Goal: Task Accomplishment & Management: Manage account settings

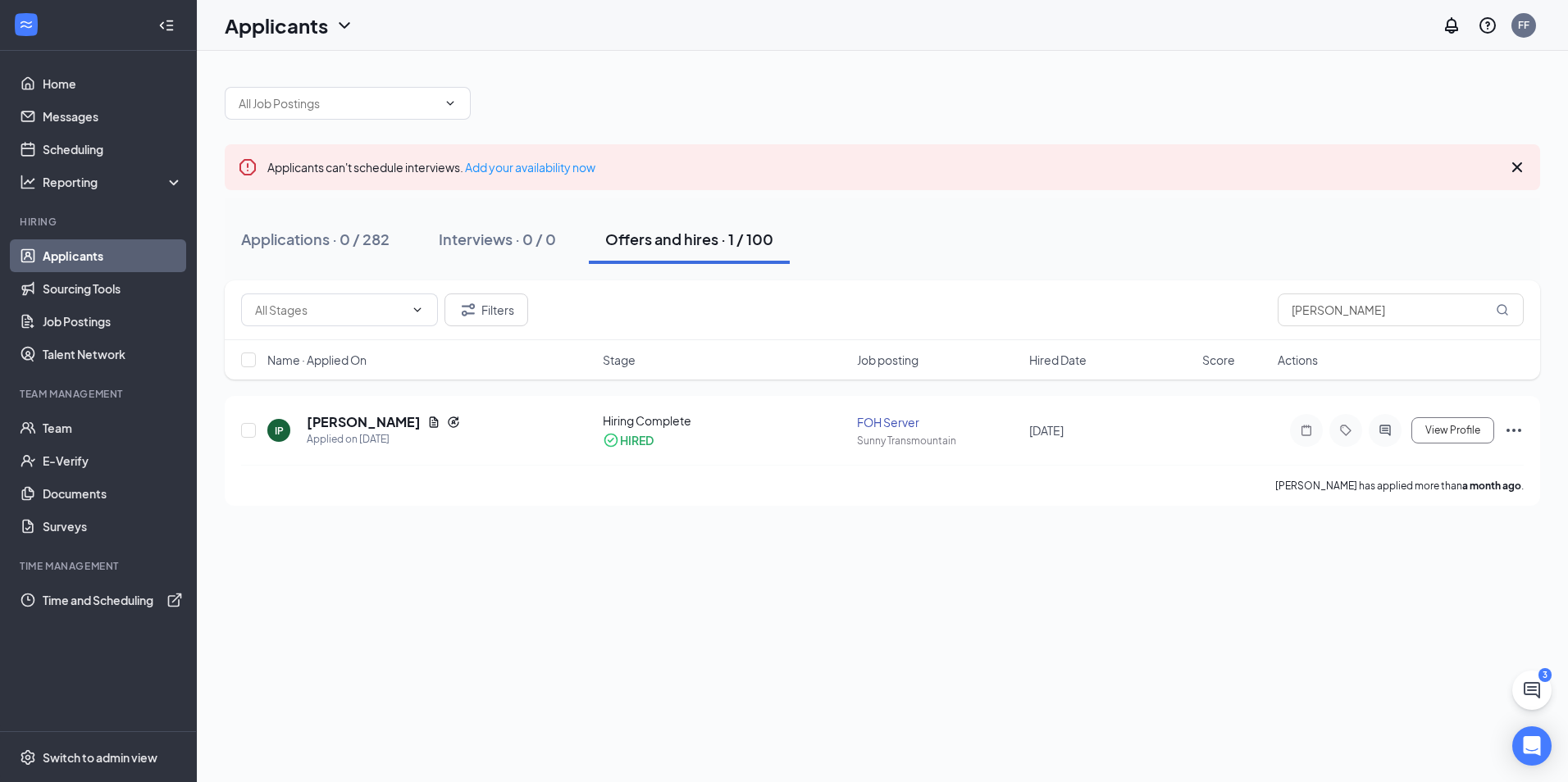
click at [88, 257] on link "Applicants" at bounding box center [112, 256] width 140 height 33
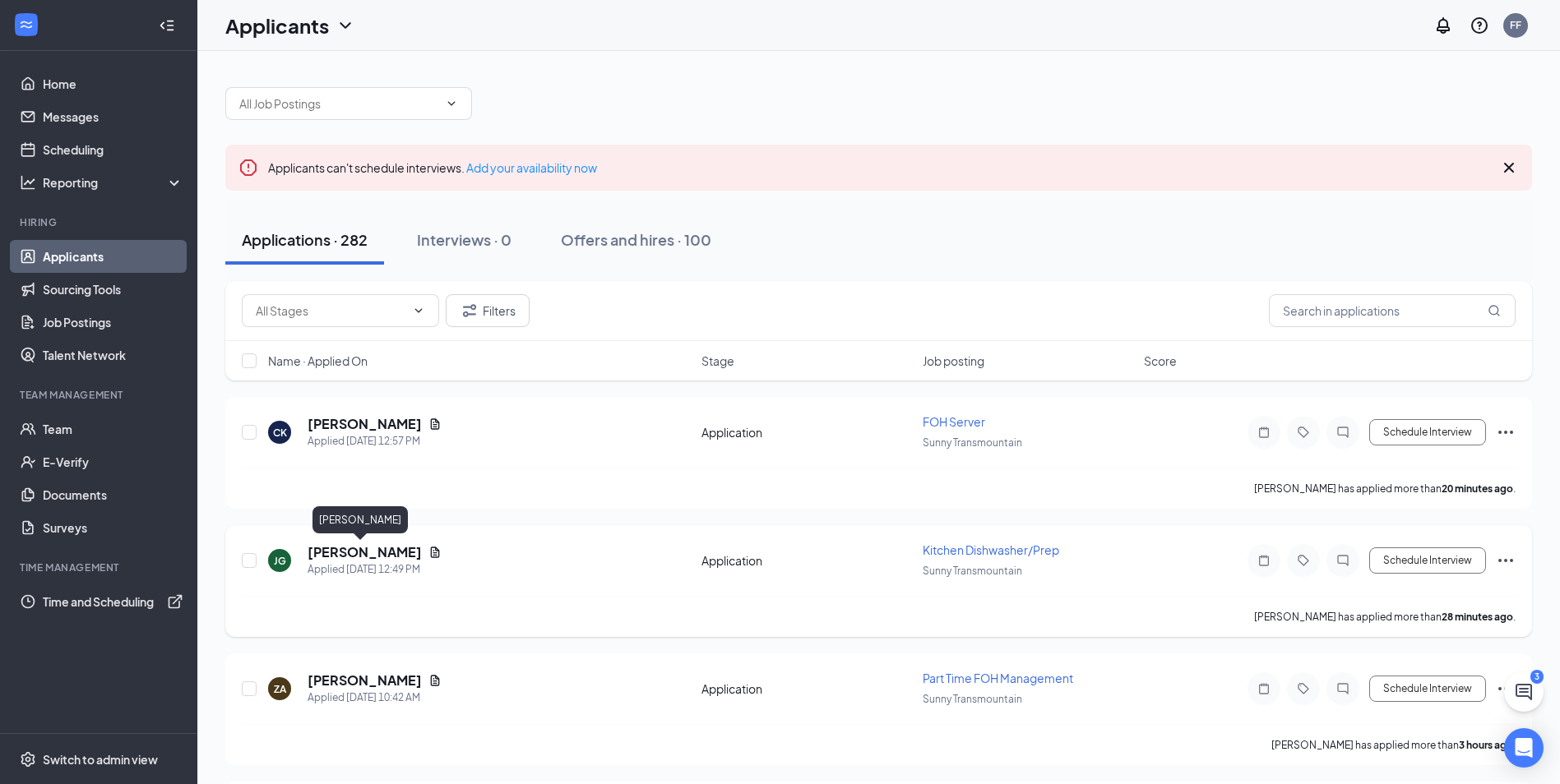
click at [343, 554] on h5 "[PERSON_NAME]" at bounding box center [365, 553] width 114 height 18
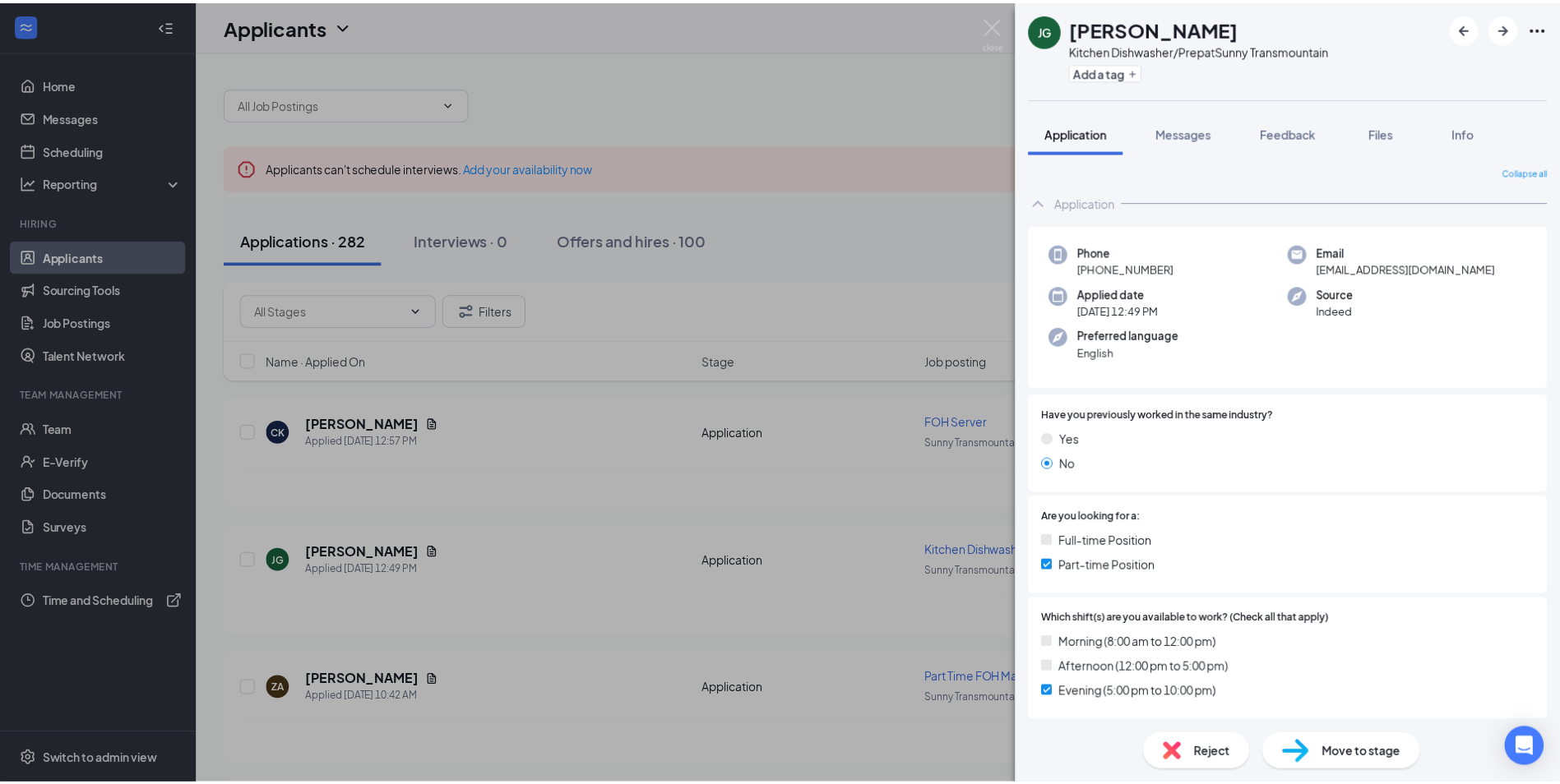
scroll to position [82, 0]
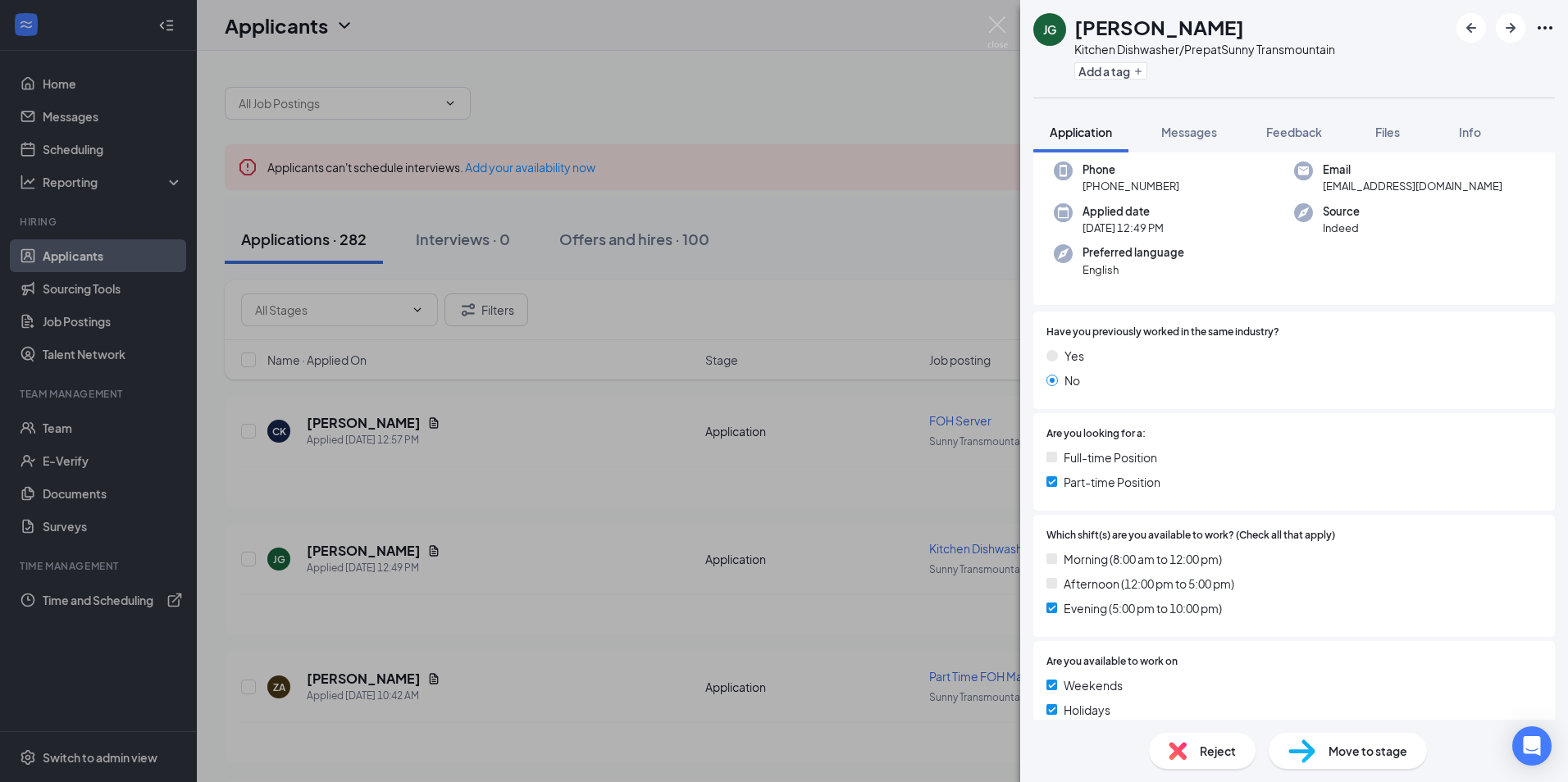
click at [722, 515] on div "[PERSON_NAME] Kitchen Dishwasher/Prep at Sunny Transmountain Add a tag Applicat…" at bounding box center [784, 391] width 1568 height 782
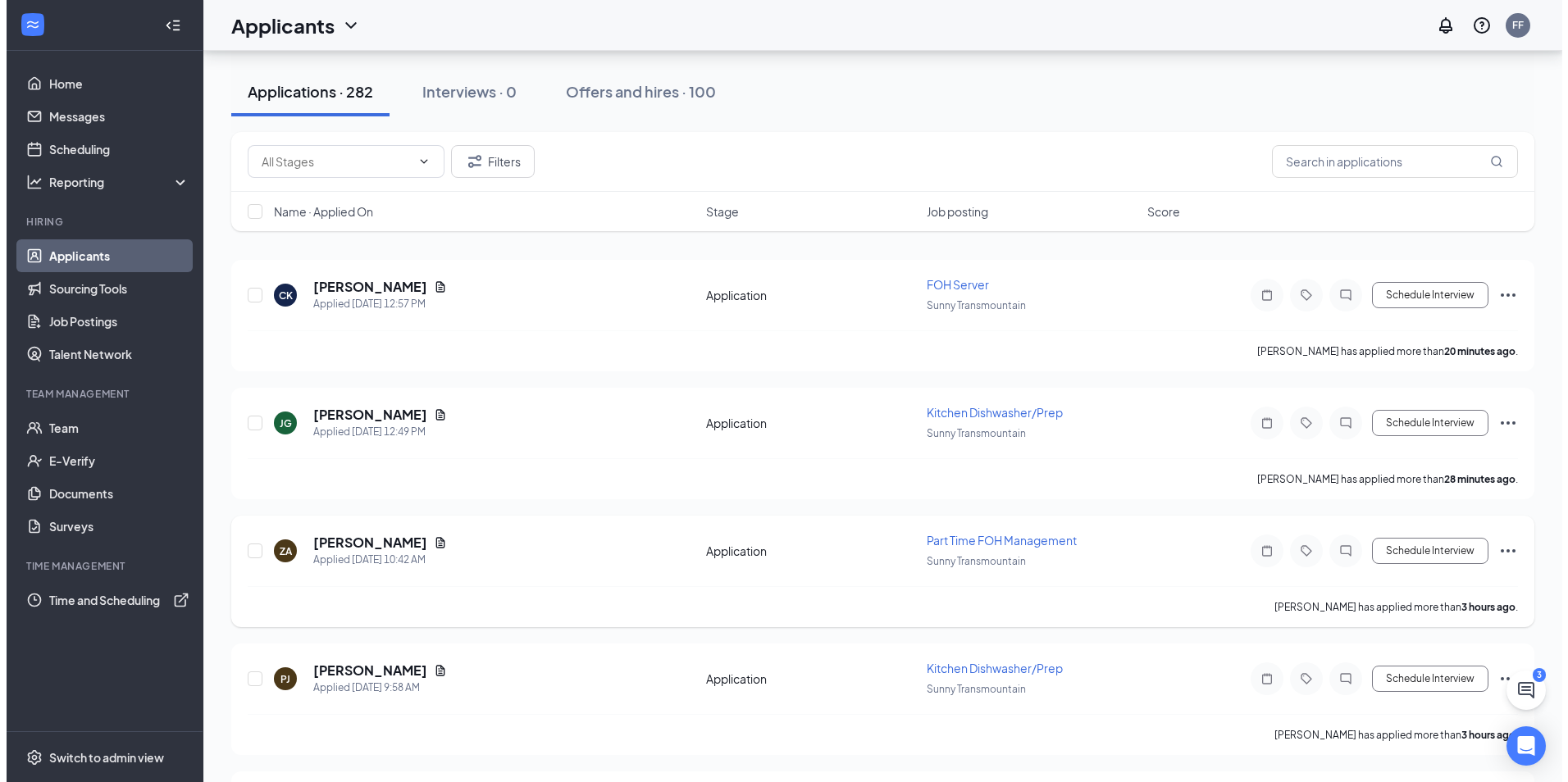
scroll to position [164, 0]
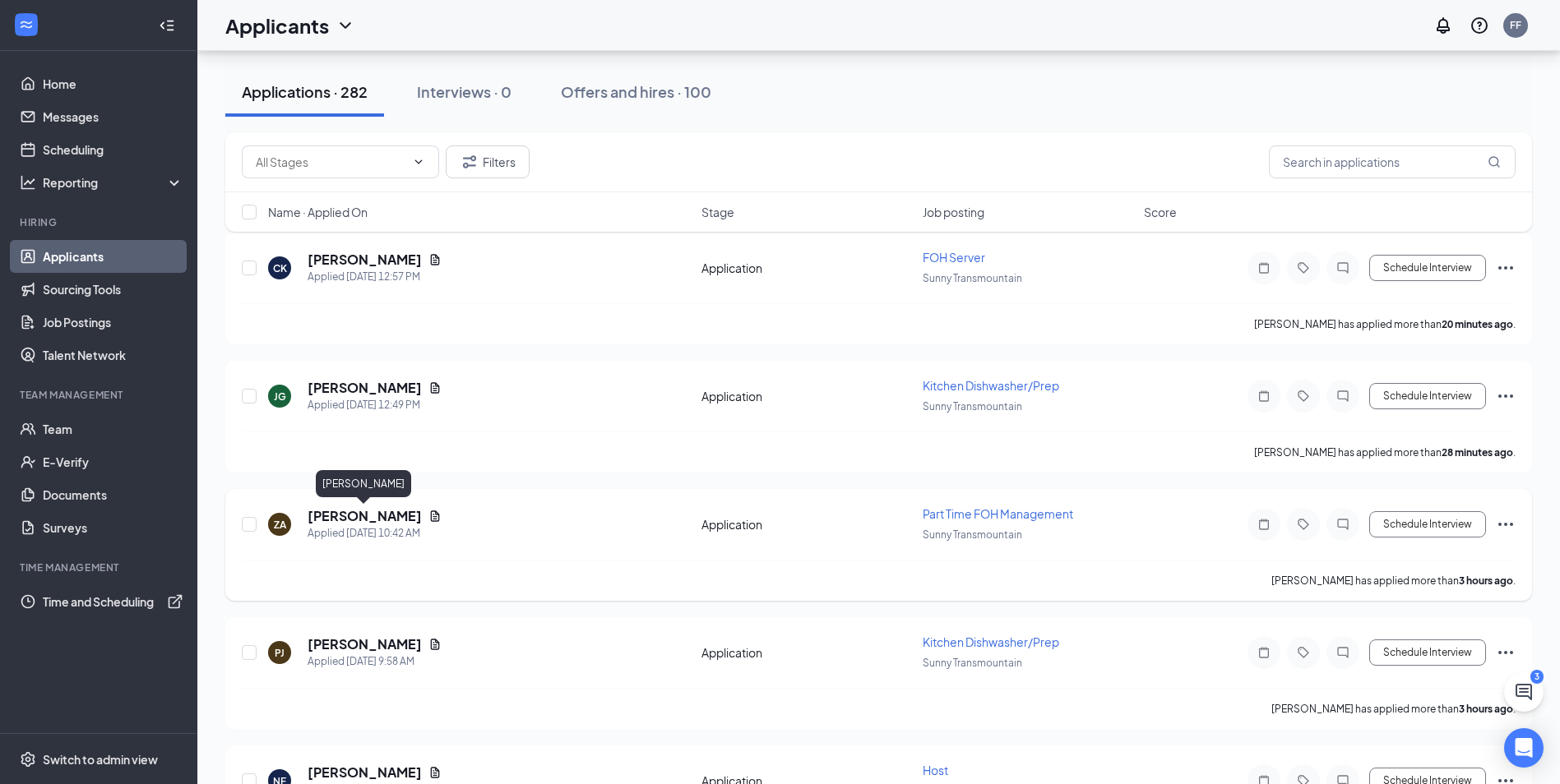
click at [343, 518] on h5 "[PERSON_NAME]" at bounding box center [365, 516] width 114 height 18
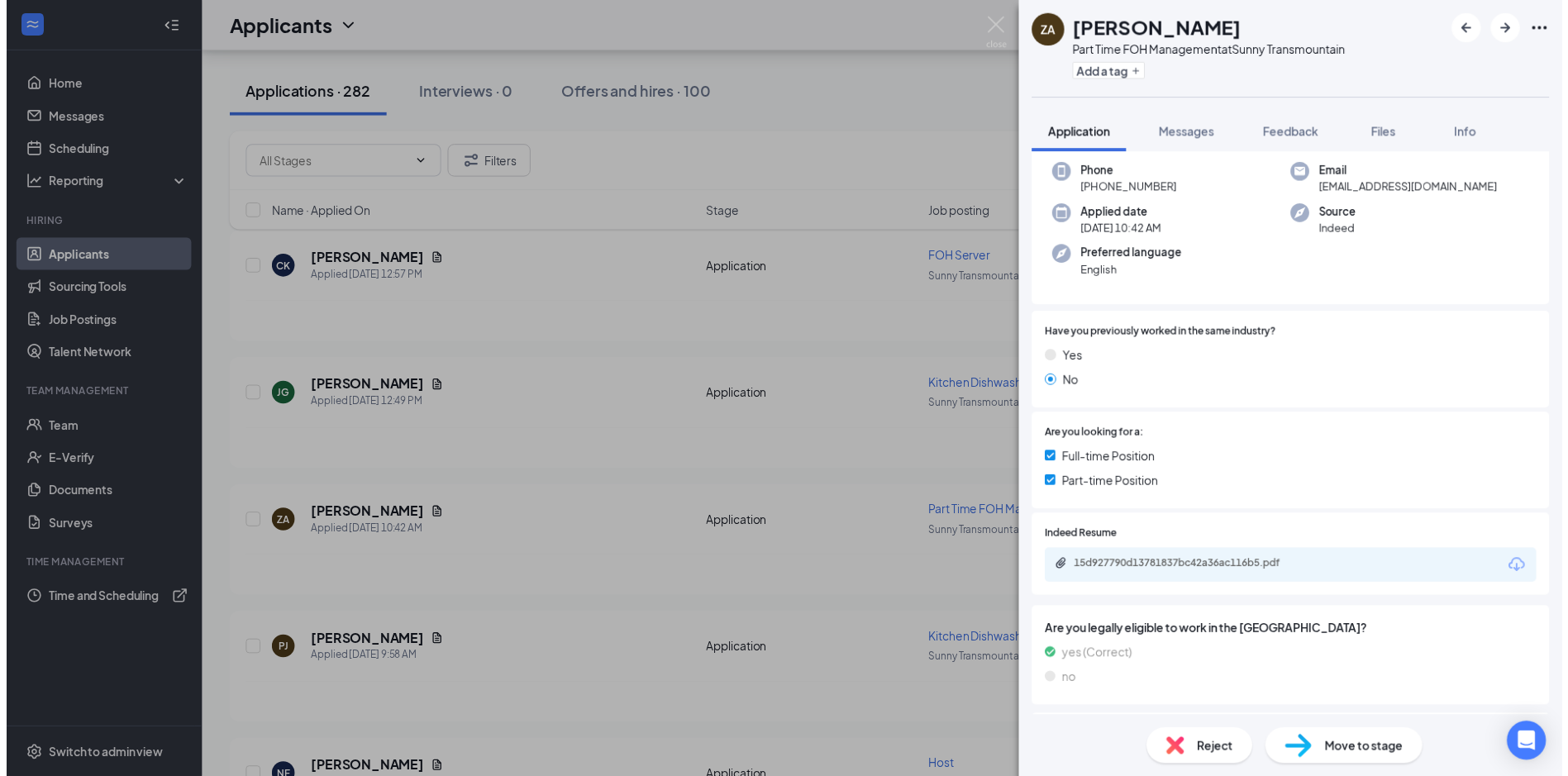
scroll to position [83, 0]
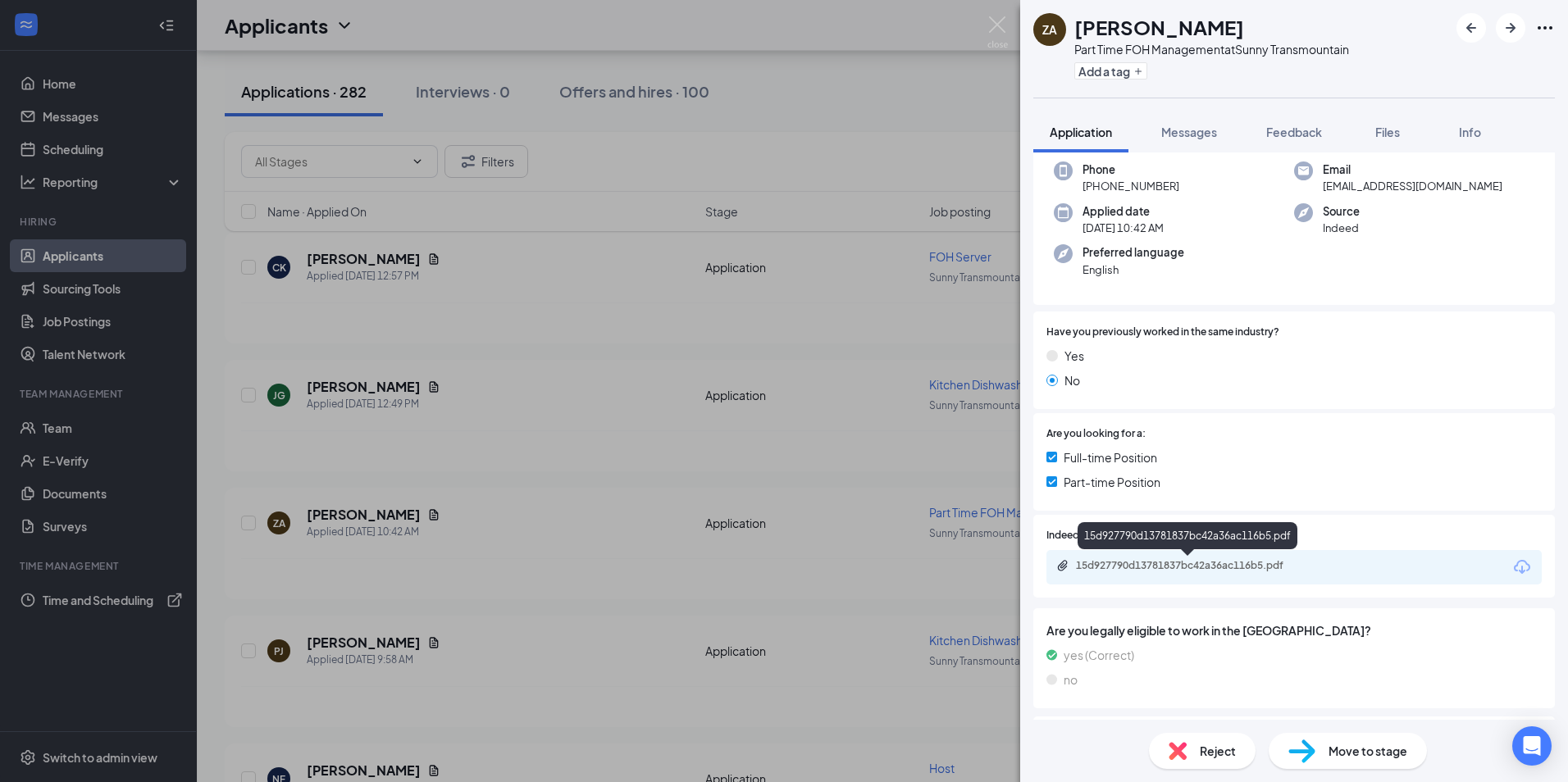
click at [1194, 575] on div "15d927790d13781837bc42a36ac116b5.pdf" at bounding box center [1189, 567] width 265 height 16
click at [599, 477] on div "ZA [PERSON_NAME] Part Time FOH Management at Sunny Transmountain Add a tag Appl…" at bounding box center [784, 391] width 1568 height 782
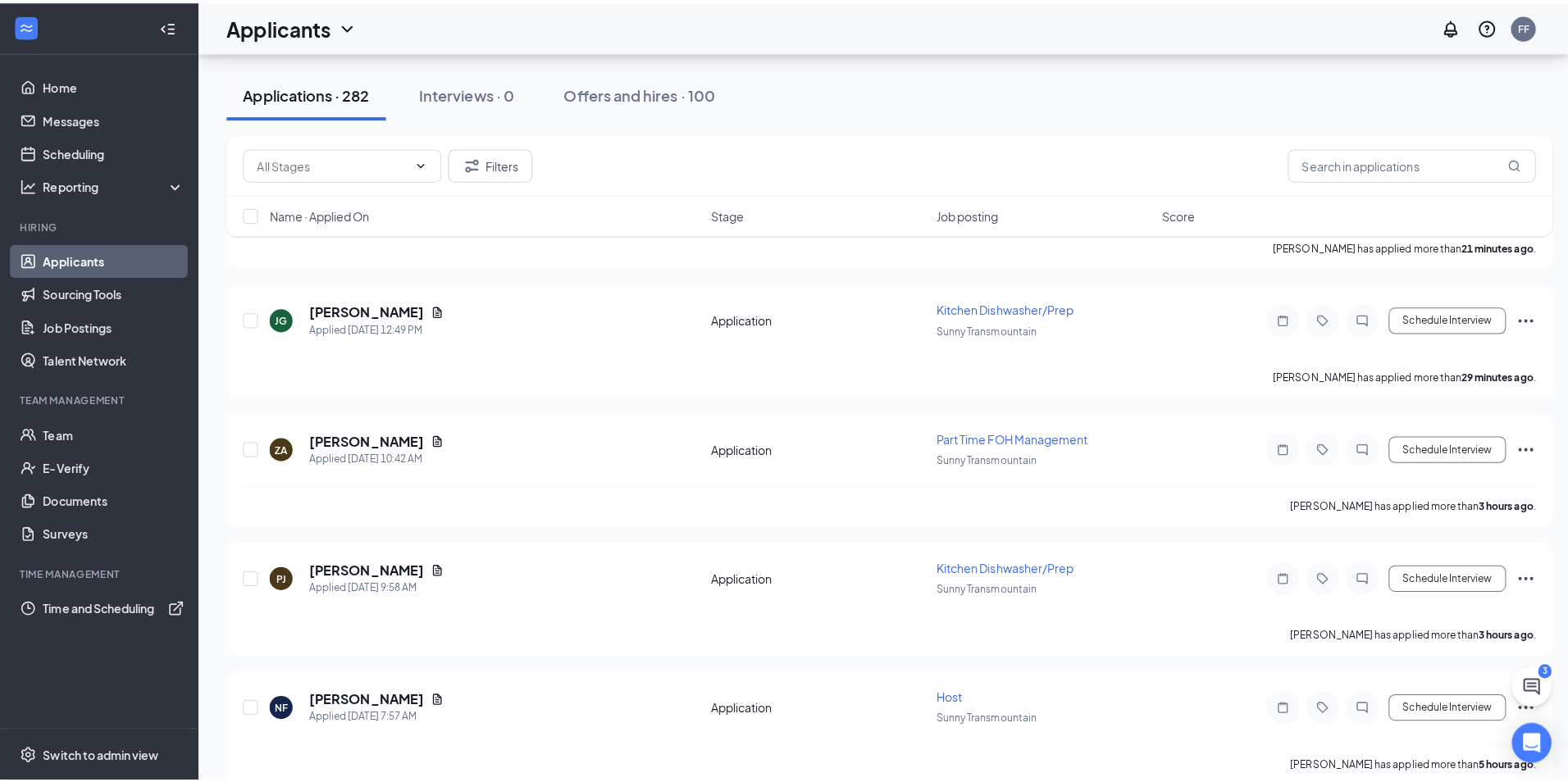
scroll to position [246, 0]
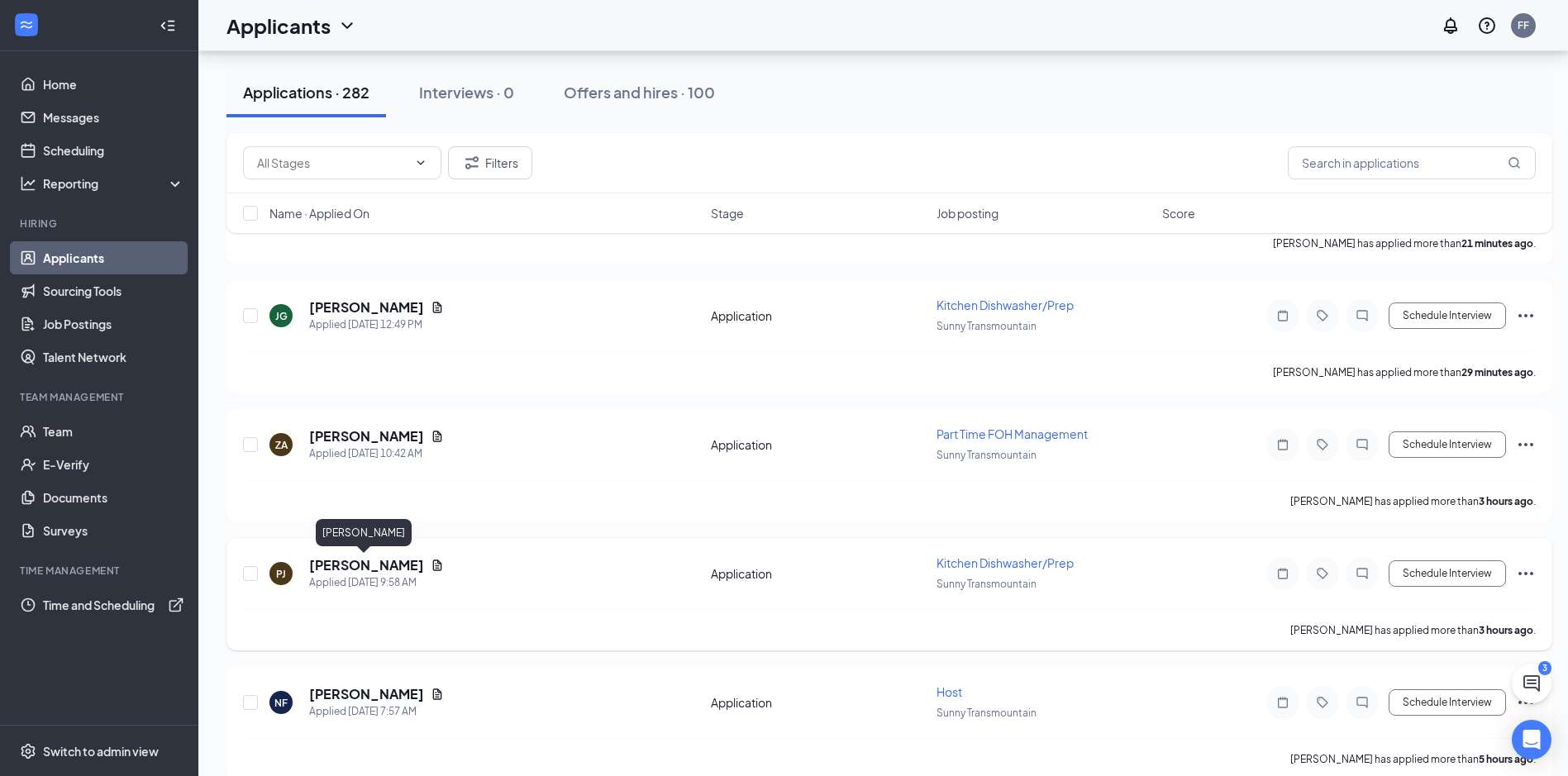
click at [353, 555] on div "[PERSON_NAME] Applied [DATE] 9:58 AM Application Kitchen Dishwasher/Prep Sunny …" at bounding box center [890, 582] width 1293 height 54
click at [349, 568] on h5 "[PERSON_NAME]" at bounding box center [367, 565] width 115 height 18
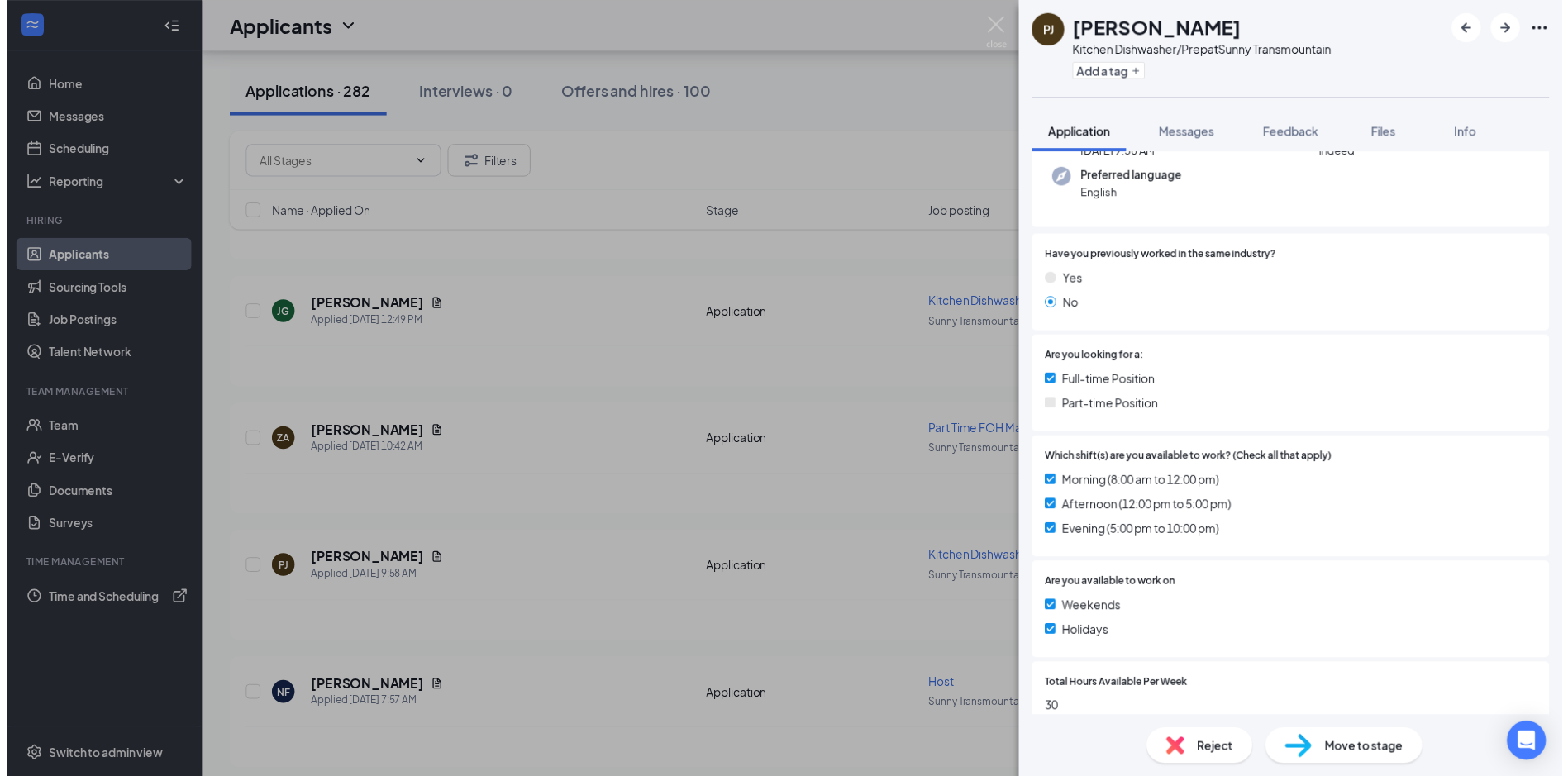
scroll to position [248, 0]
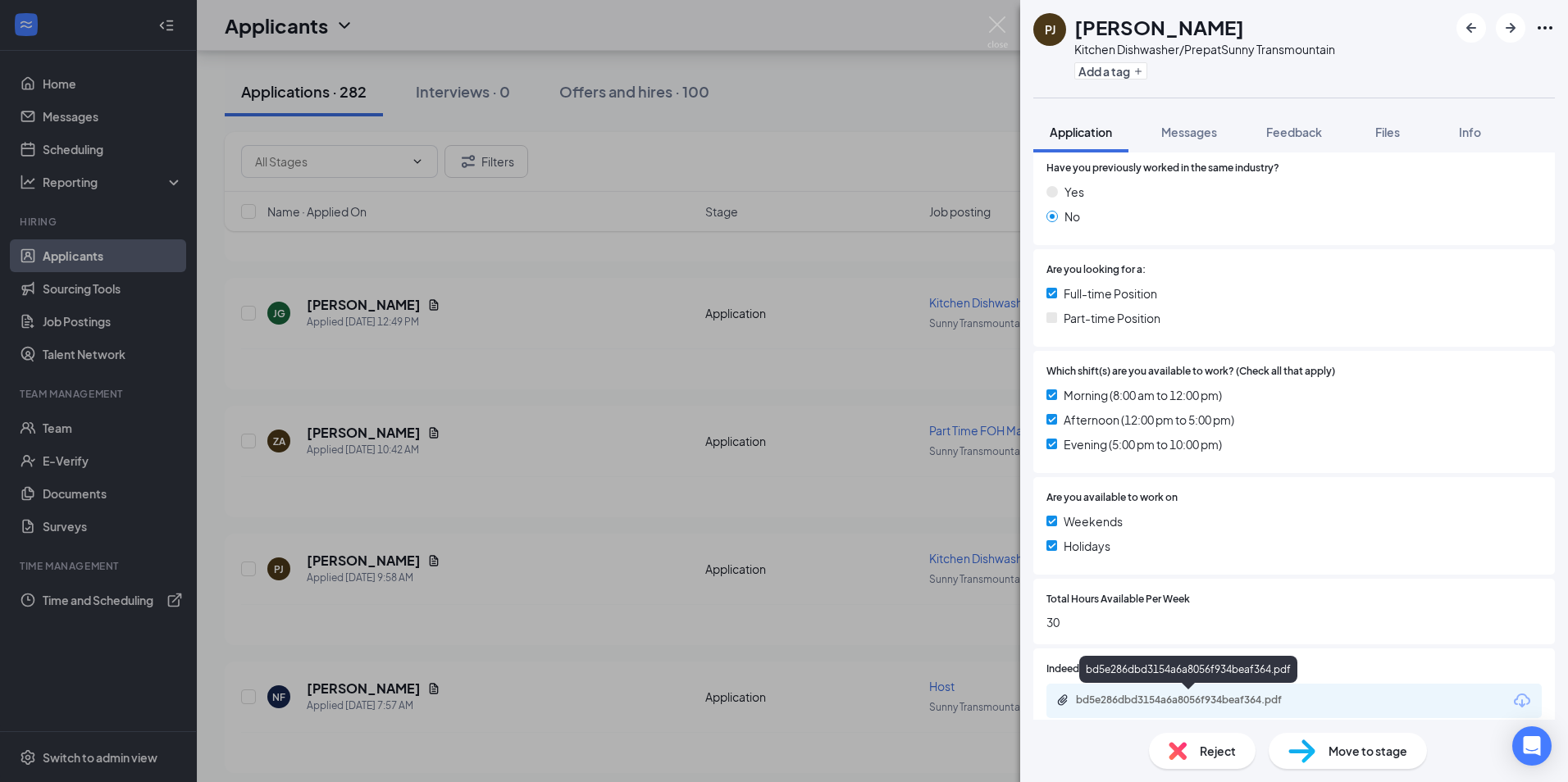
click at [1239, 694] on div "bd5e286dbd3154a6a8056f934beaf364.pdf" at bounding box center [1191, 700] width 230 height 13
click at [684, 394] on div "[PERSON_NAME] Kitchen Dishwasher/Prep at Sunny Transmountain Add a tag Applicat…" at bounding box center [784, 391] width 1568 height 782
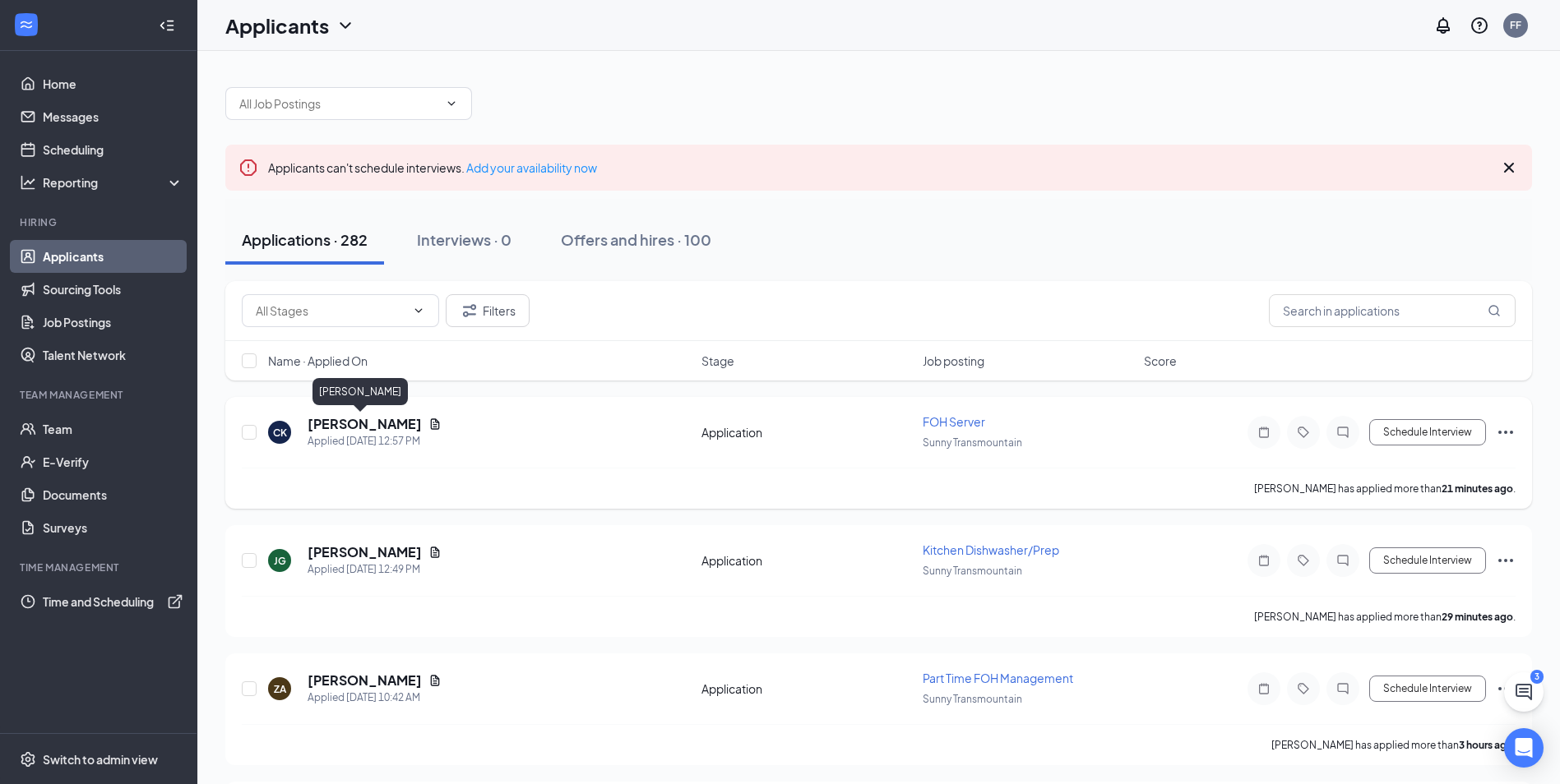
click at [331, 419] on h5 "[PERSON_NAME]" at bounding box center [365, 424] width 114 height 18
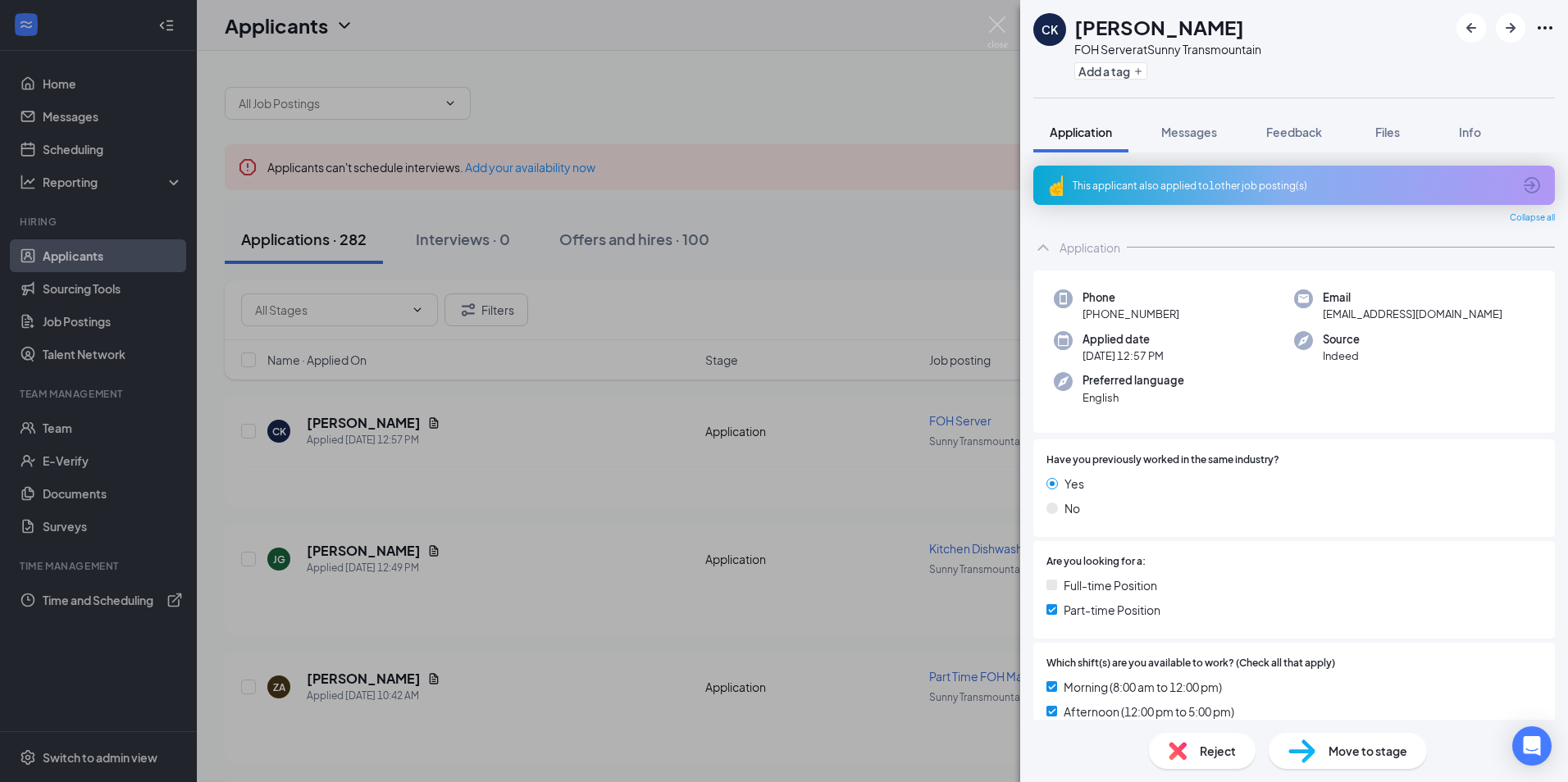
click at [1217, 193] on div "This applicant also applied to 1 other job posting(s)" at bounding box center [1294, 185] width 521 height 39
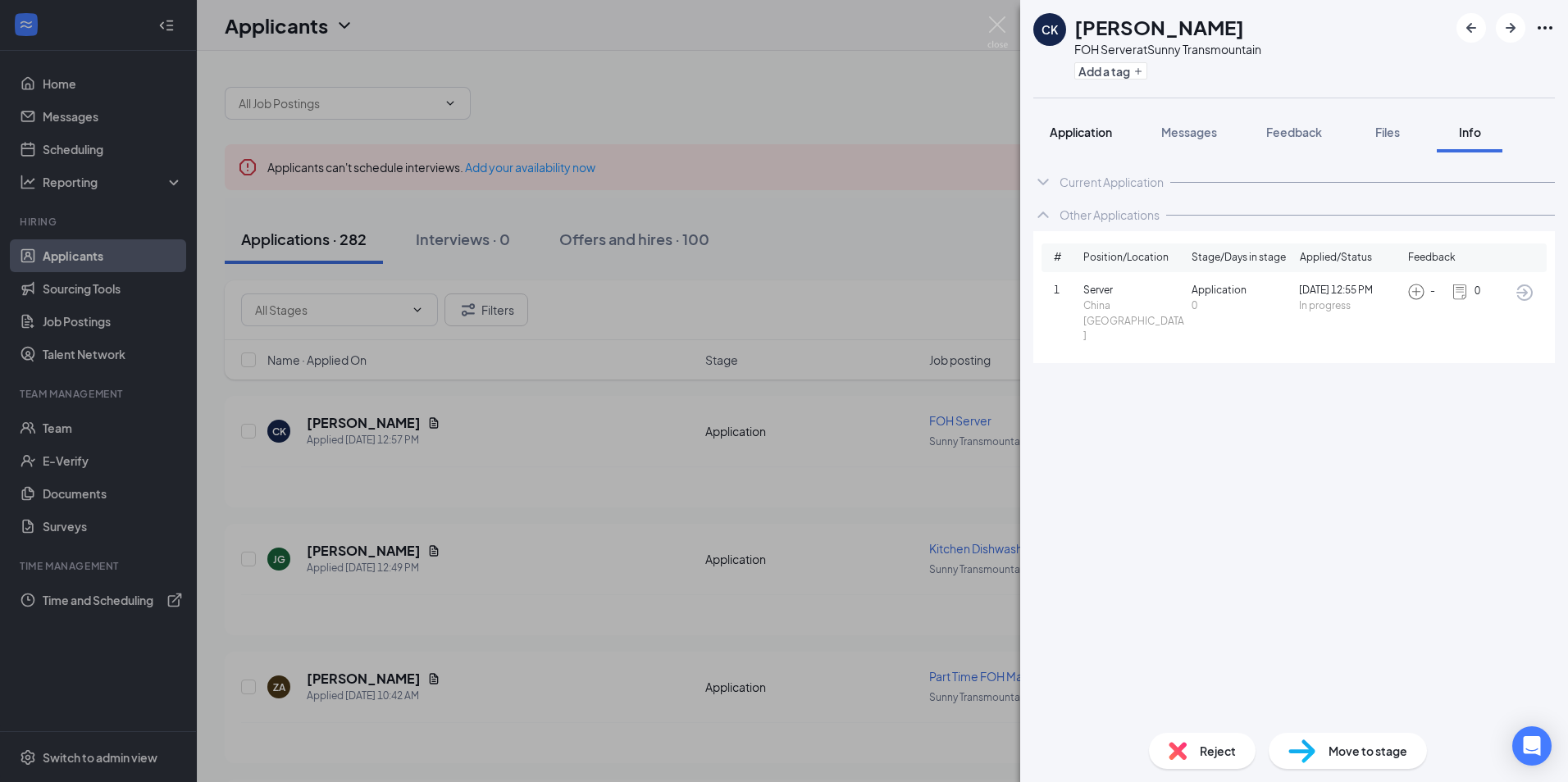
click at [1071, 131] on span "Application" at bounding box center [1080, 132] width 62 height 15
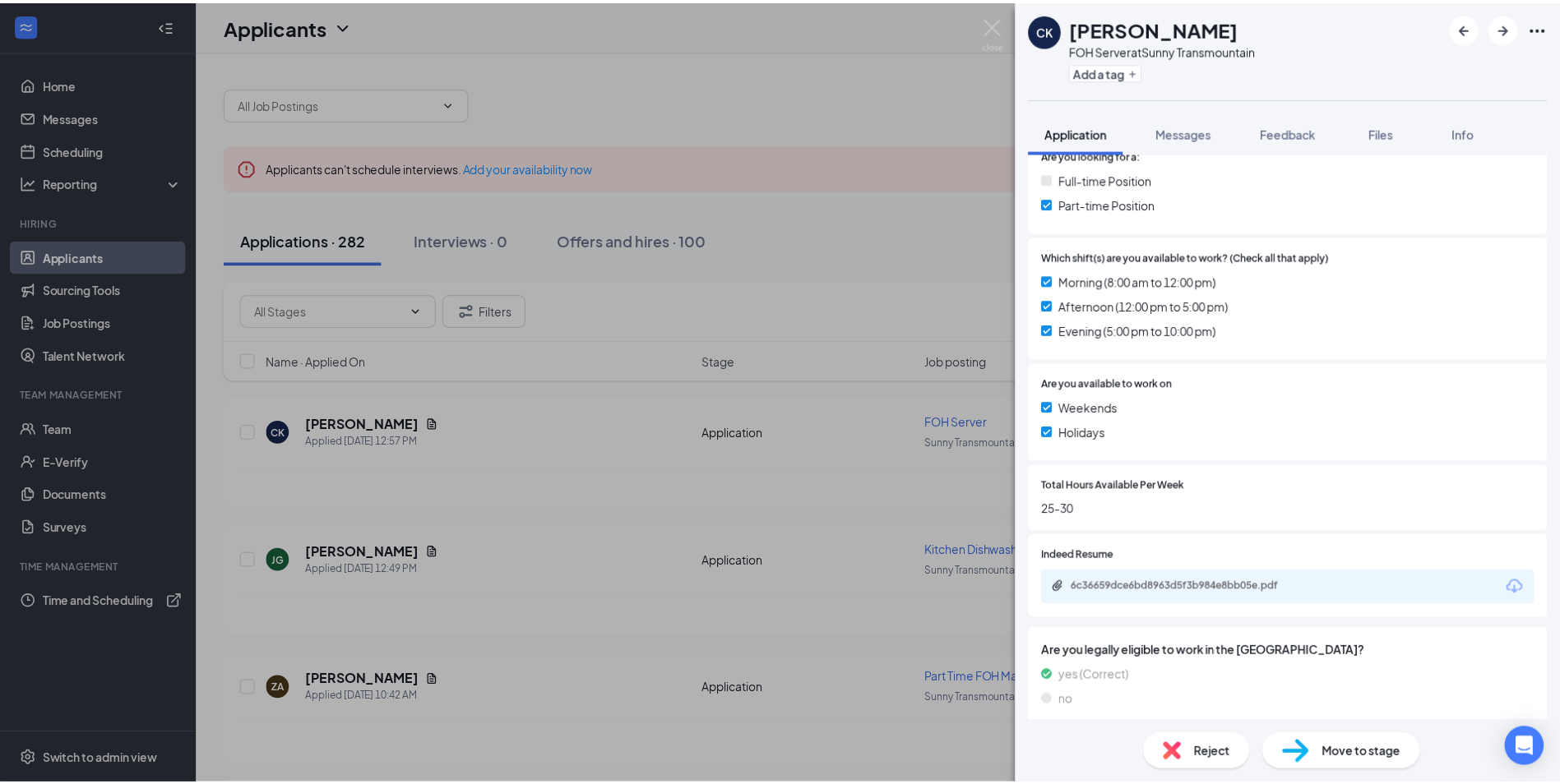
scroll to position [411, 0]
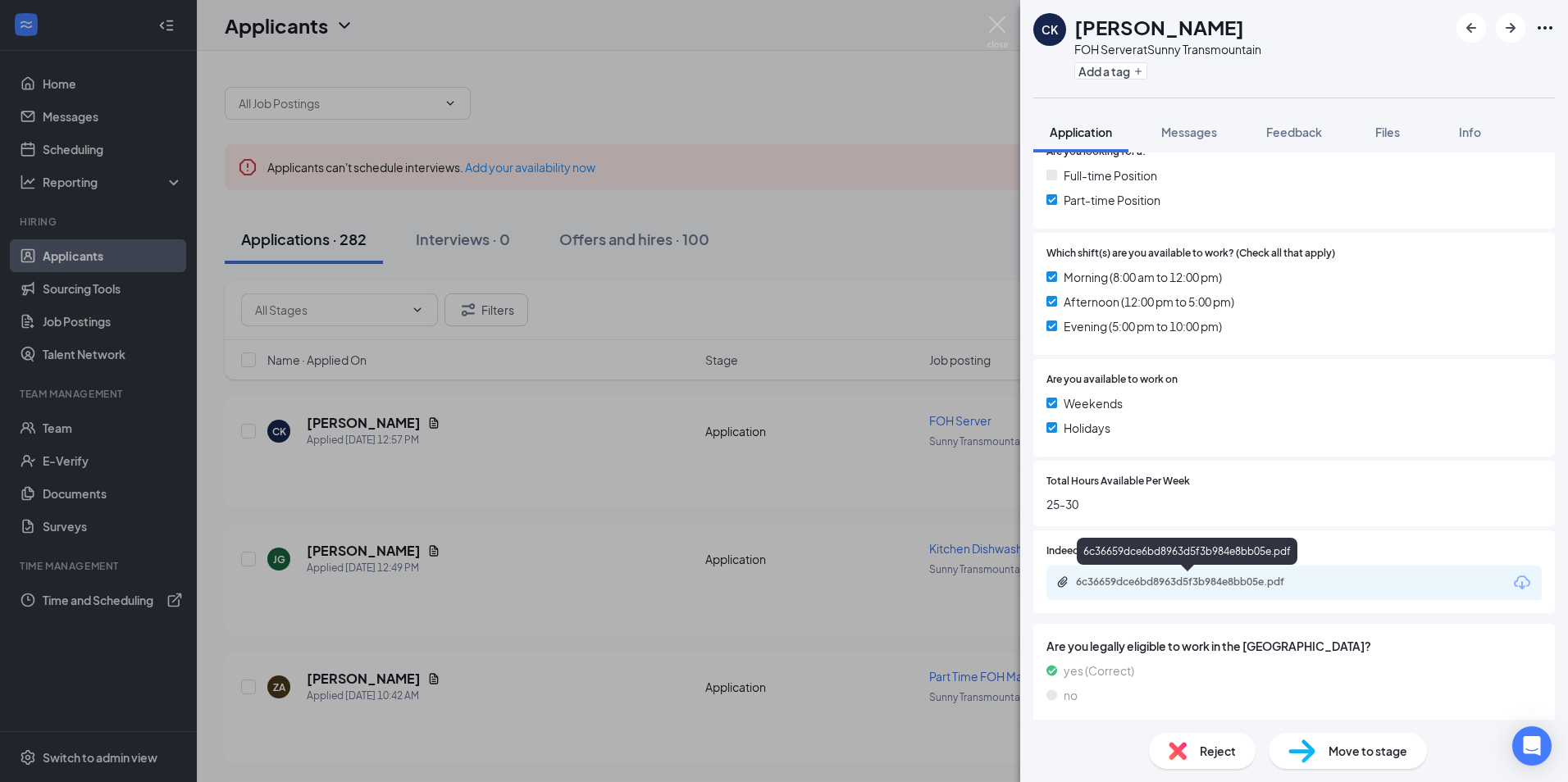
click at [1194, 578] on div "6c36659dce6bd8963d5f3b984e8bb05e.pdf" at bounding box center [1191, 582] width 230 height 13
click at [829, 264] on div "[PERSON_NAME] [PERSON_NAME] FOH Server at Sunny Transmountain Add a tag Applica…" at bounding box center [784, 391] width 1568 height 782
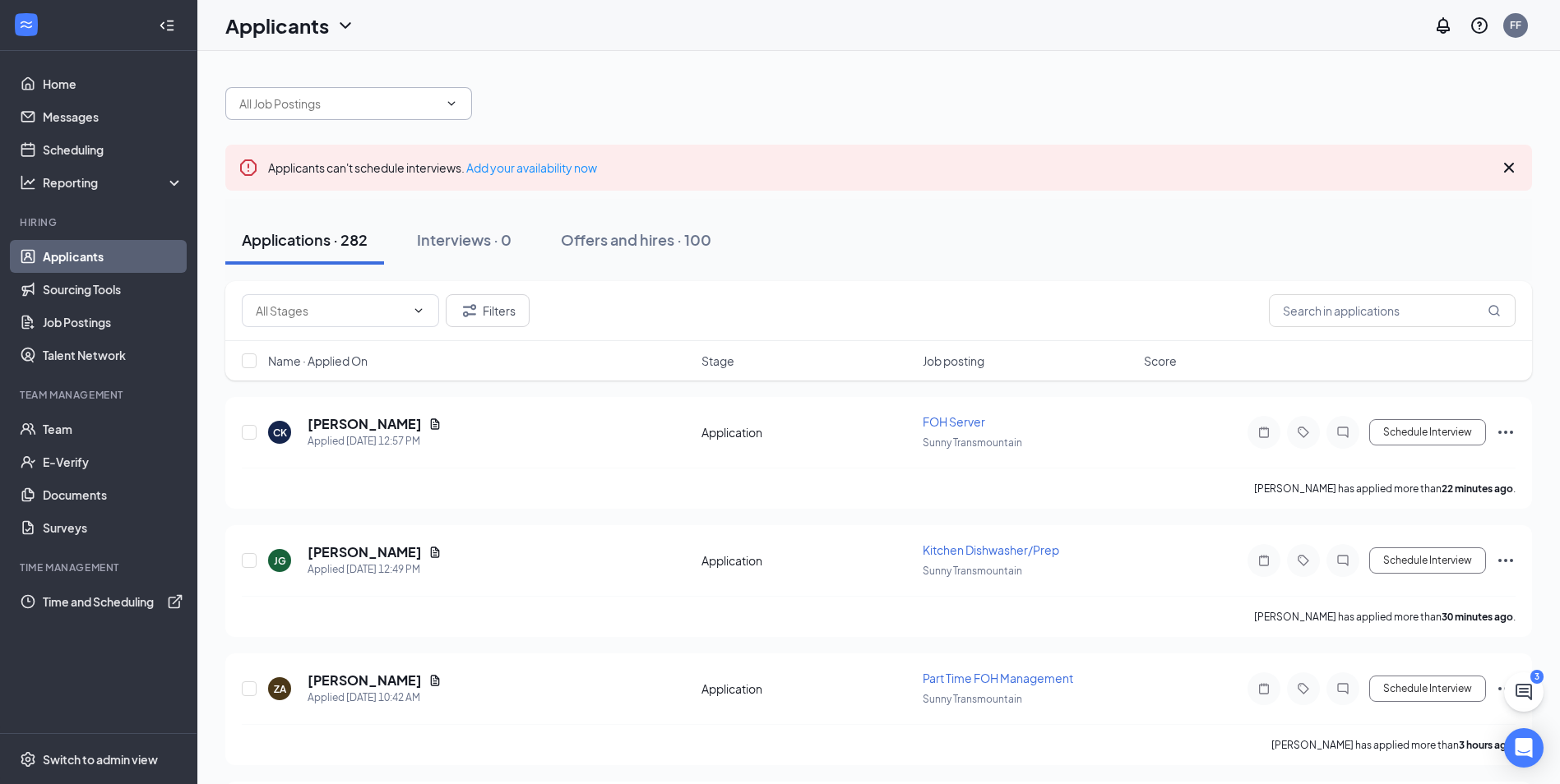
click at [456, 108] on icon "ChevronDown" at bounding box center [451, 103] width 13 height 13
click at [453, 101] on icon "ChevronDown" at bounding box center [451, 103] width 13 height 13
click at [376, 98] on input "text" at bounding box center [339, 104] width 199 height 18
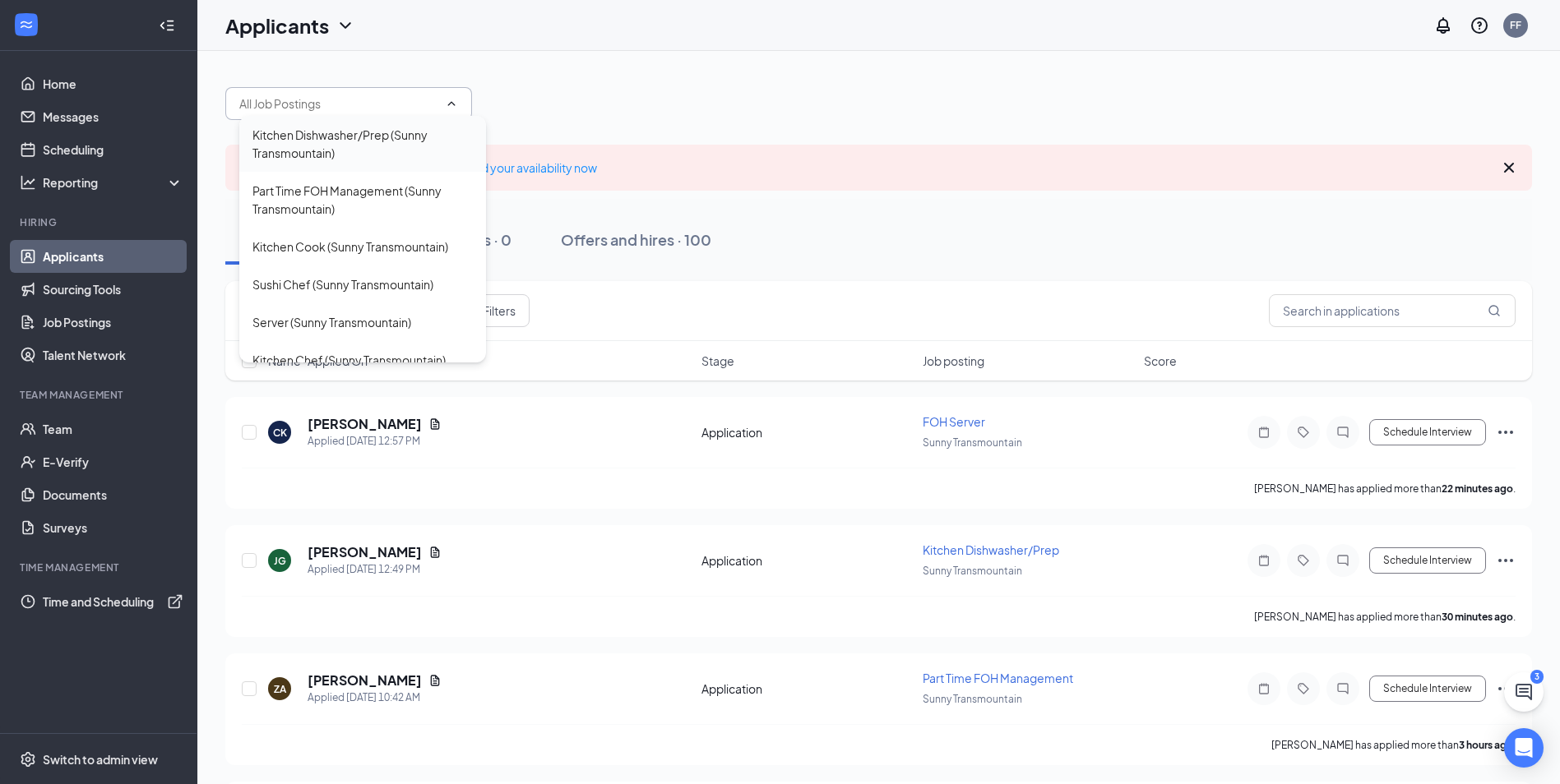
click at [303, 143] on div "Kitchen Dishwasher/Prep (Sunny Transmountain)" at bounding box center [363, 144] width 220 height 36
type input "Kitchen Dishwasher/Prep (Sunny Transmountain)"
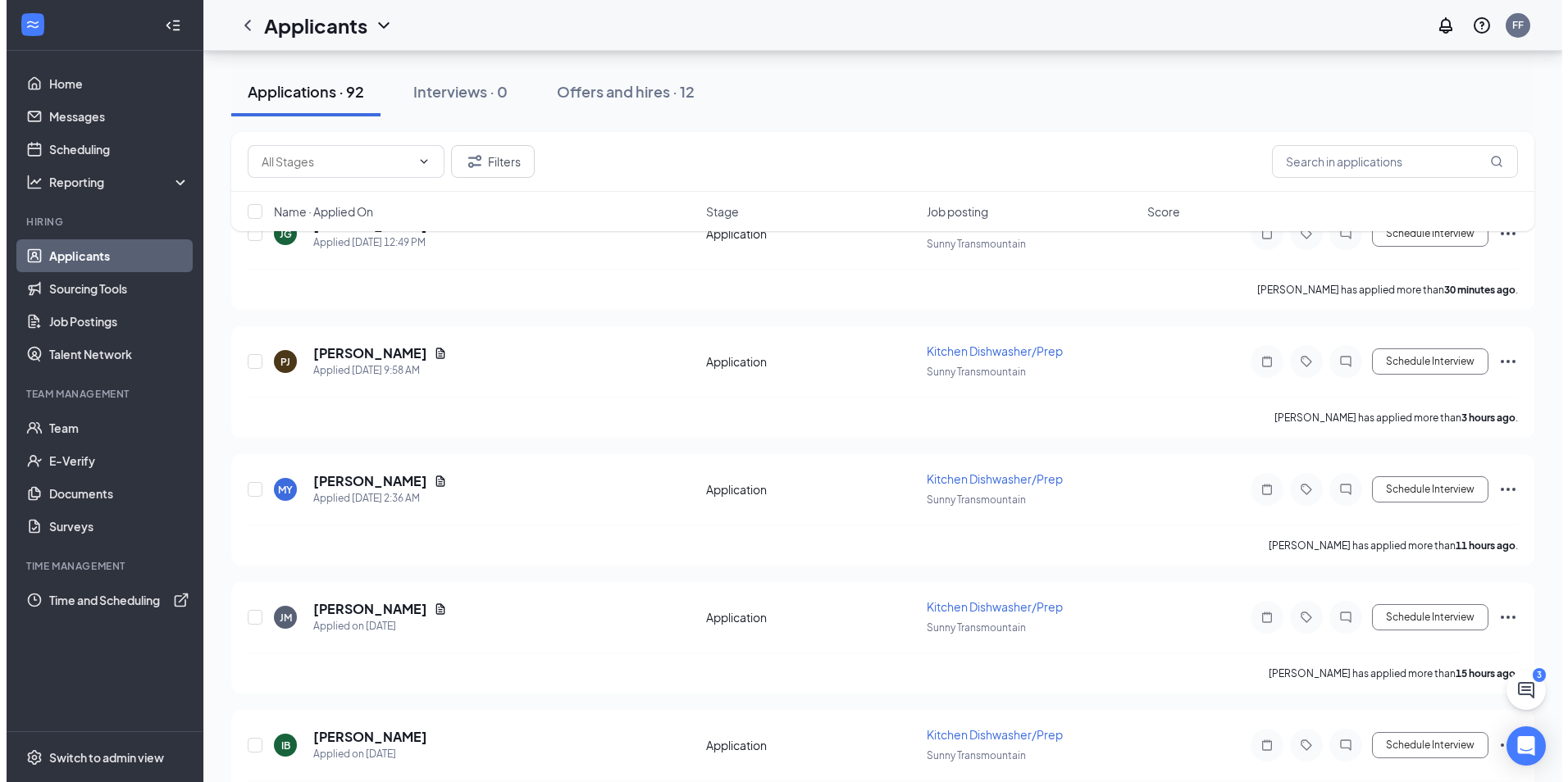
scroll to position [328, 0]
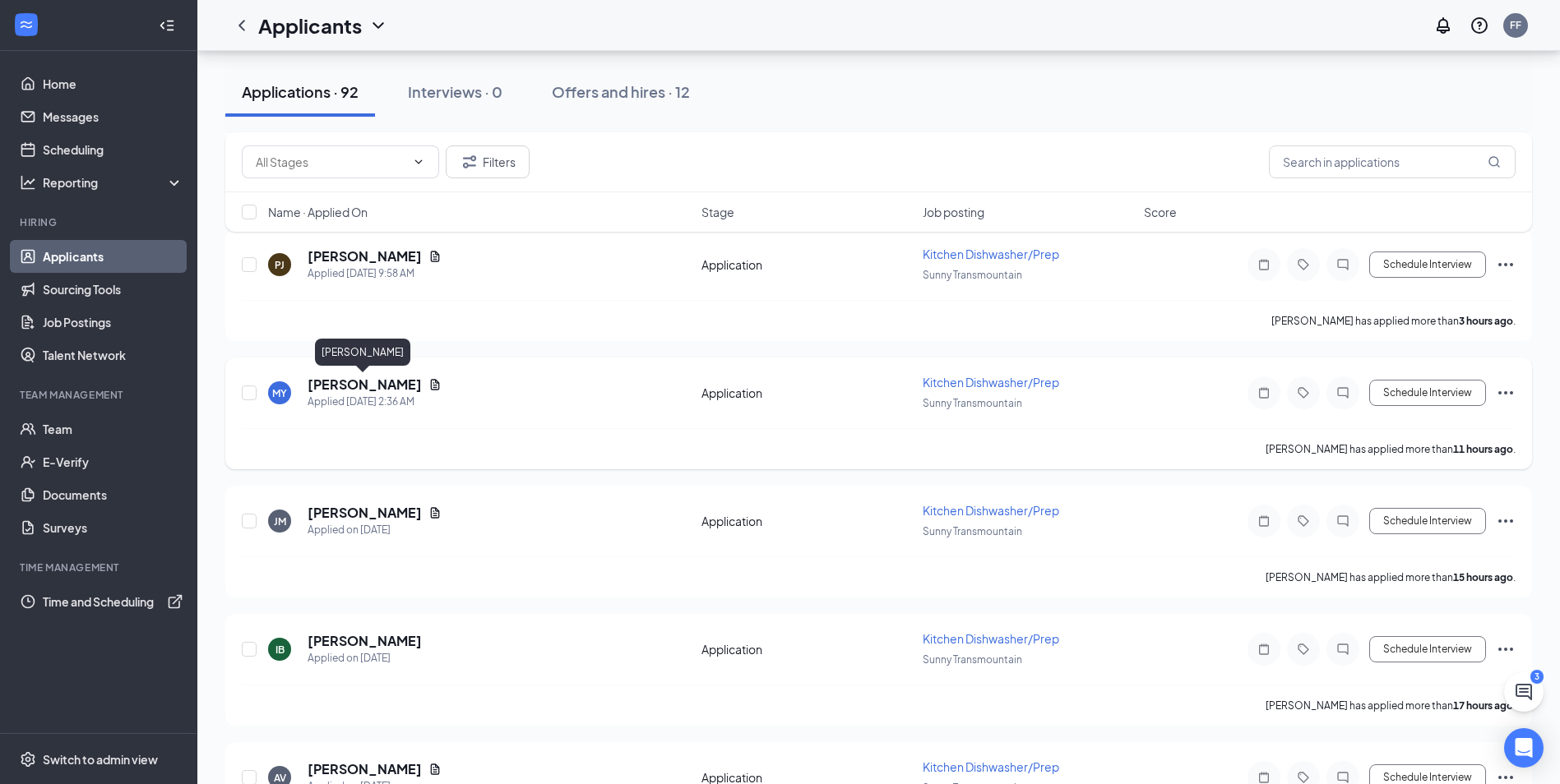
click at [400, 379] on h5 "[PERSON_NAME]" at bounding box center [365, 385] width 114 height 18
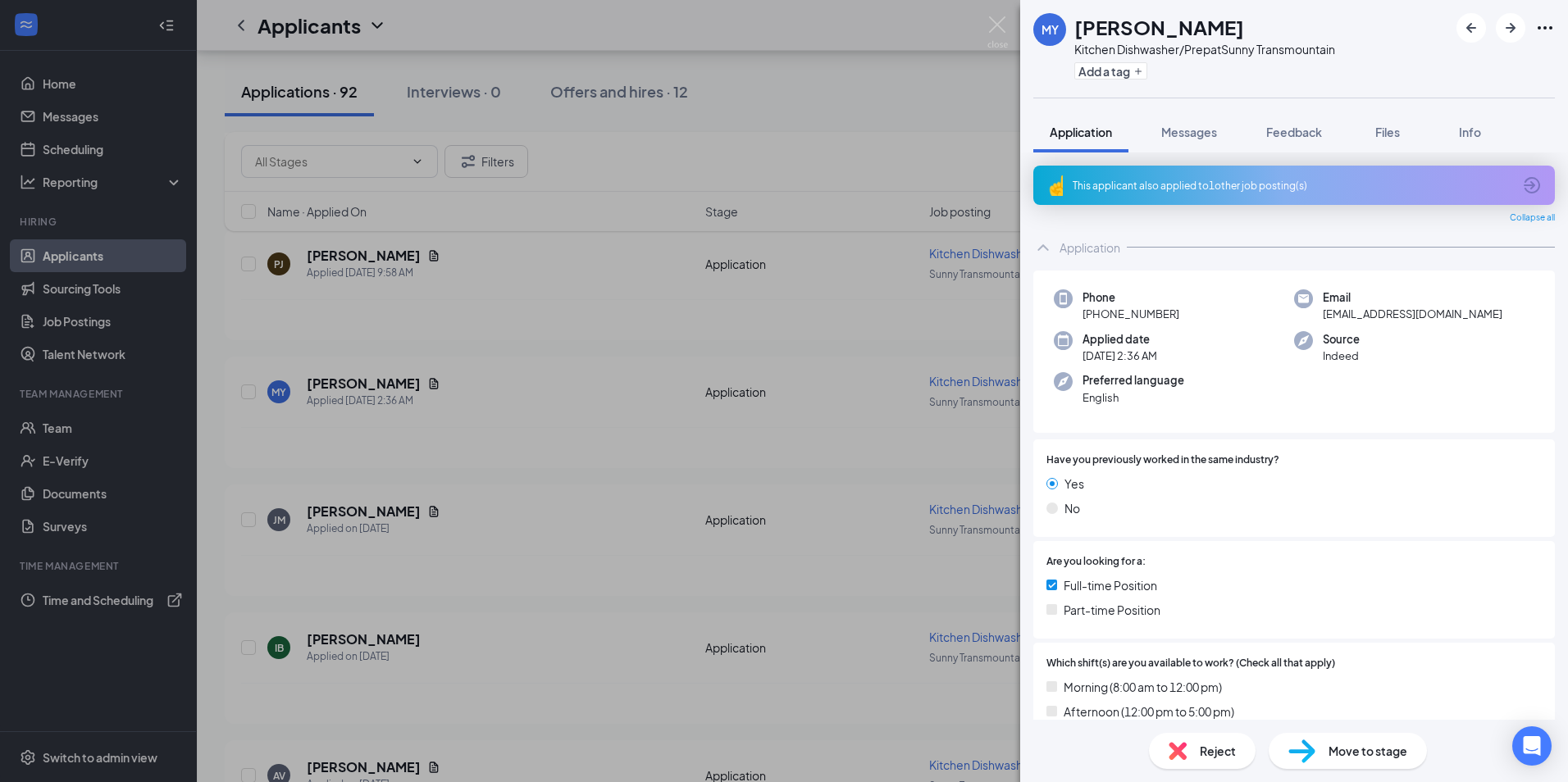
click at [1152, 192] on div "This applicant also applied to 1 other job posting(s)" at bounding box center [1292, 186] width 440 height 14
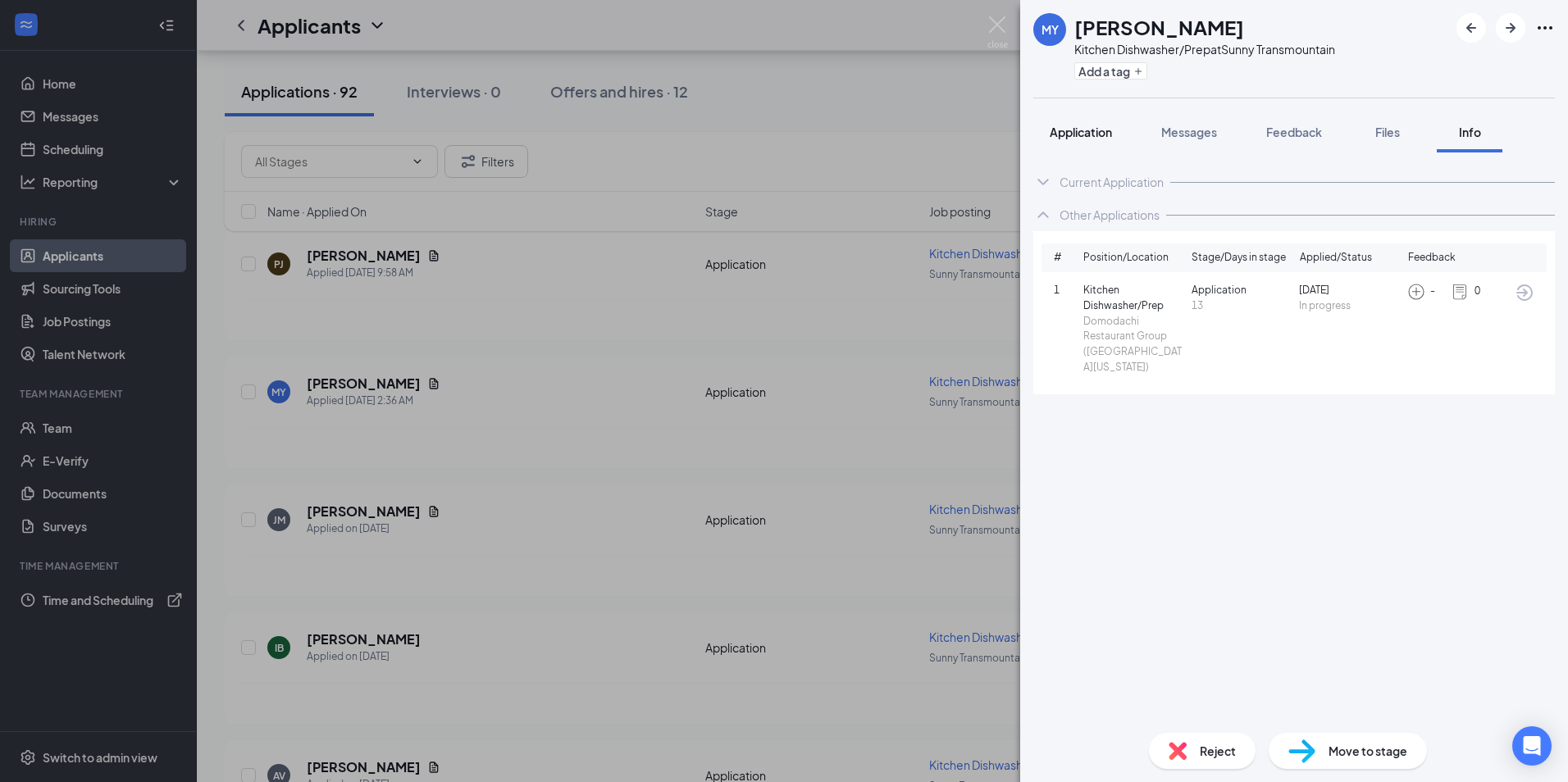
click at [1091, 126] on span "Application" at bounding box center [1080, 132] width 62 height 15
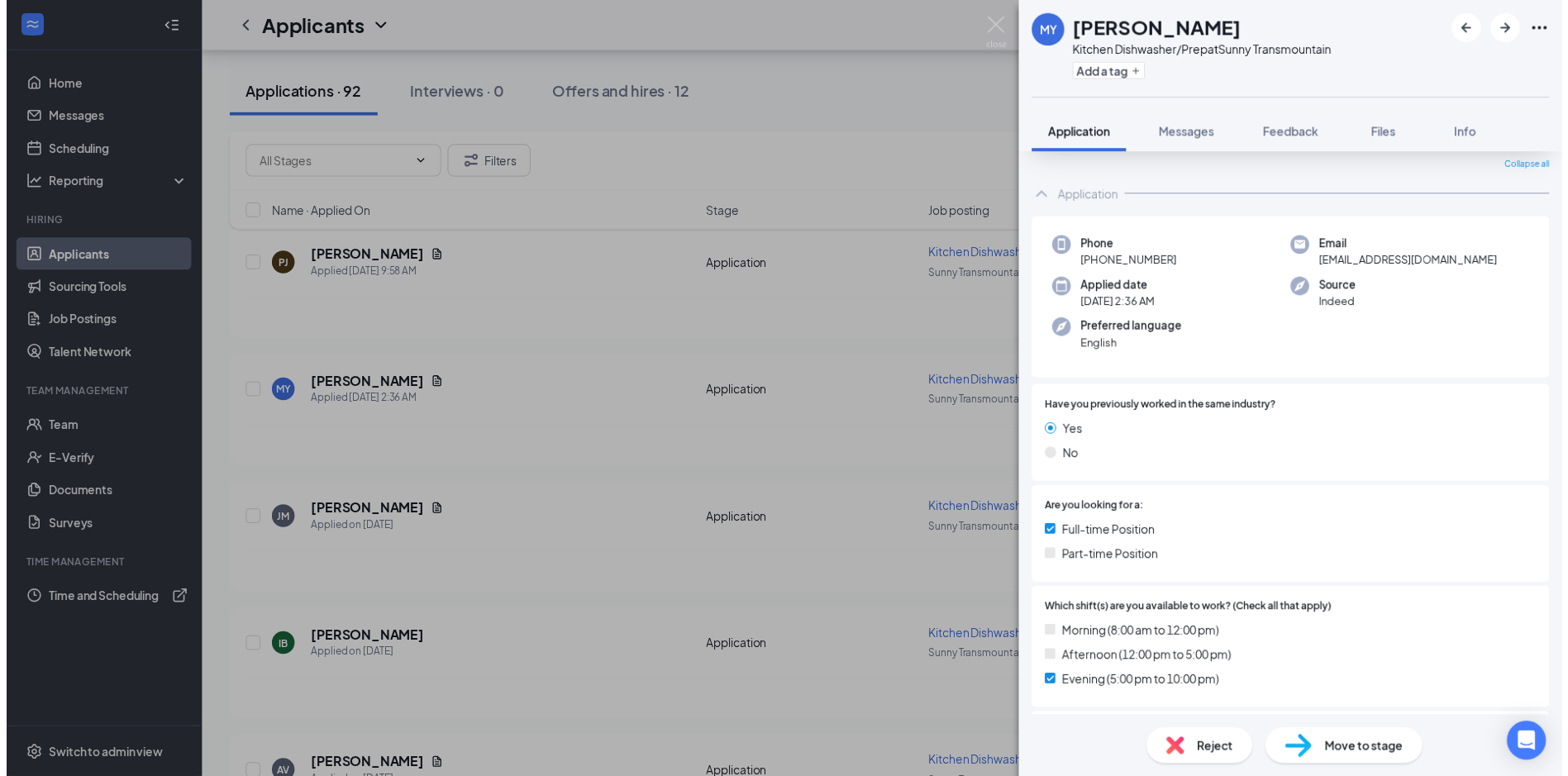
scroll to position [83, 0]
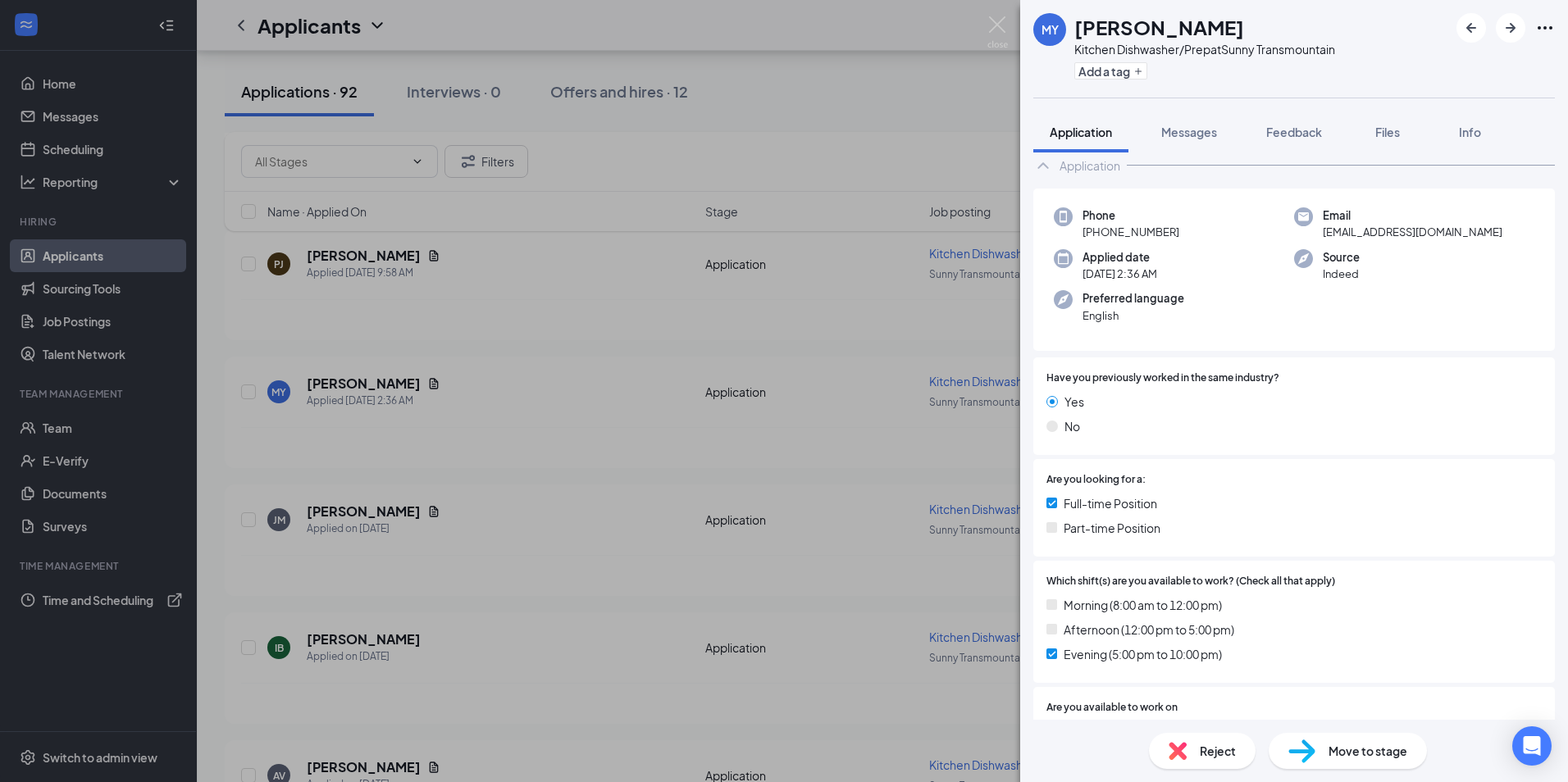
click at [821, 349] on div "MY [PERSON_NAME] Kitchen Dishwasher/Prep at Sunny Transmountain Add a tag Appli…" at bounding box center [784, 391] width 1568 height 782
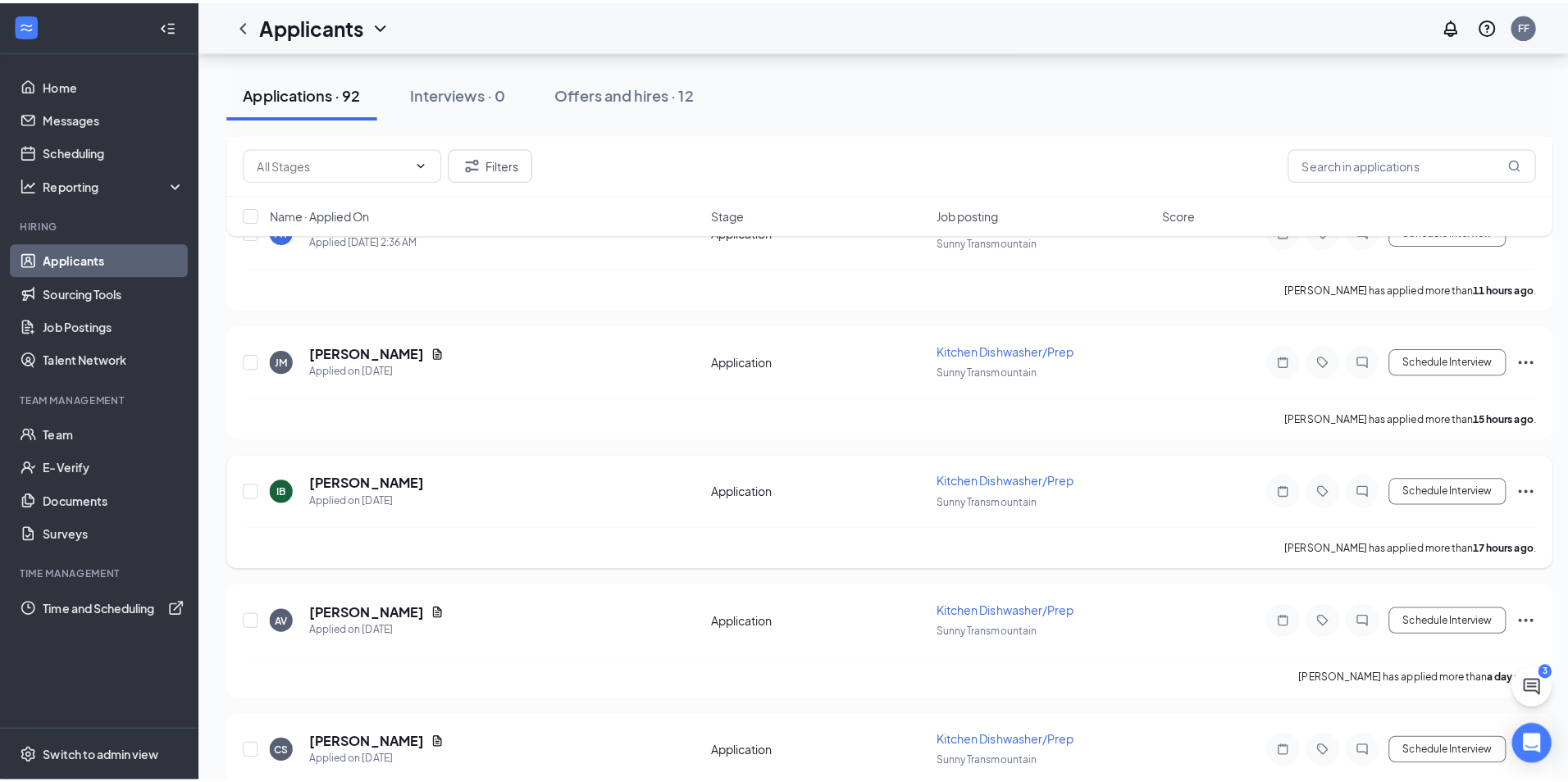
scroll to position [492, 0]
click at [373, 352] on h5 "[PERSON_NAME]" at bounding box center [364, 348] width 114 height 18
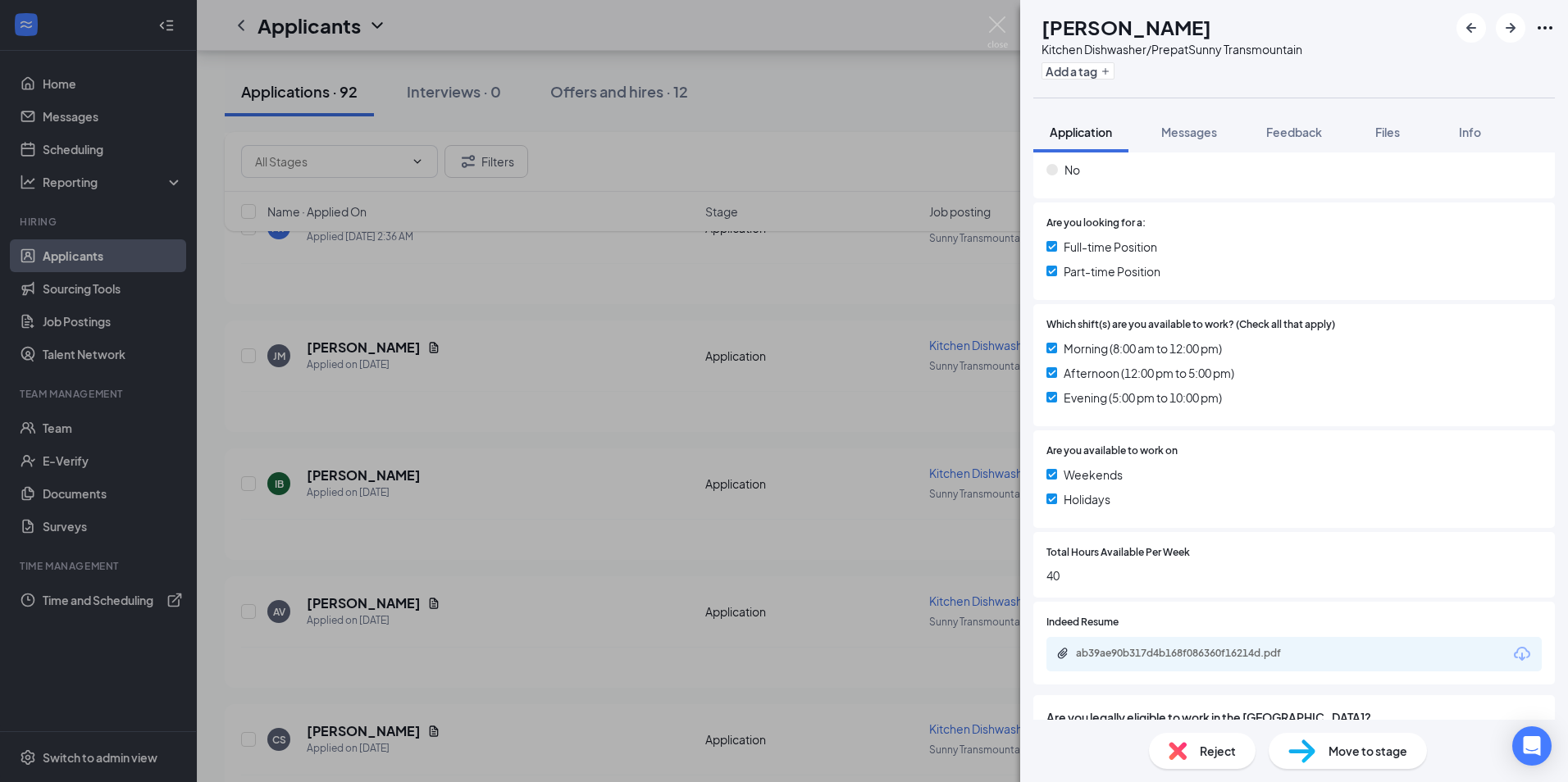
scroll to position [372, 0]
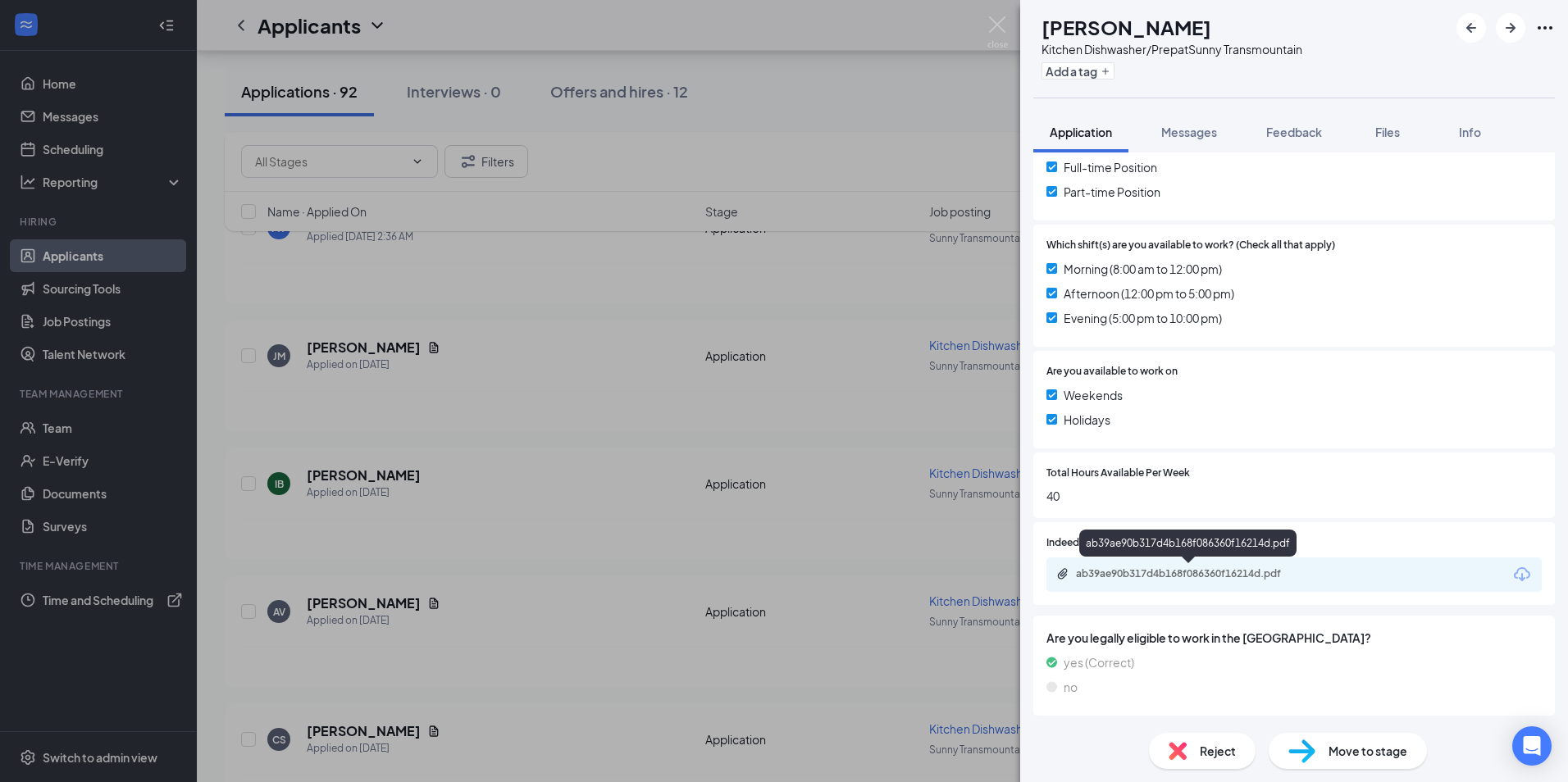
click at [1212, 570] on div "ab39ae90b317d4b168f086360f16214d.pdf" at bounding box center [1191, 573] width 230 height 13
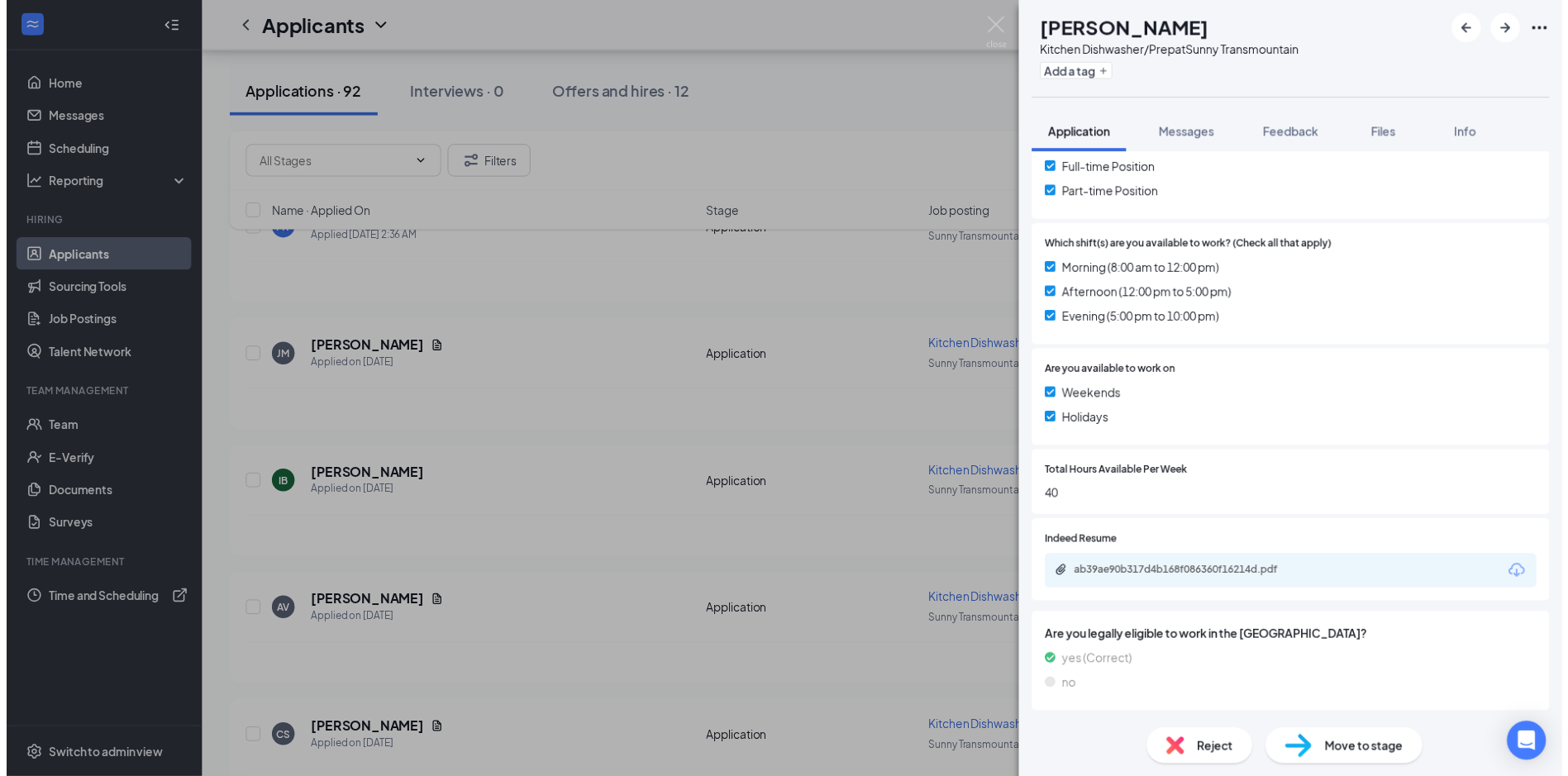
scroll to position [369, 0]
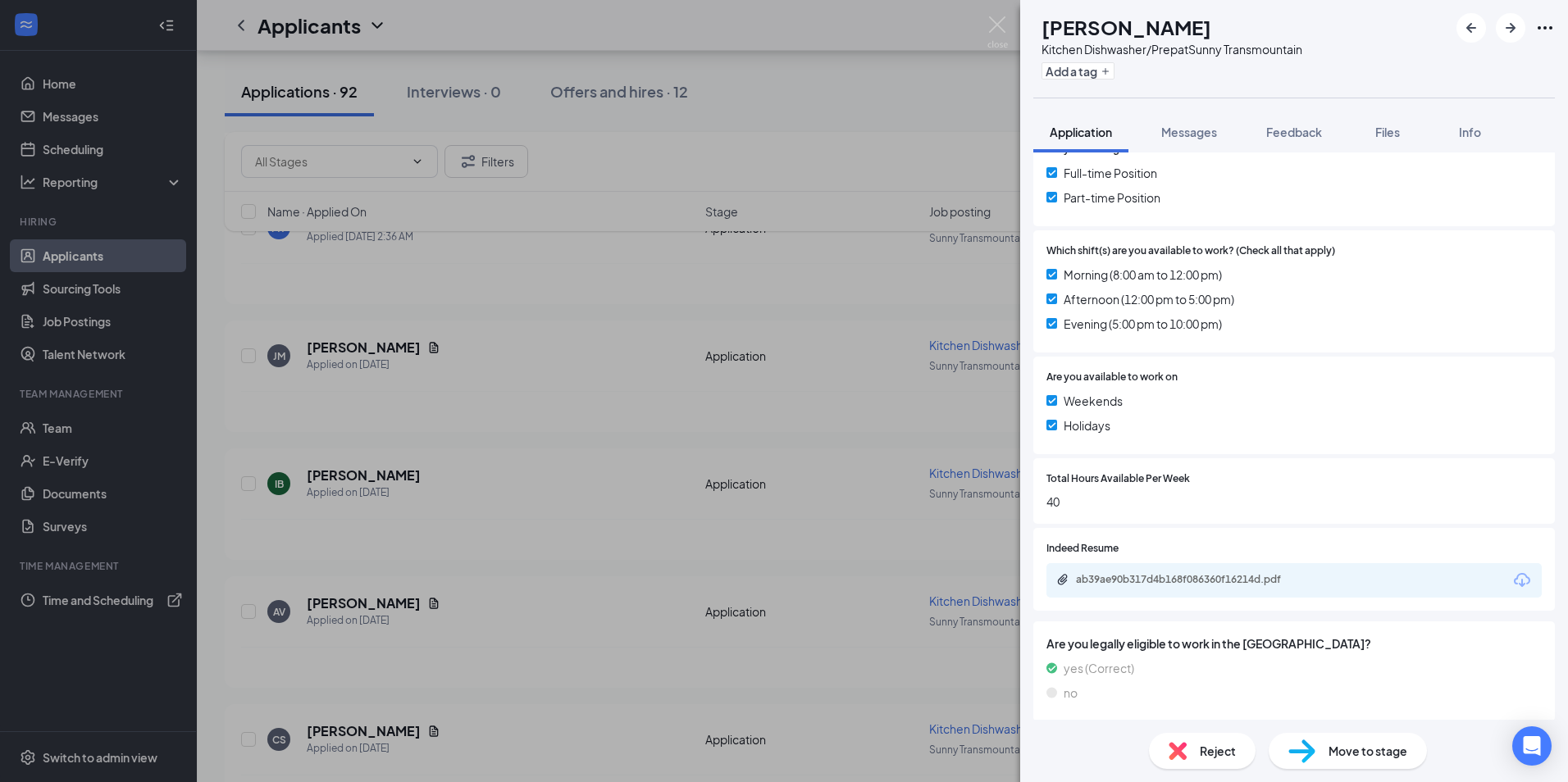
click at [563, 433] on div "[PERSON_NAME] Kitchen Dishwasher/Prep at Sunny Transmountain Add a tag Applicat…" at bounding box center [784, 391] width 1568 height 782
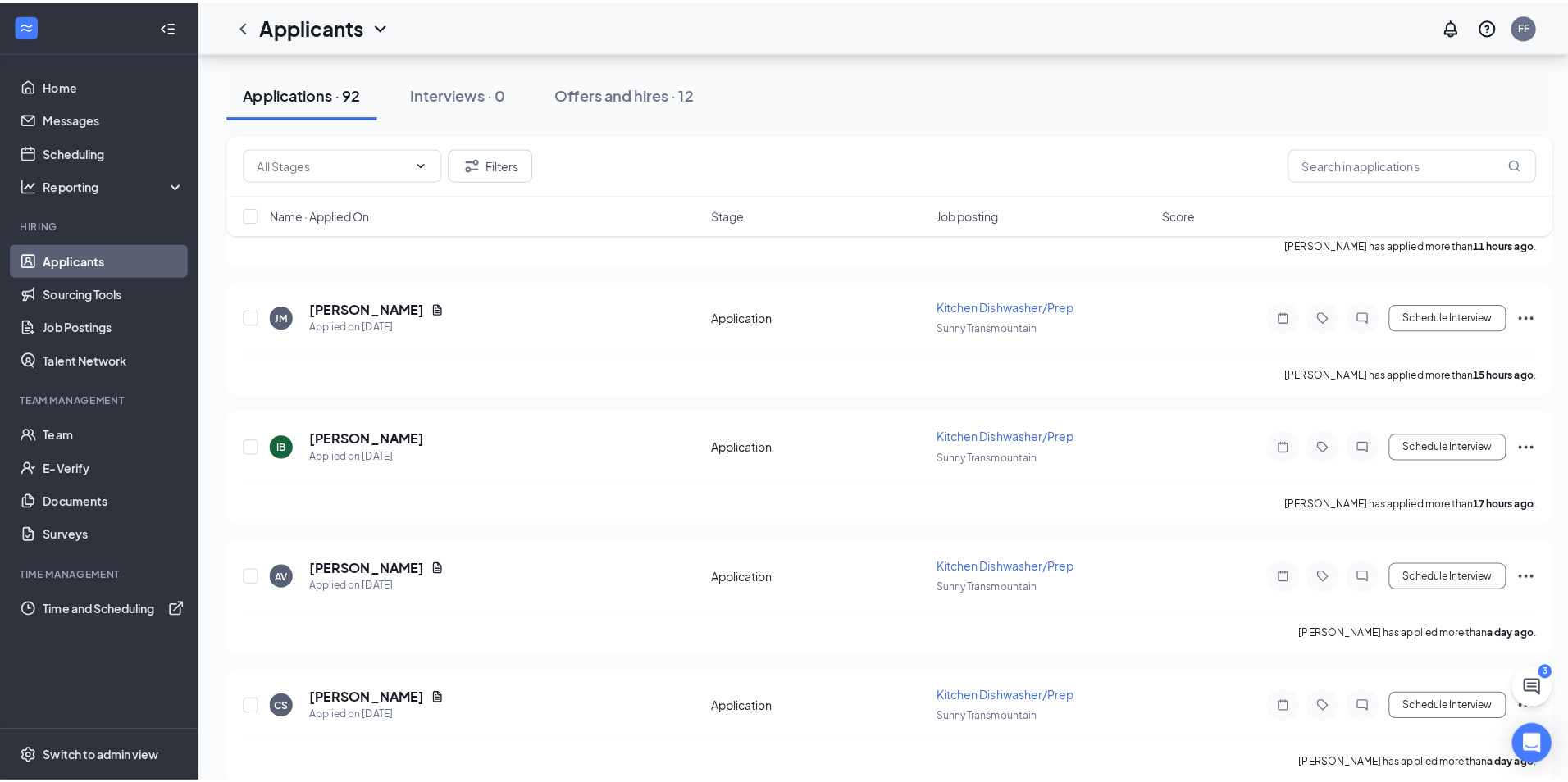
scroll to position [574, 0]
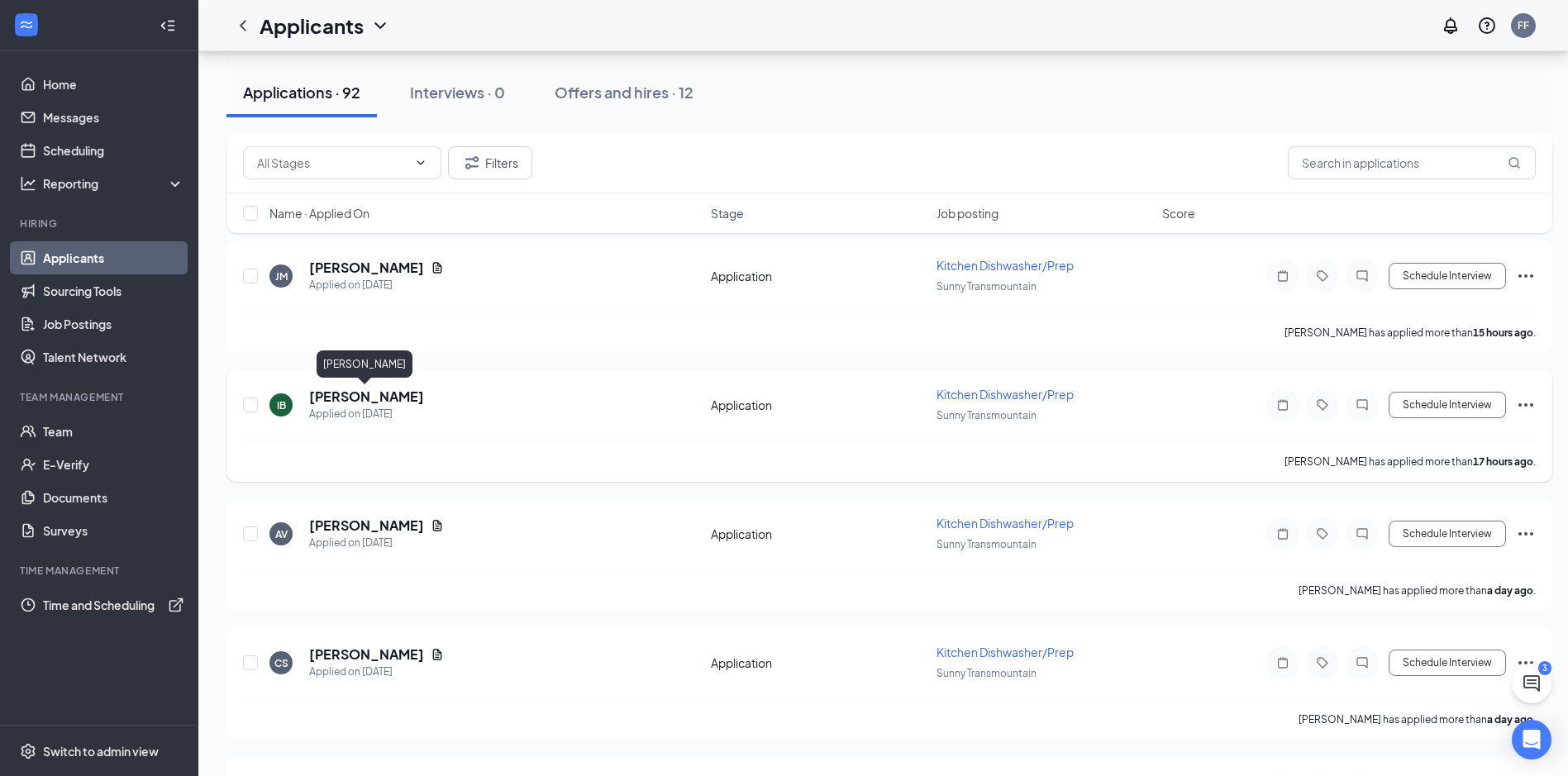
click at [353, 396] on h5 "[PERSON_NAME]" at bounding box center [367, 397] width 115 height 18
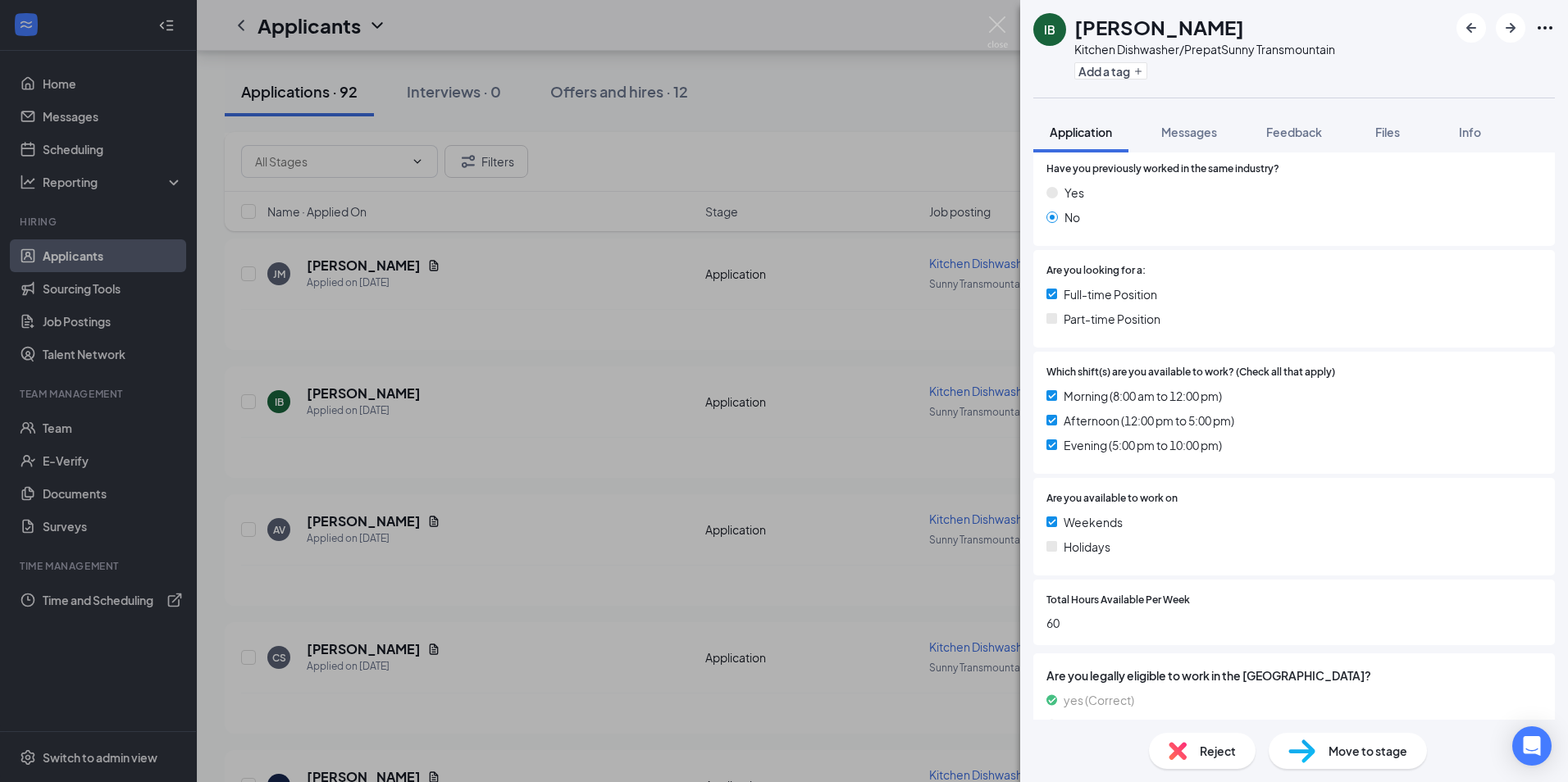
scroll to position [283, 0]
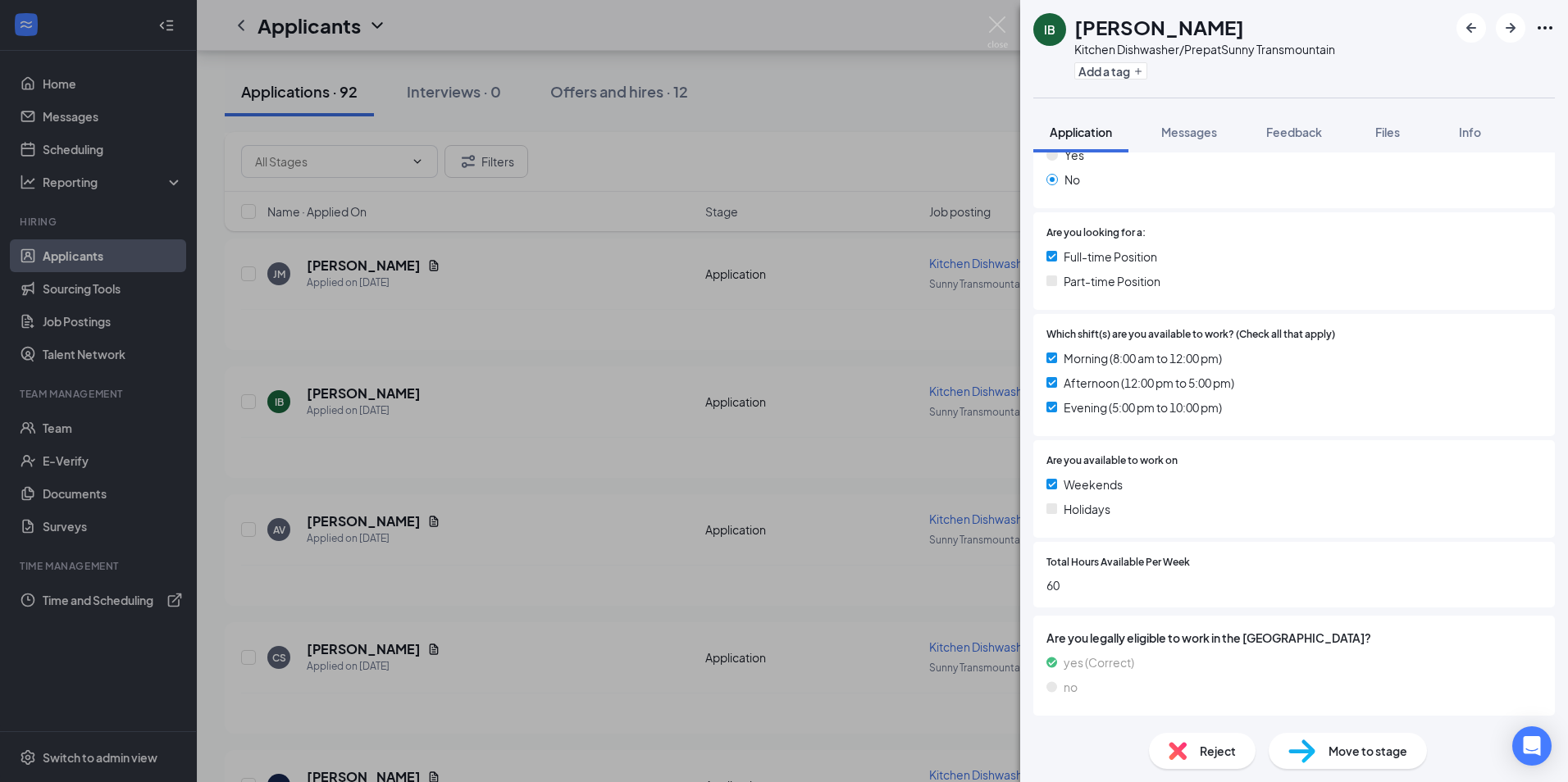
click at [642, 350] on div "IB [PERSON_NAME] Kitchen Dishwasher/Prep at Sunny Transmountain Add a tag Appli…" at bounding box center [784, 391] width 1568 height 782
click at [626, 356] on div "IB [PERSON_NAME] Kitchen Dishwasher/Prep at Sunny Transmountain Add a tag Appli…" at bounding box center [784, 391] width 1568 height 782
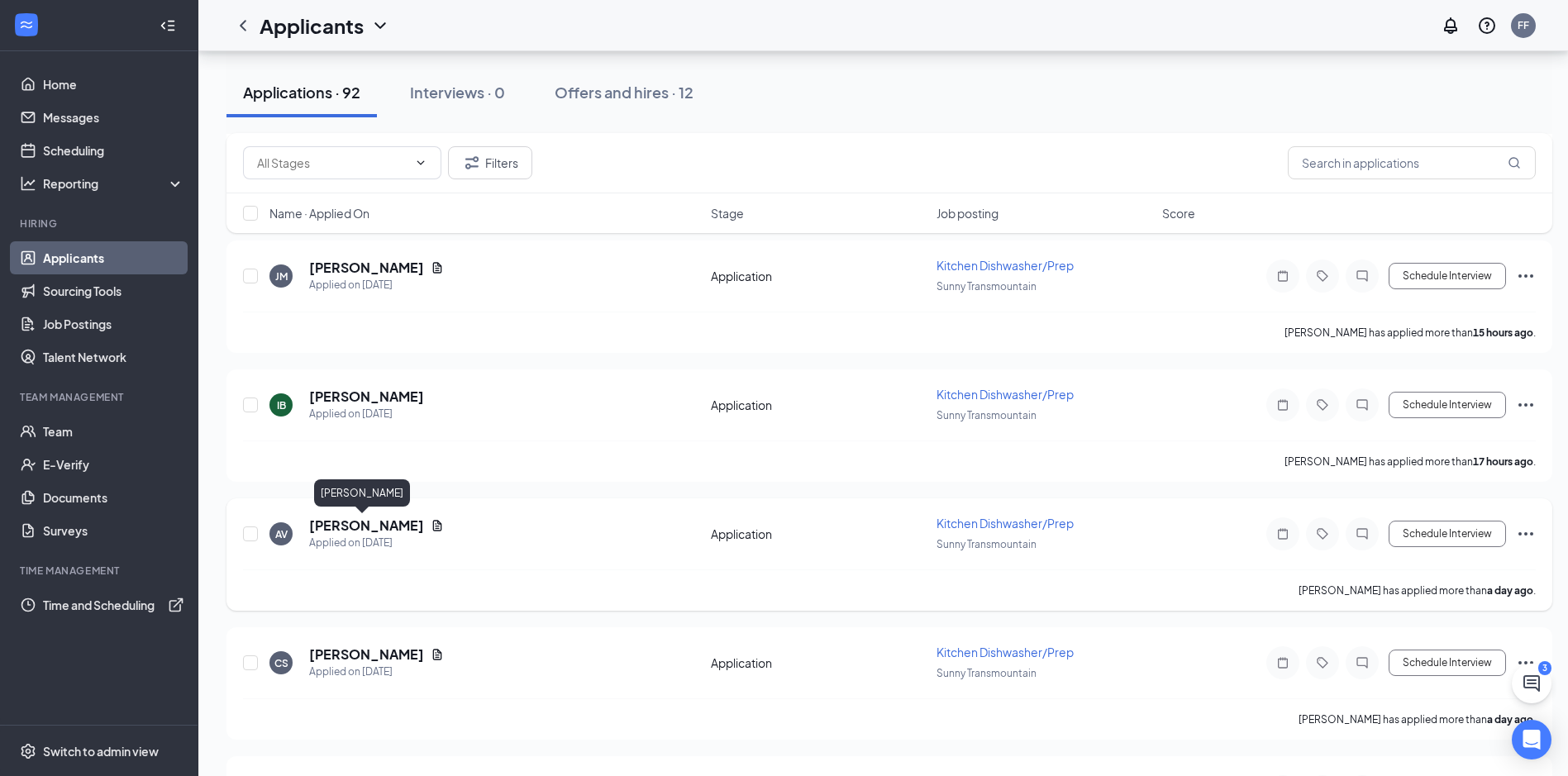
click at [351, 524] on h5 "[PERSON_NAME]" at bounding box center [367, 525] width 115 height 18
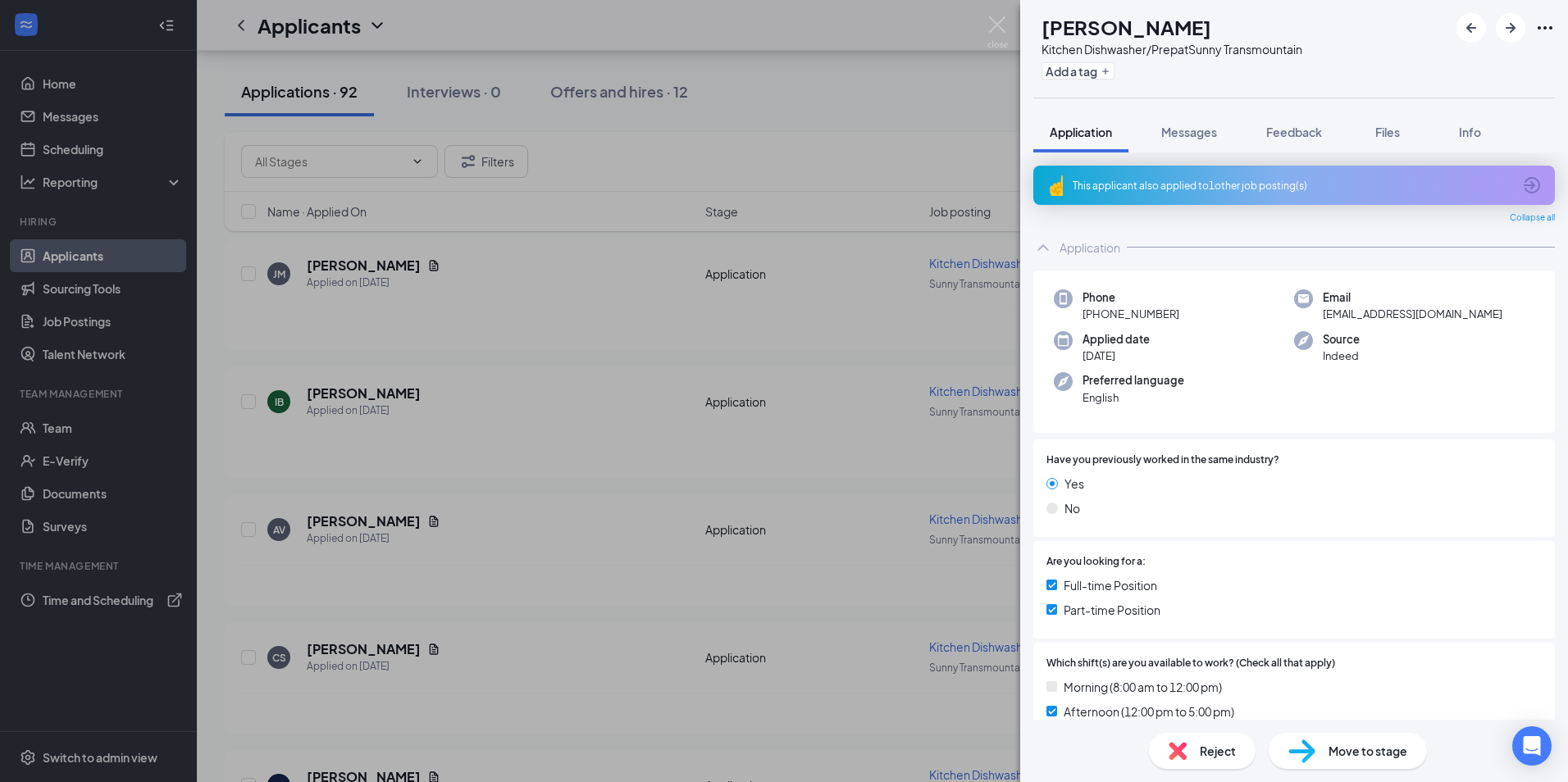
click at [1180, 188] on div "This applicant also applied to 1 other job posting(s)" at bounding box center [1292, 186] width 440 height 14
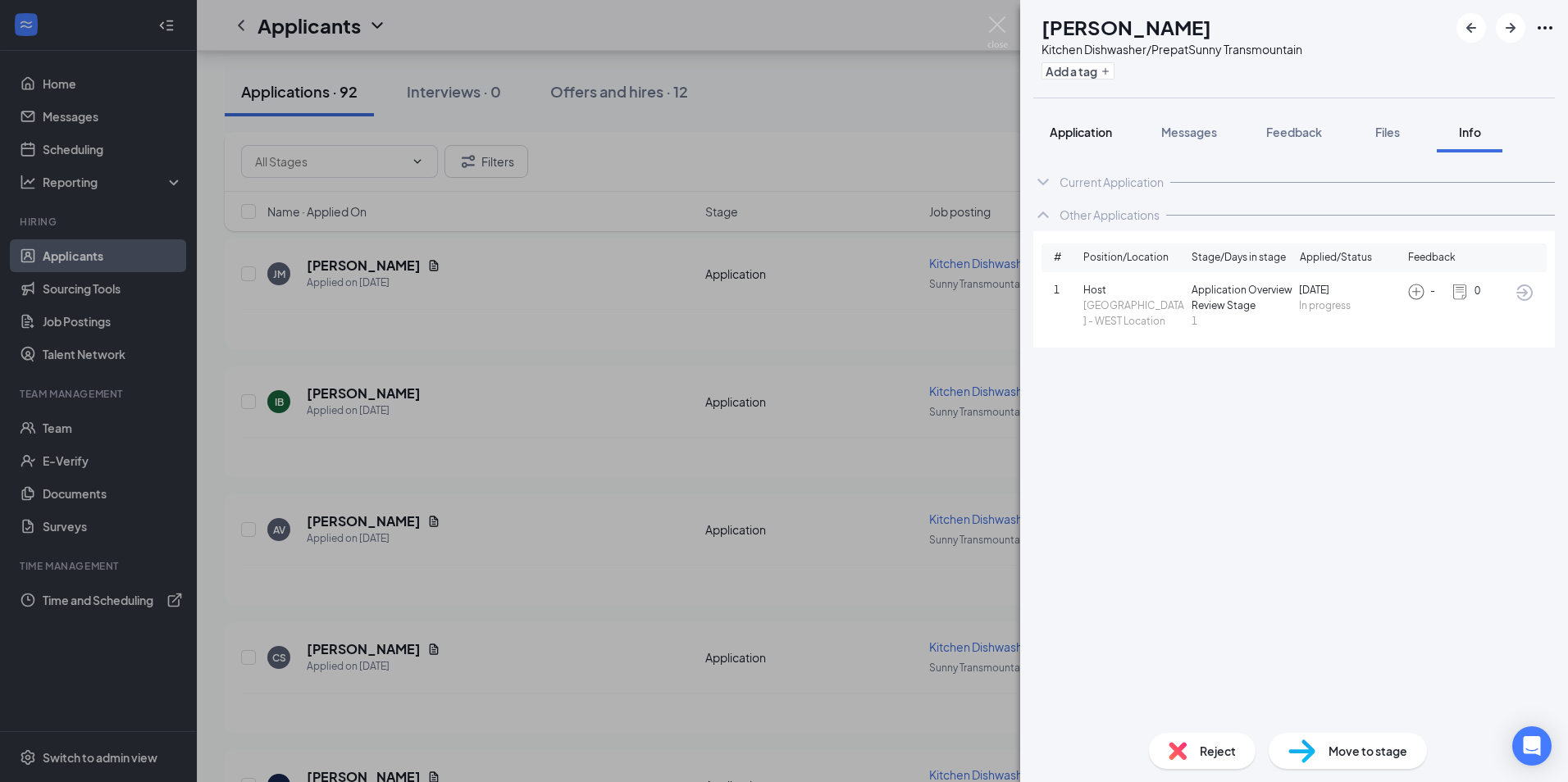
click at [1095, 128] on span "Application" at bounding box center [1080, 132] width 62 height 15
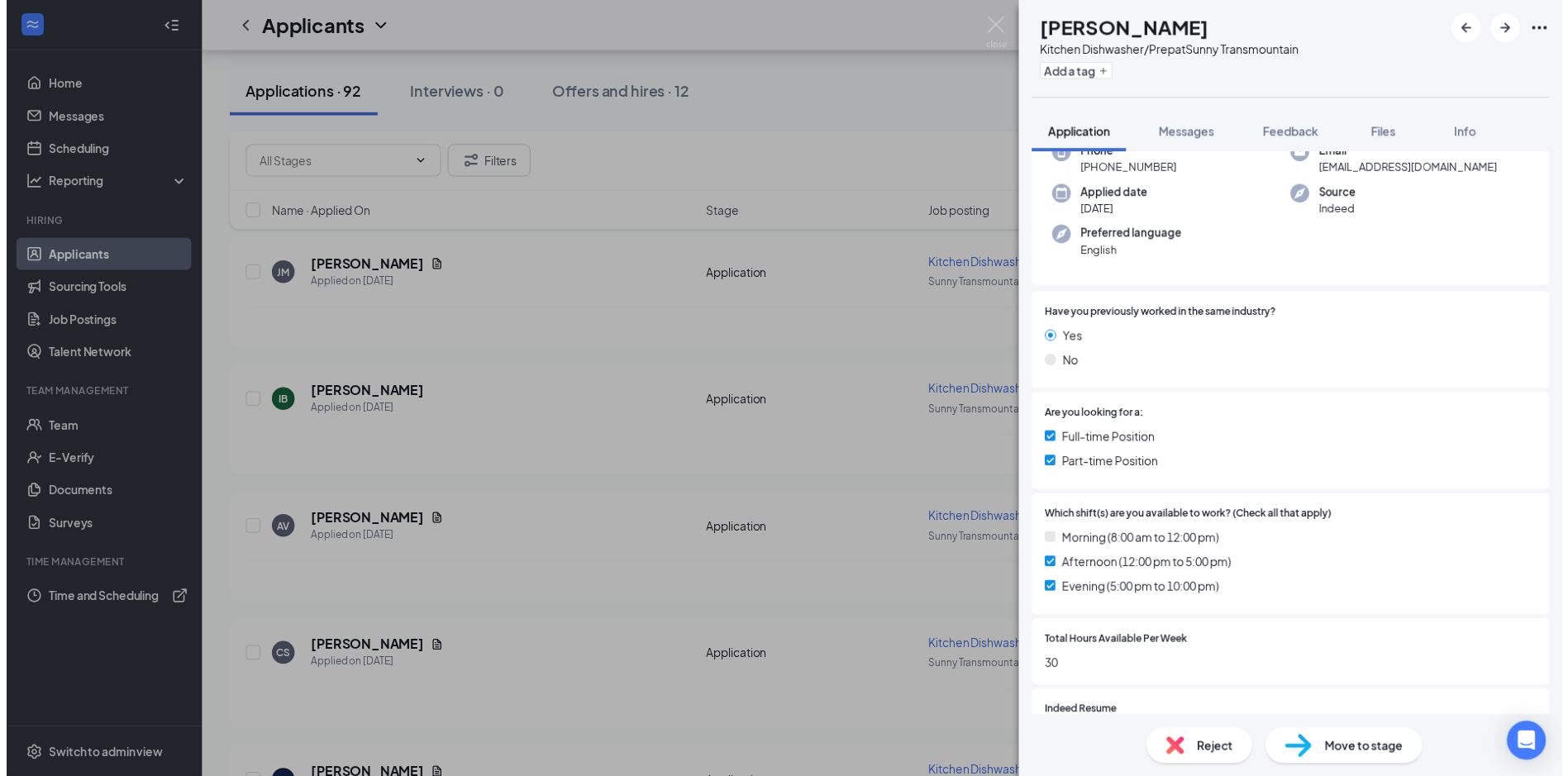
scroll to position [248, 0]
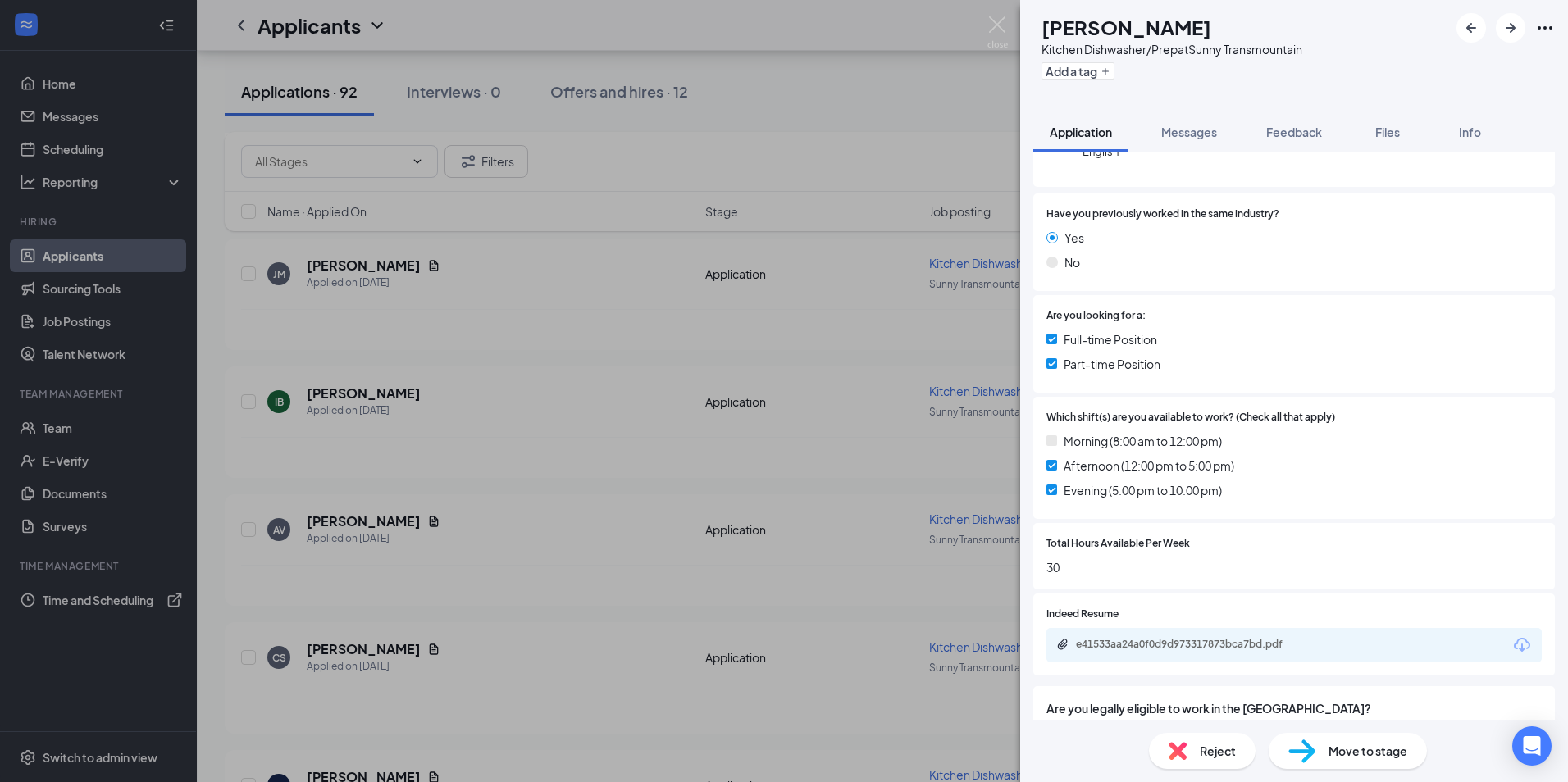
click at [1222, 635] on div "e41533aa24a0f0d9d973317873bca7bd.pdf" at bounding box center [1295, 645] width 496 height 34
click at [1218, 640] on div "e41533aa24a0f0d9d973317873bca7bd.pdf" at bounding box center [1191, 644] width 230 height 13
click at [530, 485] on div "AV [PERSON_NAME] Kitchen Dishwasher/Prep at Sunny Transmountain Add a tag Appli…" at bounding box center [784, 391] width 1568 height 782
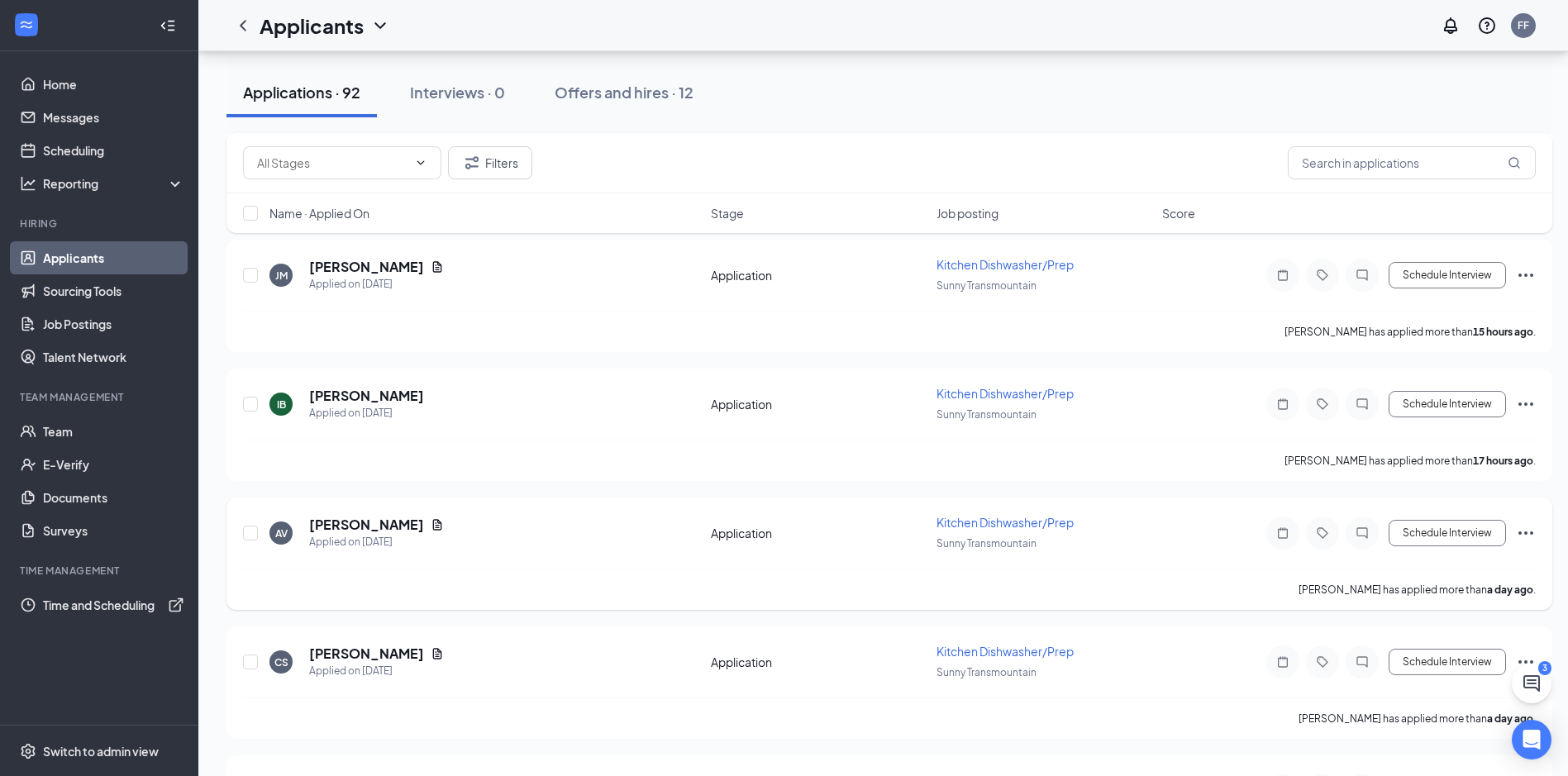
scroll to position [579, 0]
click at [326, 650] on h5 "[PERSON_NAME]" at bounding box center [367, 655] width 115 height 18
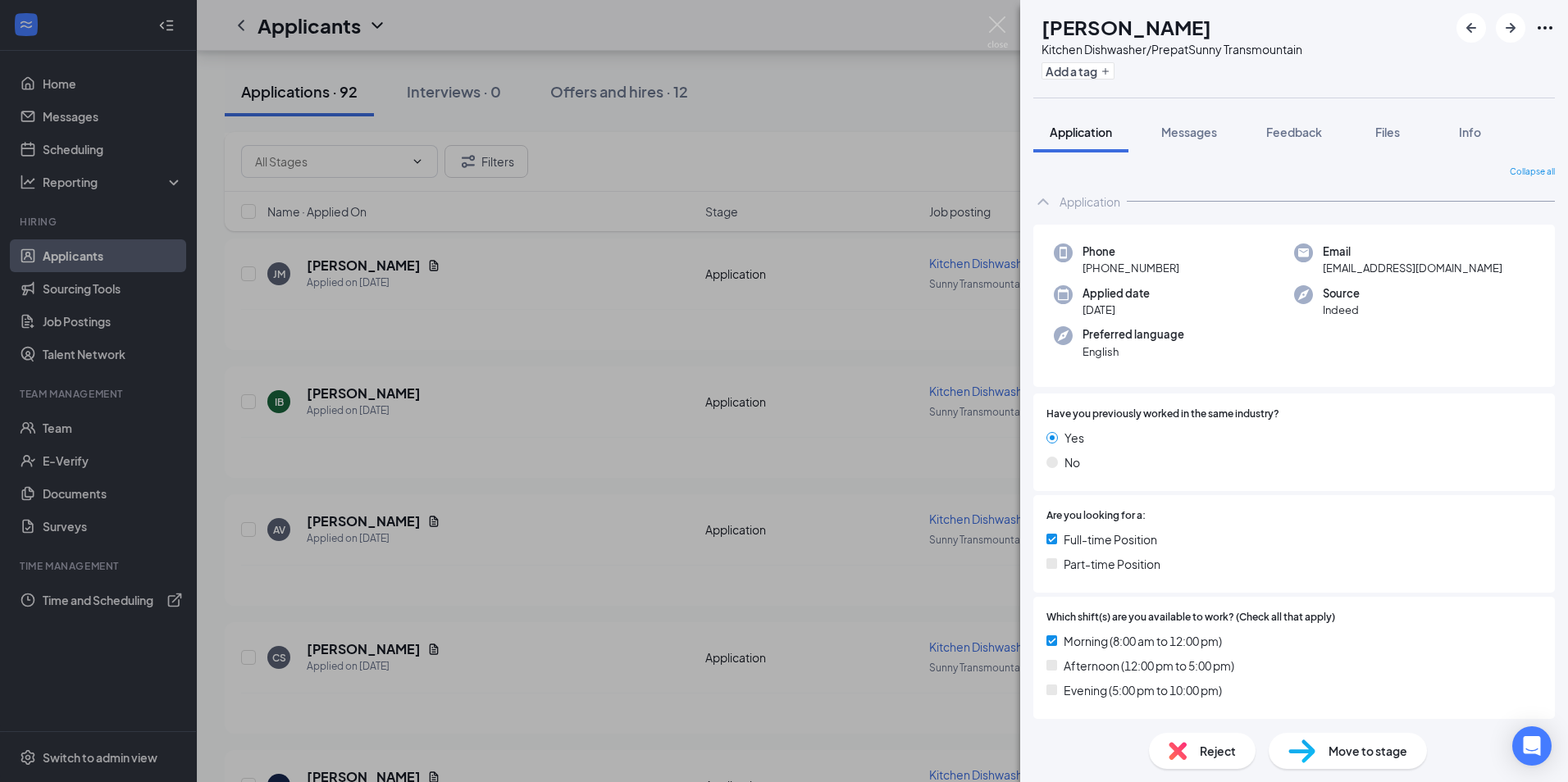
click at [892, 484] on div "CS [PERSON_NAME] Kitchen Dishwasher/Prep at Sunny Transmountain Add a tag Appli…" at bounding box center [784, 391] width 1568 height 782
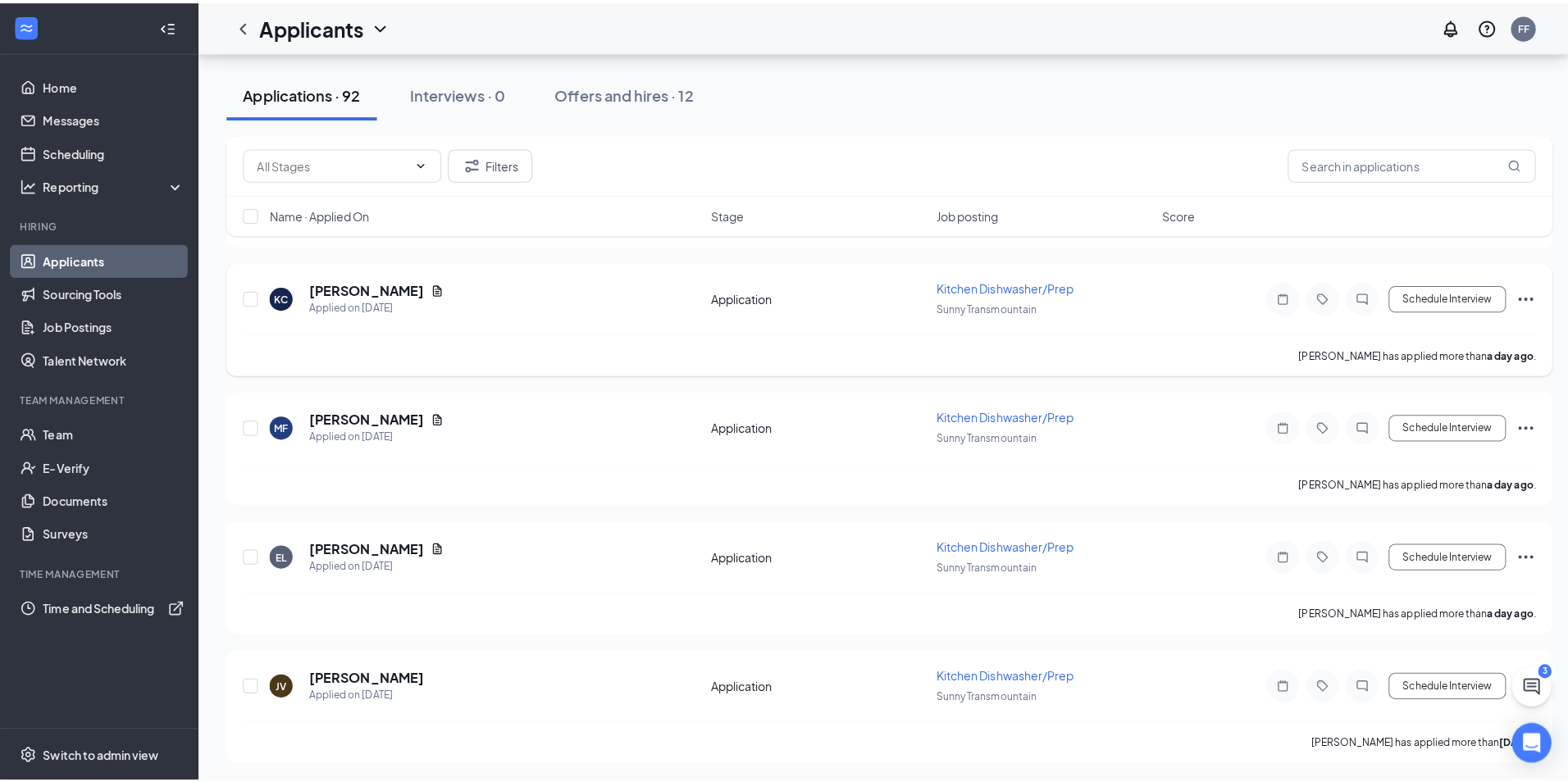
scroll to position [1230, 0]
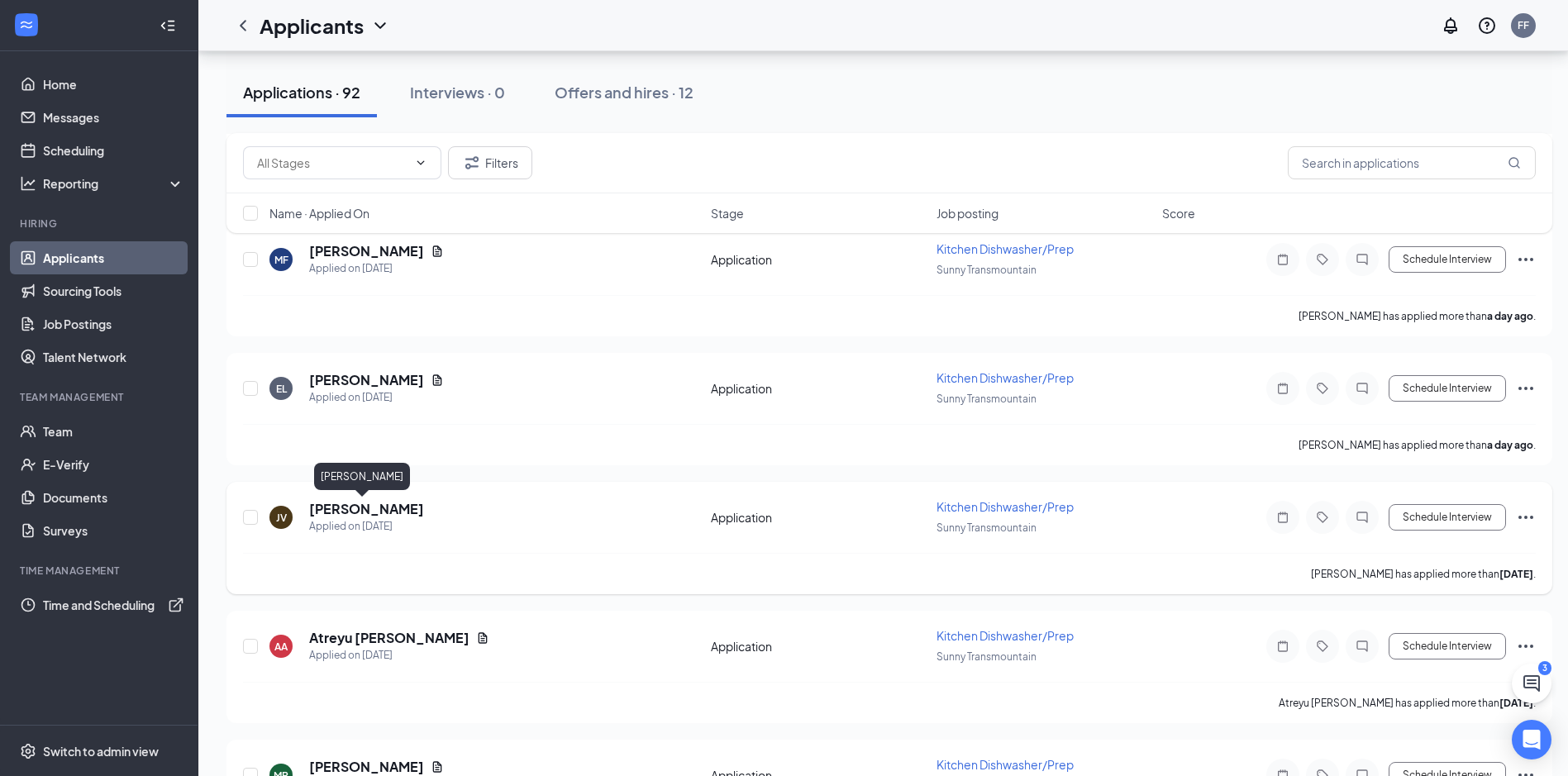
click at [362, 510] on h5 "[PERSON_NAME]" at bounding box center [367, 509] width 115 height 18
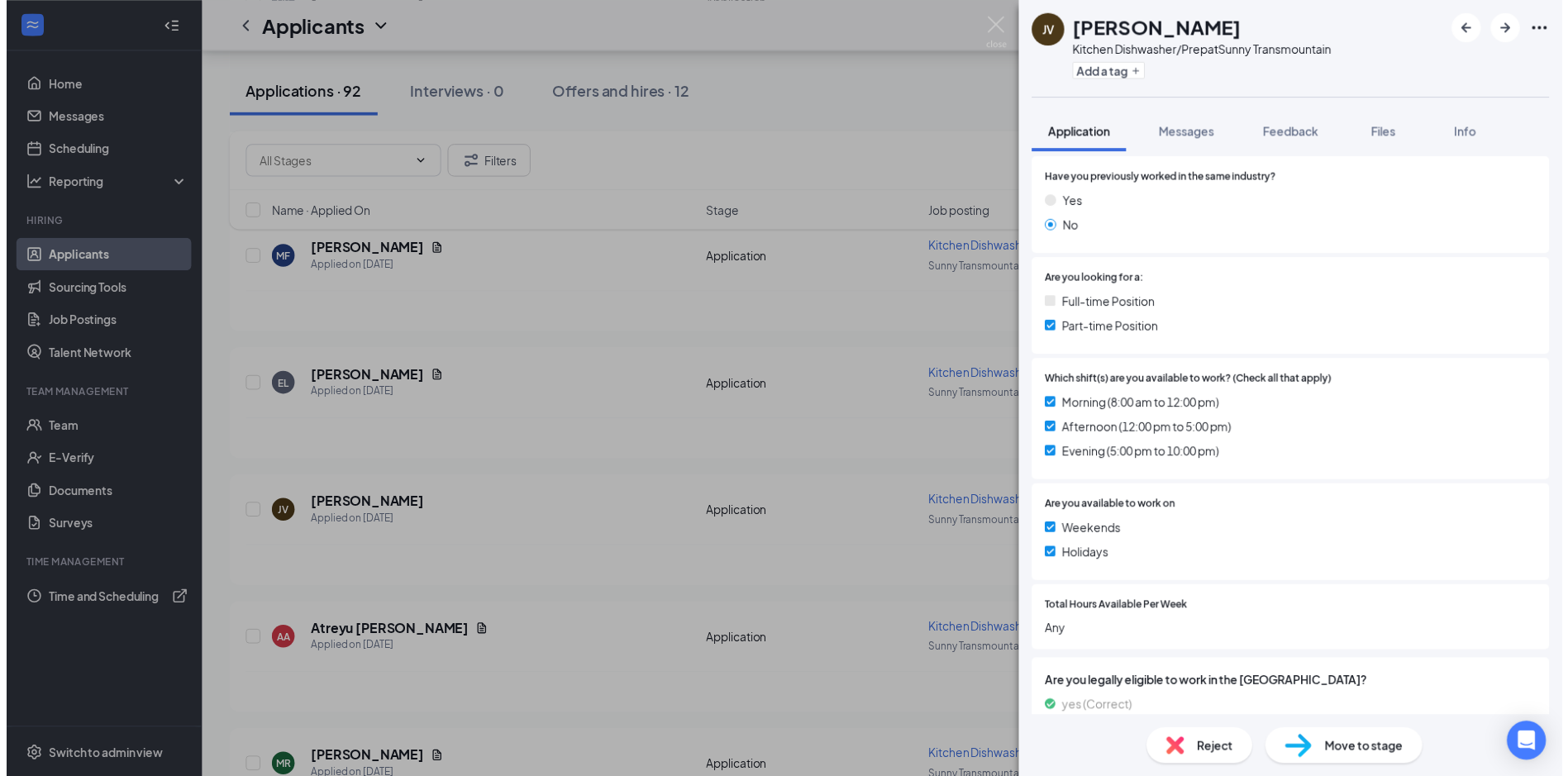
scroll to position [285, 0]
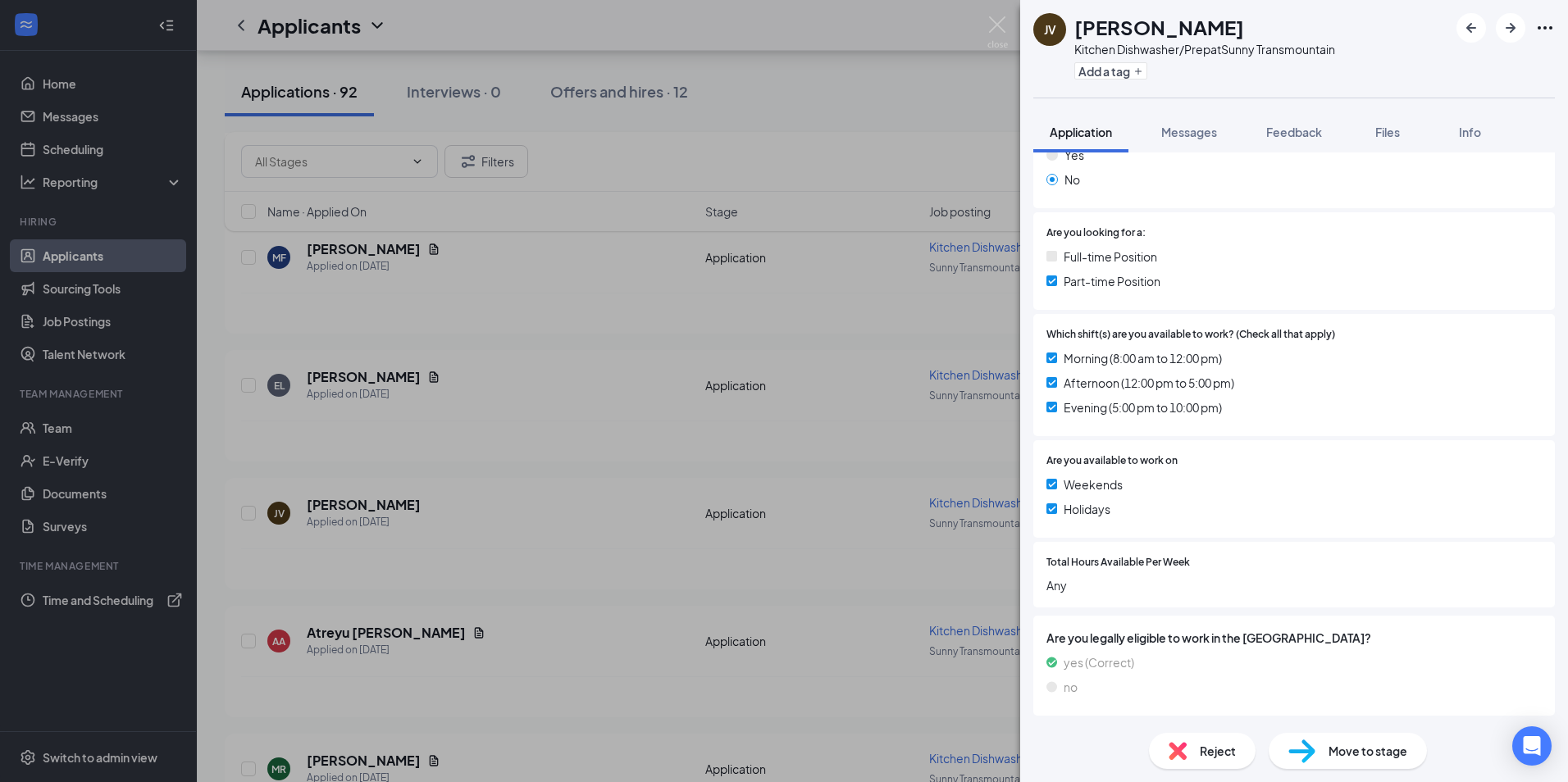
click at [631, 469] on div "JV [PERSON_NAME] Kitchen Dishwasher/Prep at Sunny Transmountain Add a tag Appli…" at bounding box center [784, 391] width 1568 height 782
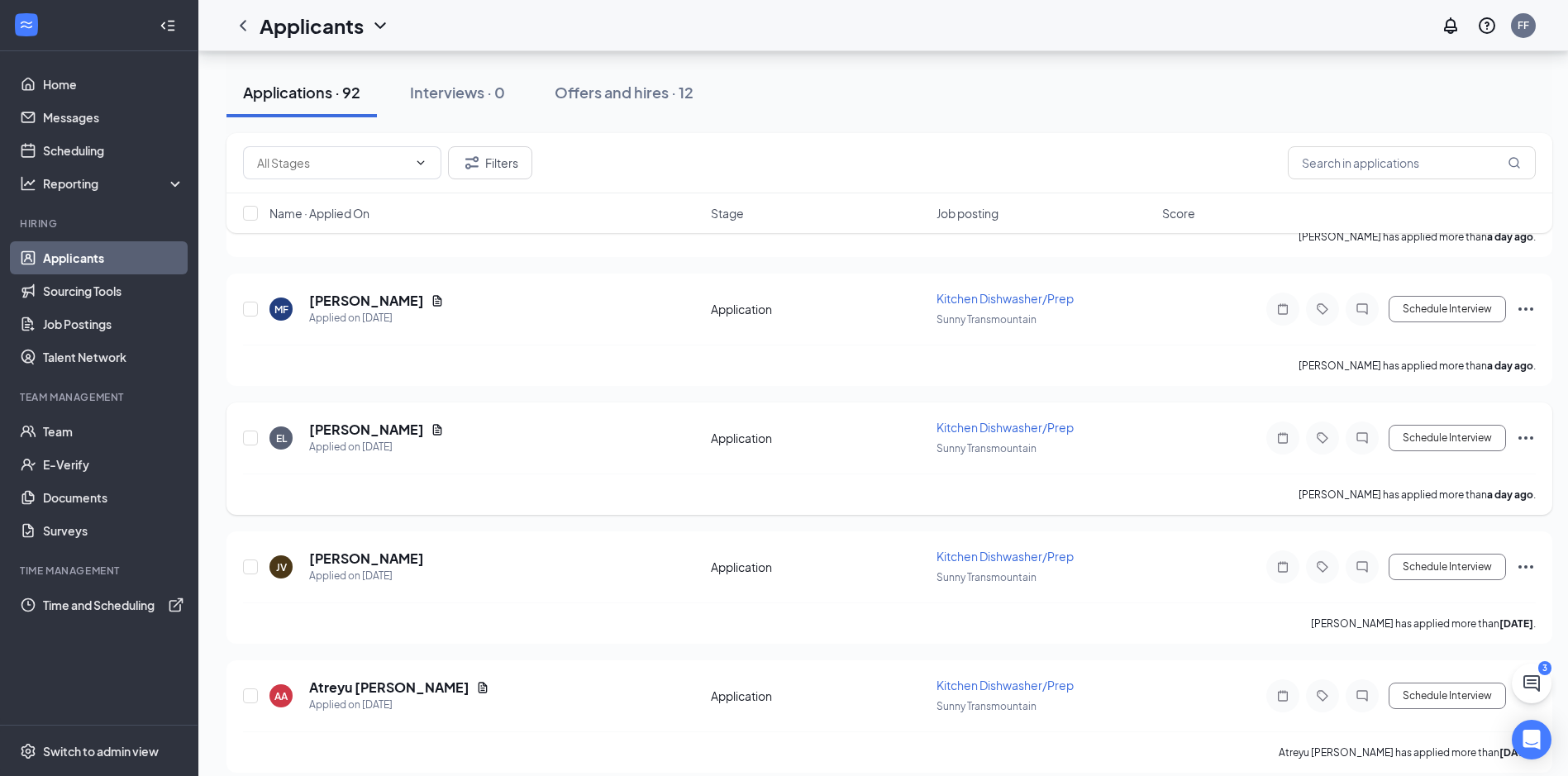
scroll to position [1158, 0]
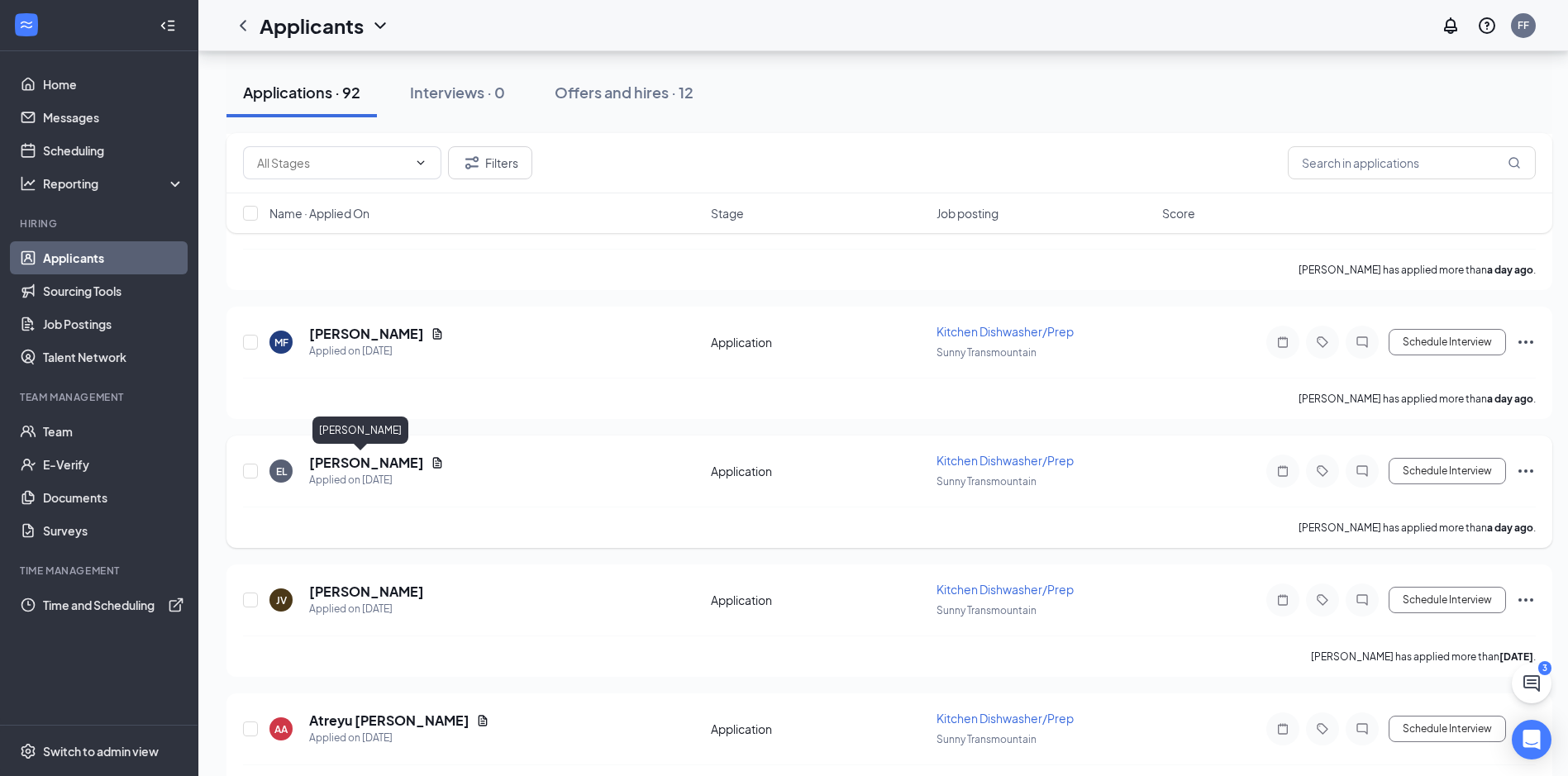
click at [345, 461] on h5 "[PERSON_NAME]" at bounding box center [367, 463] width 115 height 18
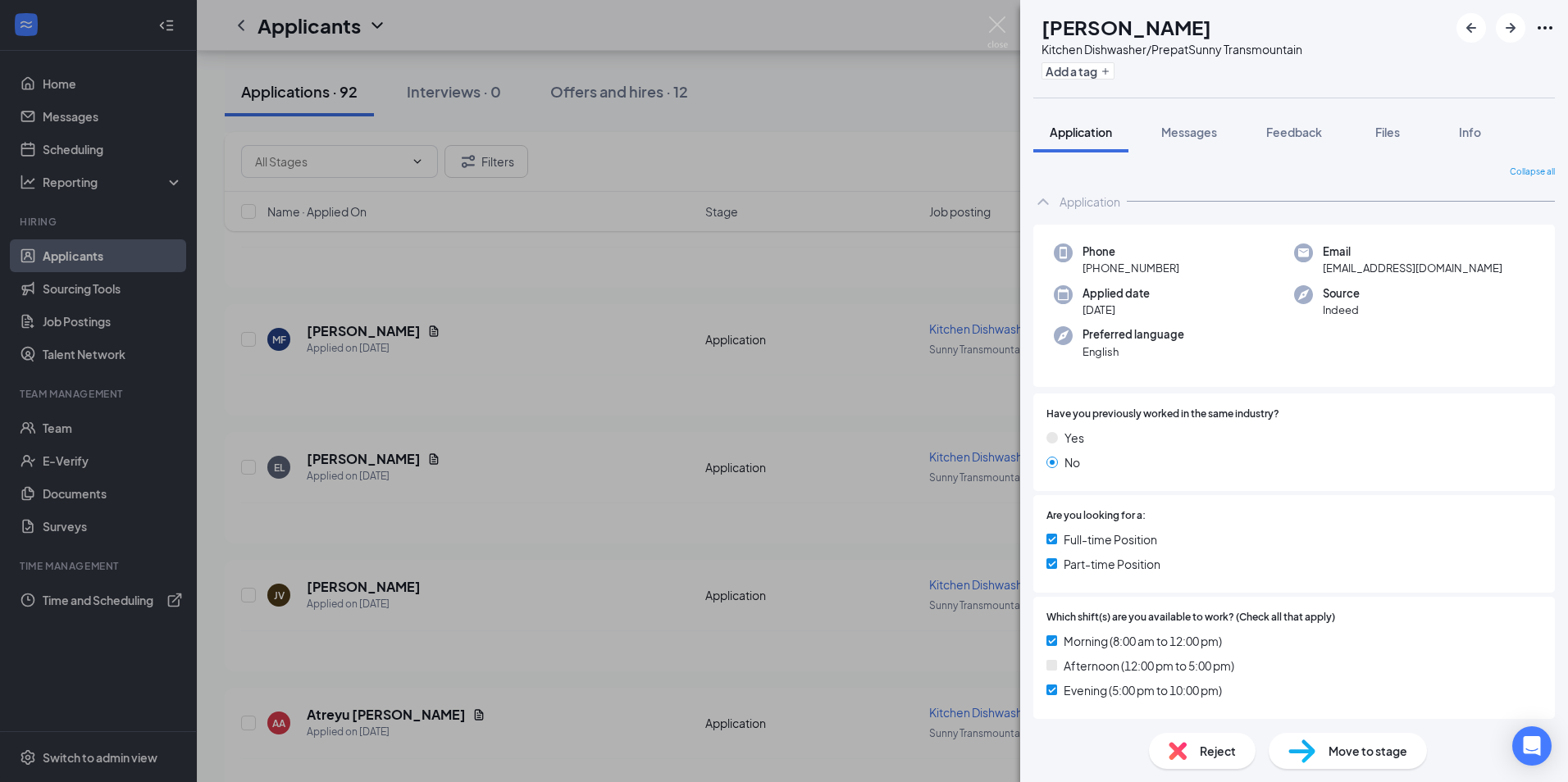
click at [935, 426] on div "EL [PERSON_NAME] Kitchen Dishwasher/Prep at Sunny Transmountain Add a tag Appli…" at bounding box center [784, 391] width 1568 height 782
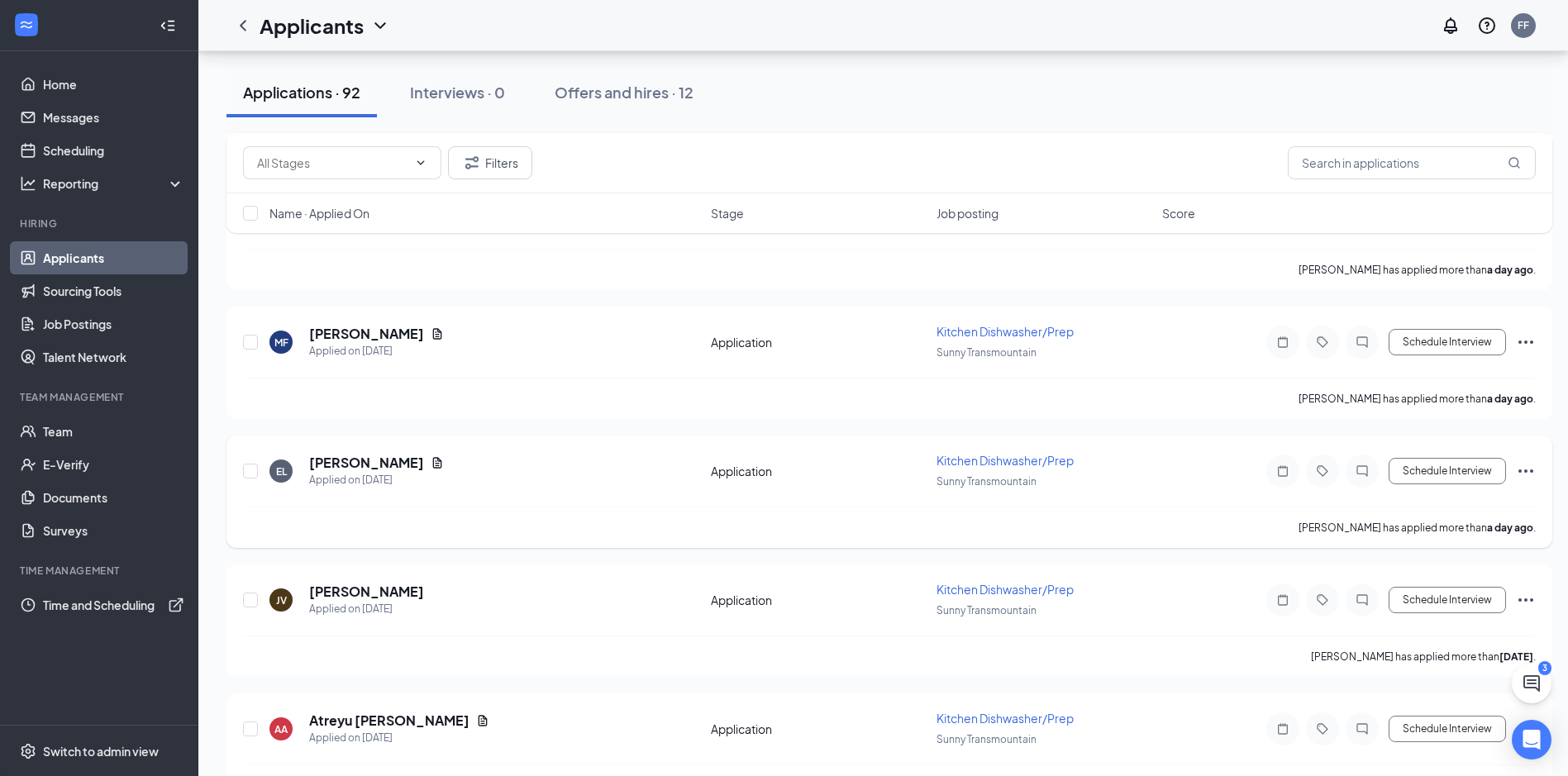
scroll to position [1075, 0]
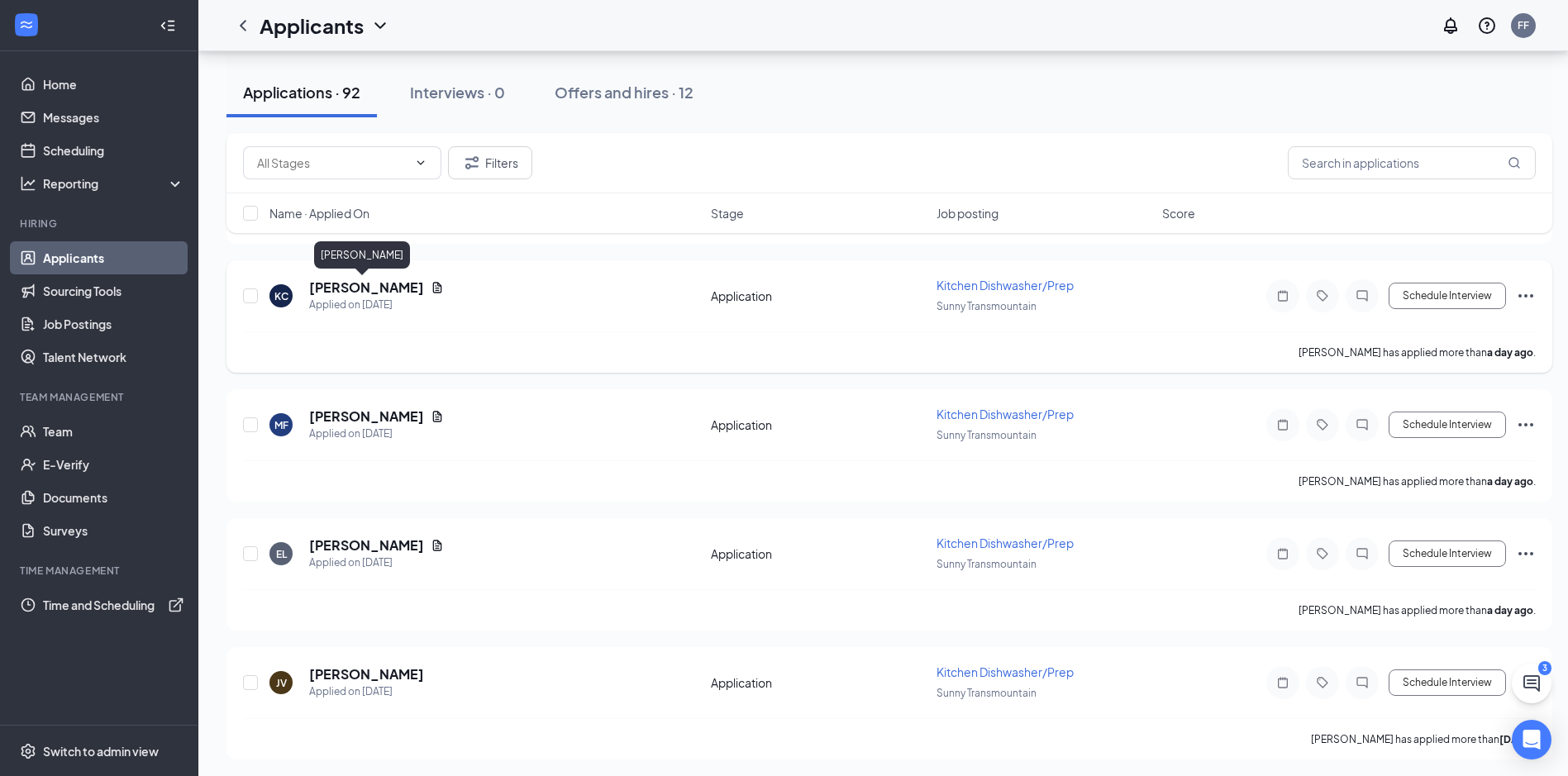
click at [344, 279] on h5 "[PERSON_NAME]" at bounding box center [367, 287] width 115 height 18
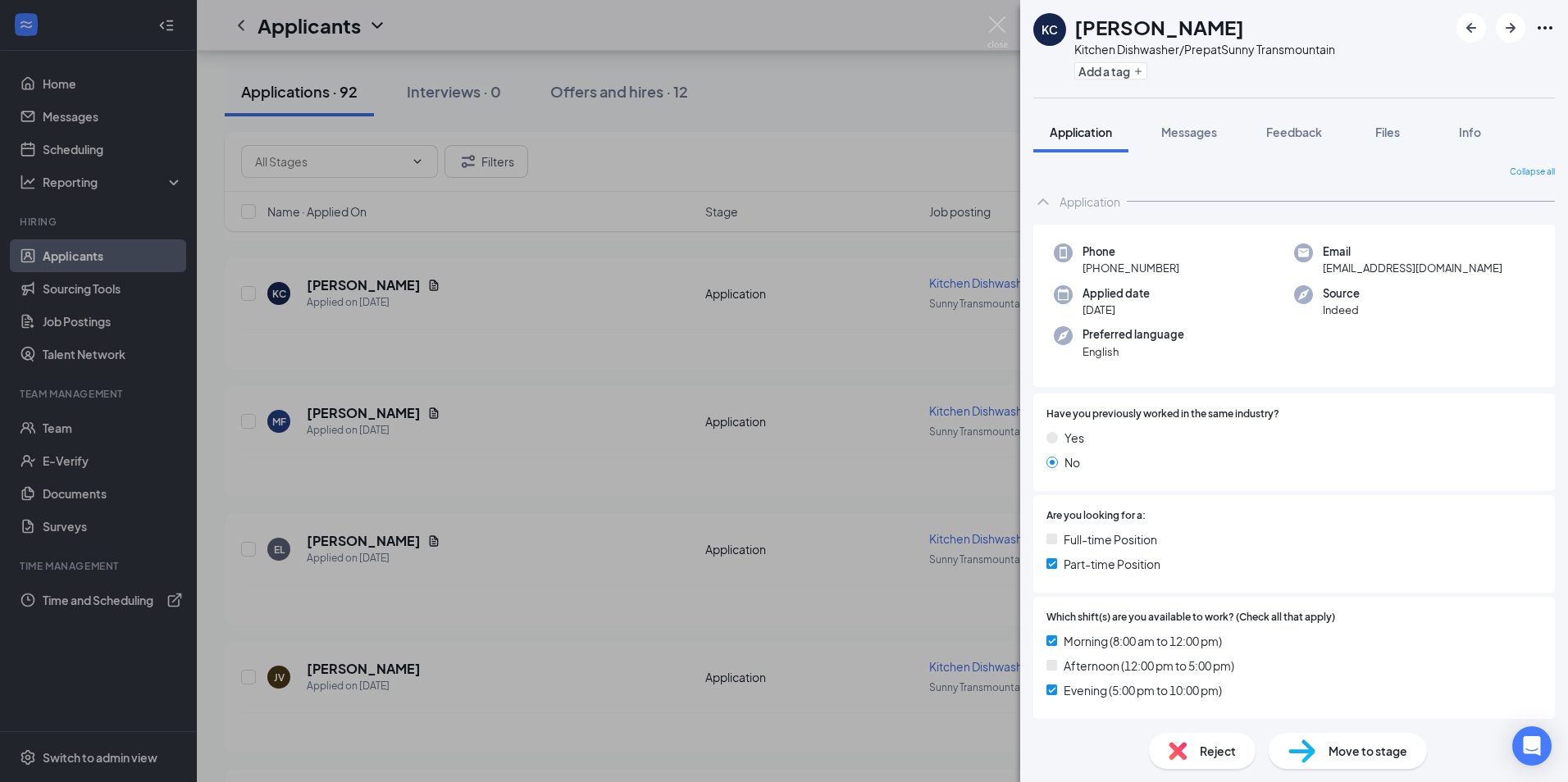
click at [789, 373] on div "KC [PERSON_NAME] Kitchen Dishwasher/Prep at Sunny Transmountain Add a tag Appli…" at bounding box center [784, 391] width 1568 height 782
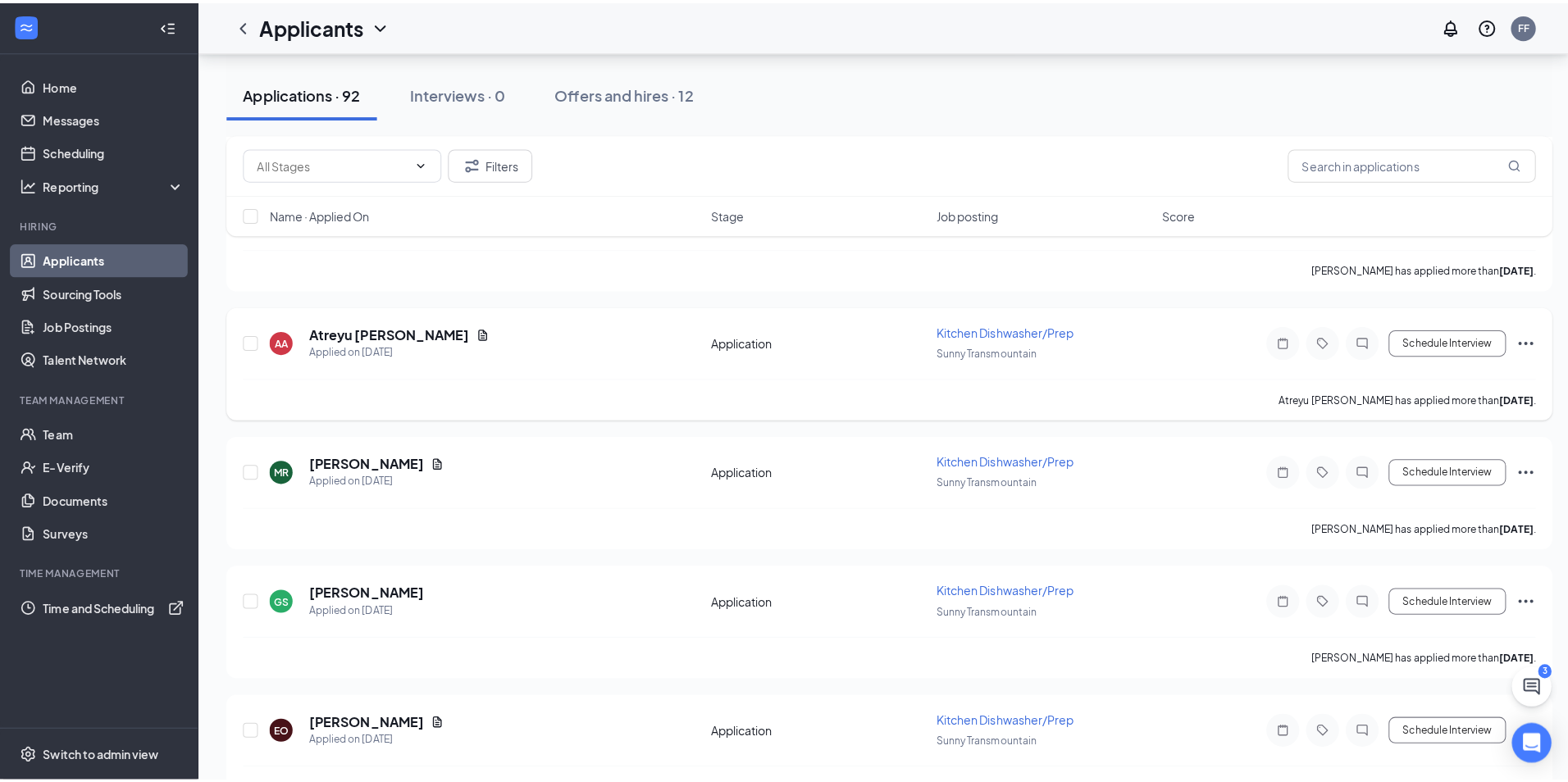
scroll to position [1558, 0]
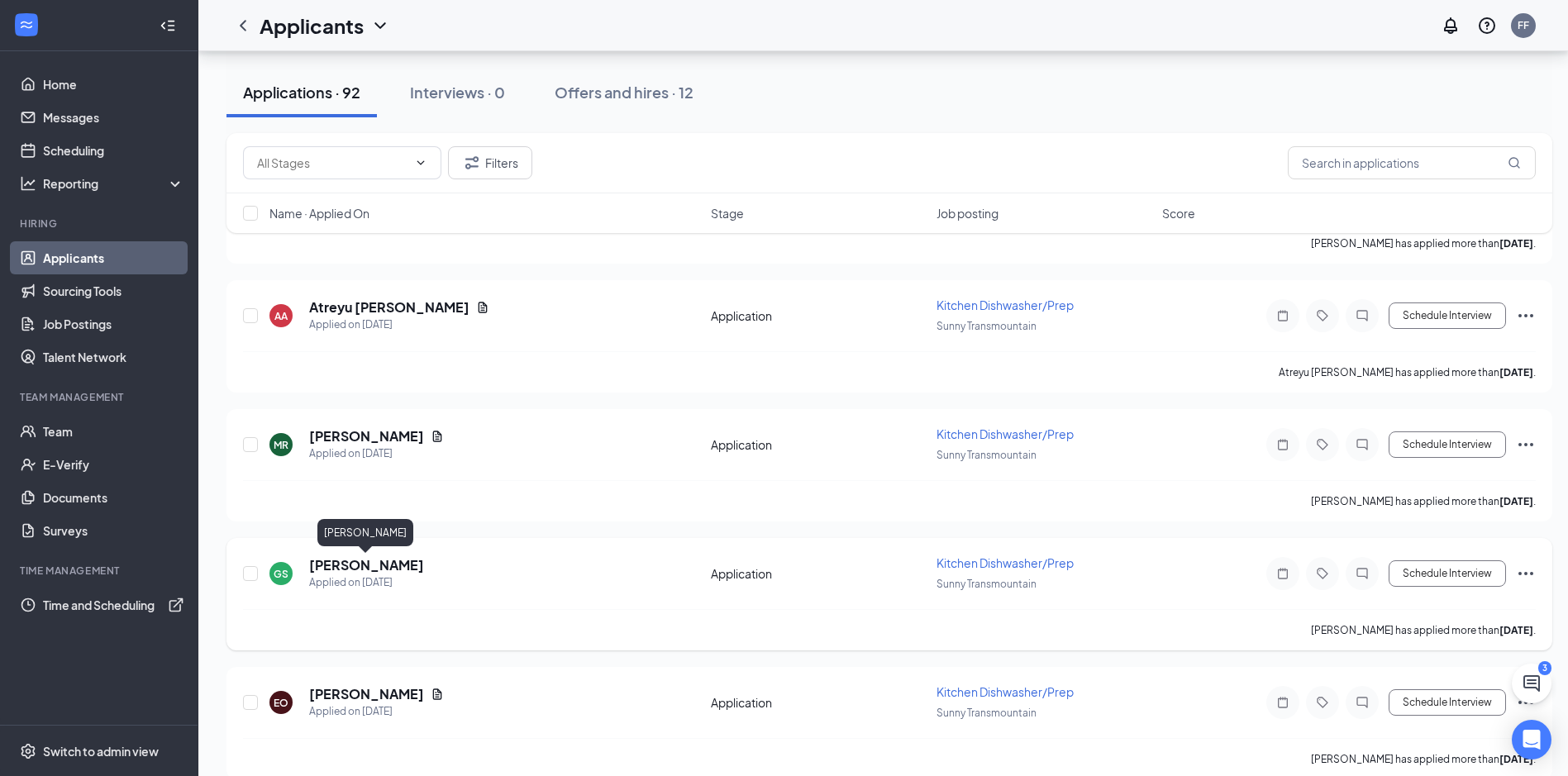
click at [364, 565] on h5 "[PERSON_NAME]" at bounding box center [367, 565] width 115 height 18
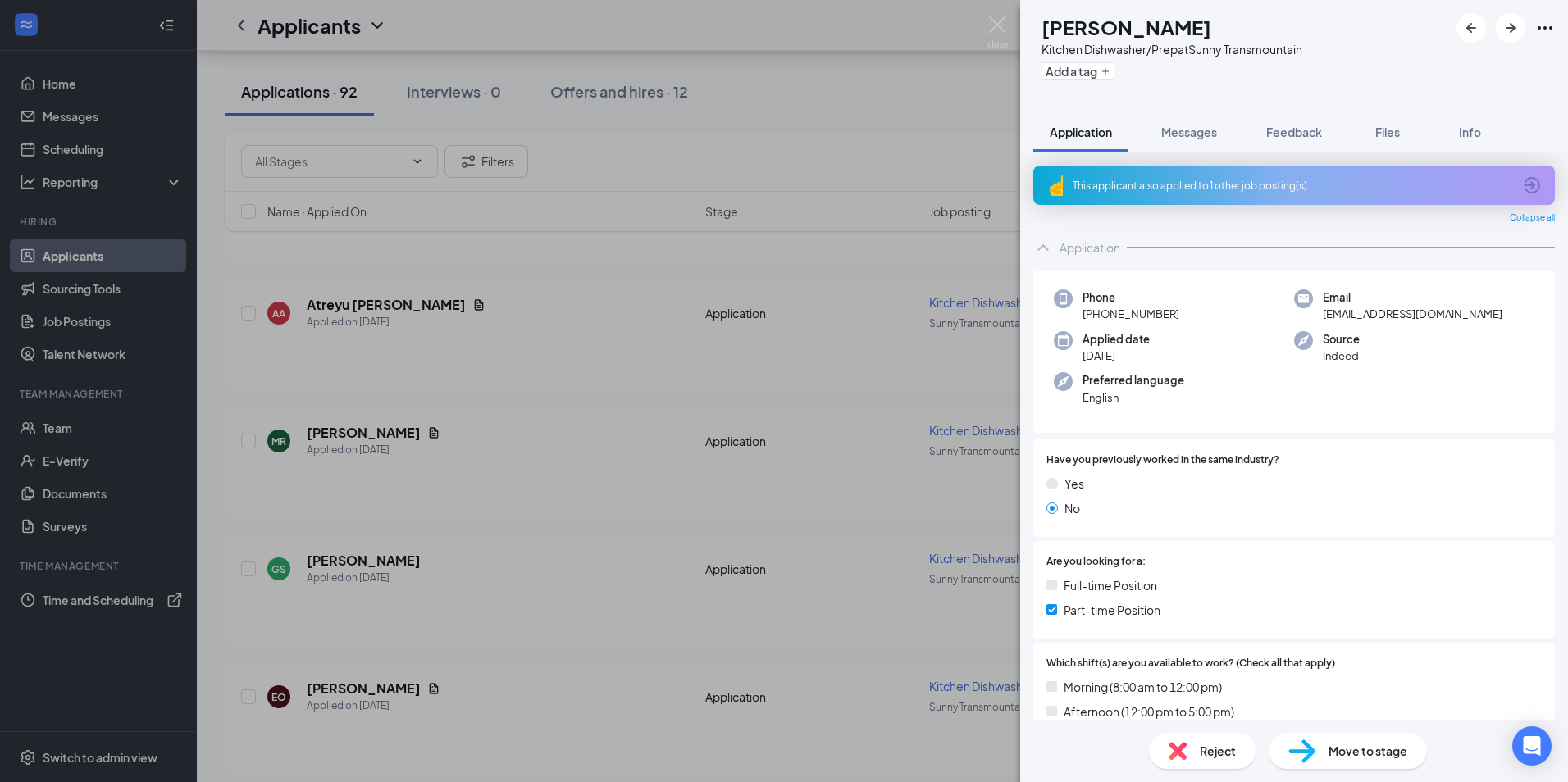
click at [914, 398] on div "GS [PERSON_NAME] Kitchen Dishwasher/Prep at Sunny Transmountain Add a tag Appli…" at bounding box center [784, 391] width 1568 height 782
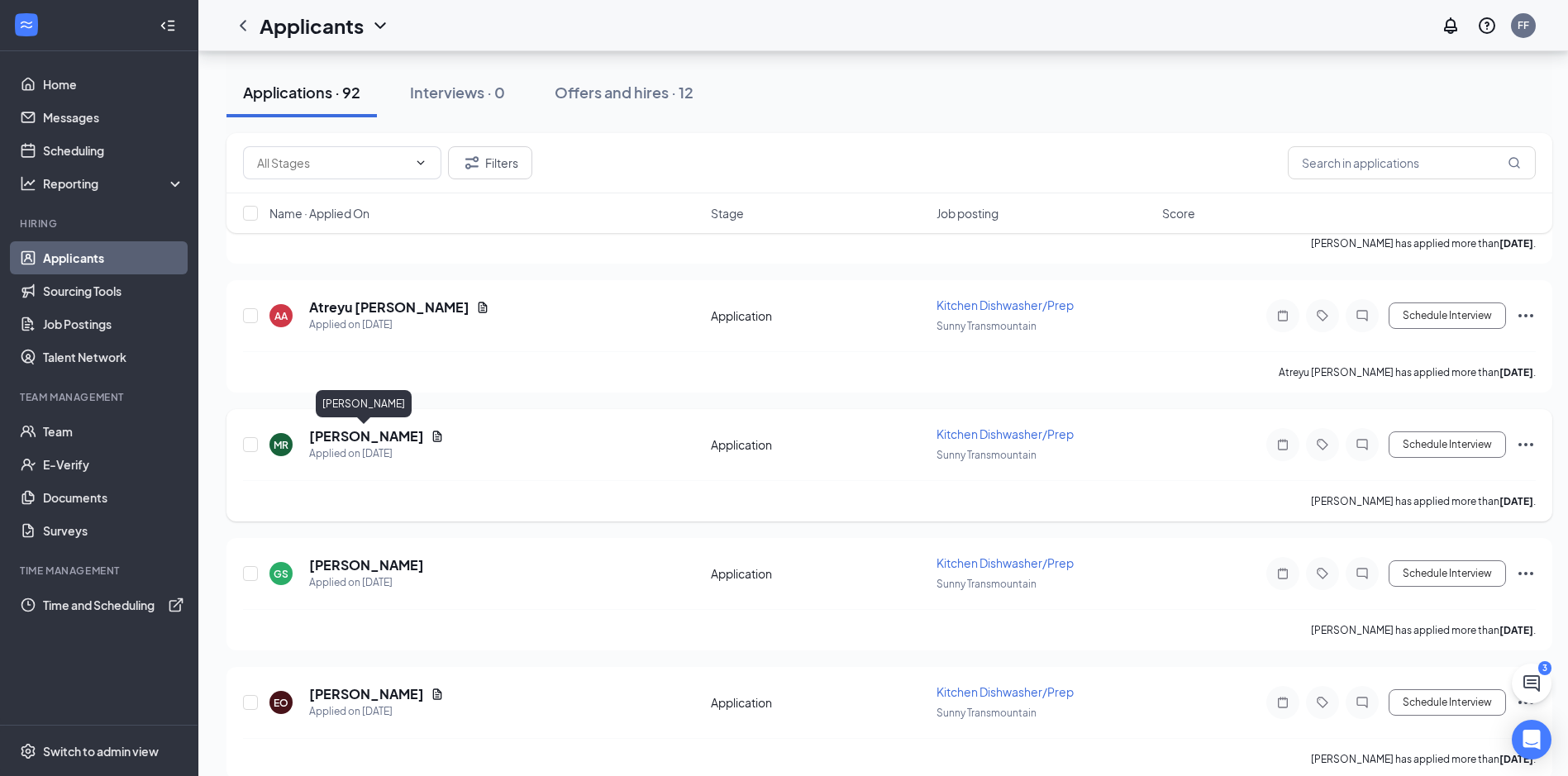
click at [342, 433] on h5 "[PERSON_NAME]" at bounding box center [367, 436] width 115 height 18
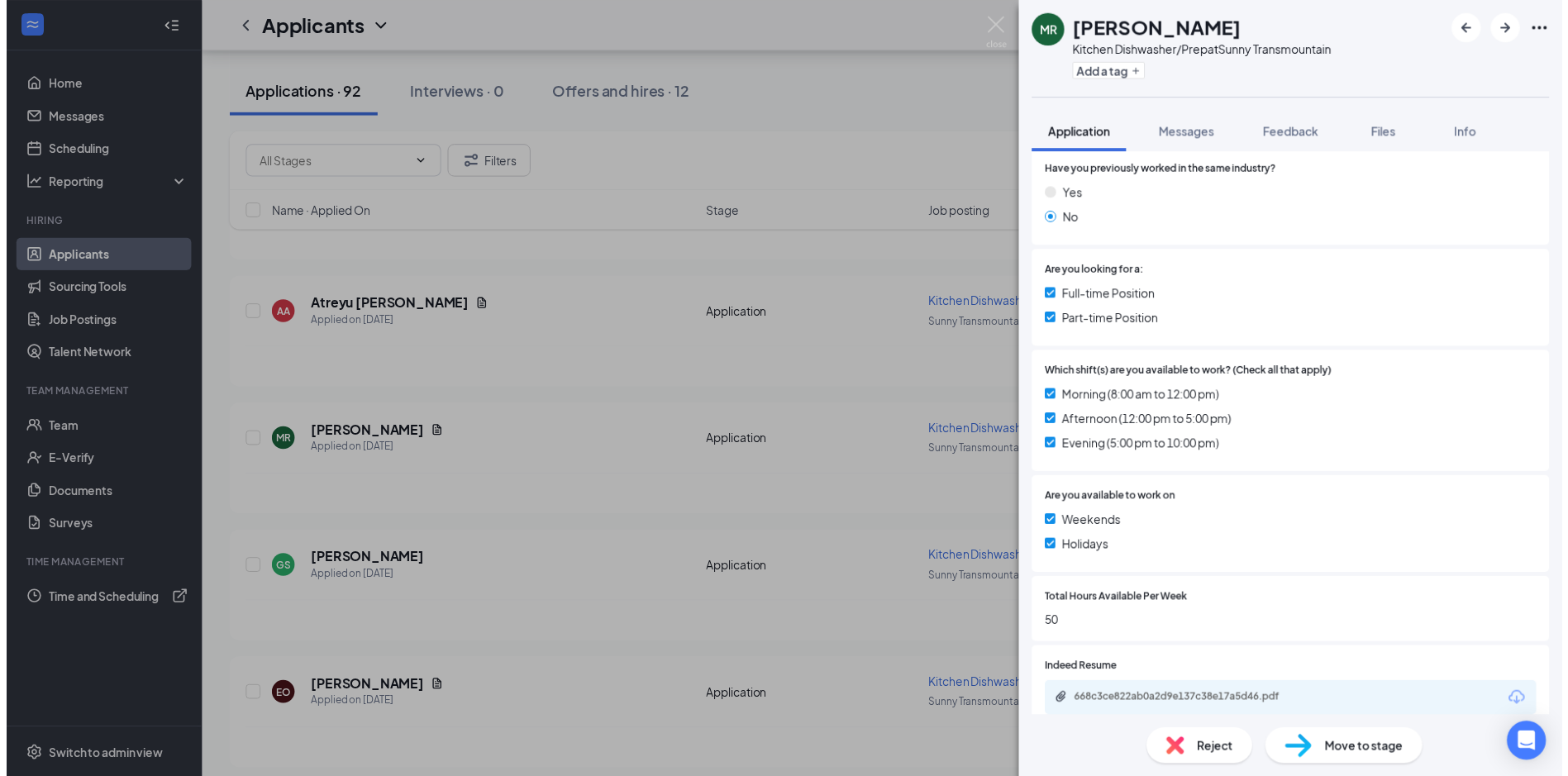
scroll to position [331, 0]
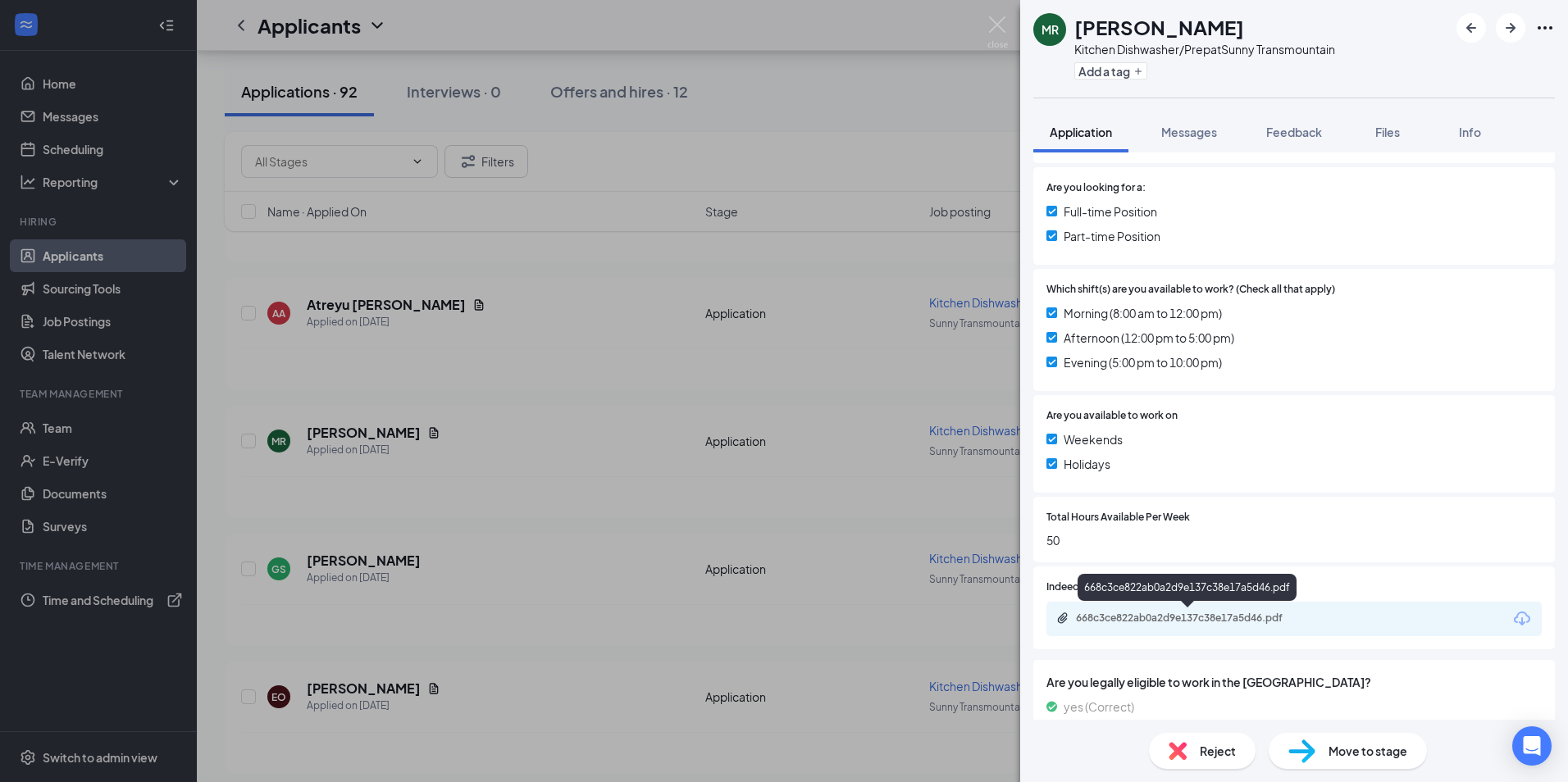
click at [1174, 626] on div "668c3ce822ab0a2d9e137c38e17a5d46.pdf" at bounding box center [1189, 619] width 265 height 16
click at [584, 519] on div "[PERSON_NAME] Kitchen Dishwasher/Prep at Sunny Transmountain Add a tag Applicat…" at bounding box center [784, 391] width 1568 height 782
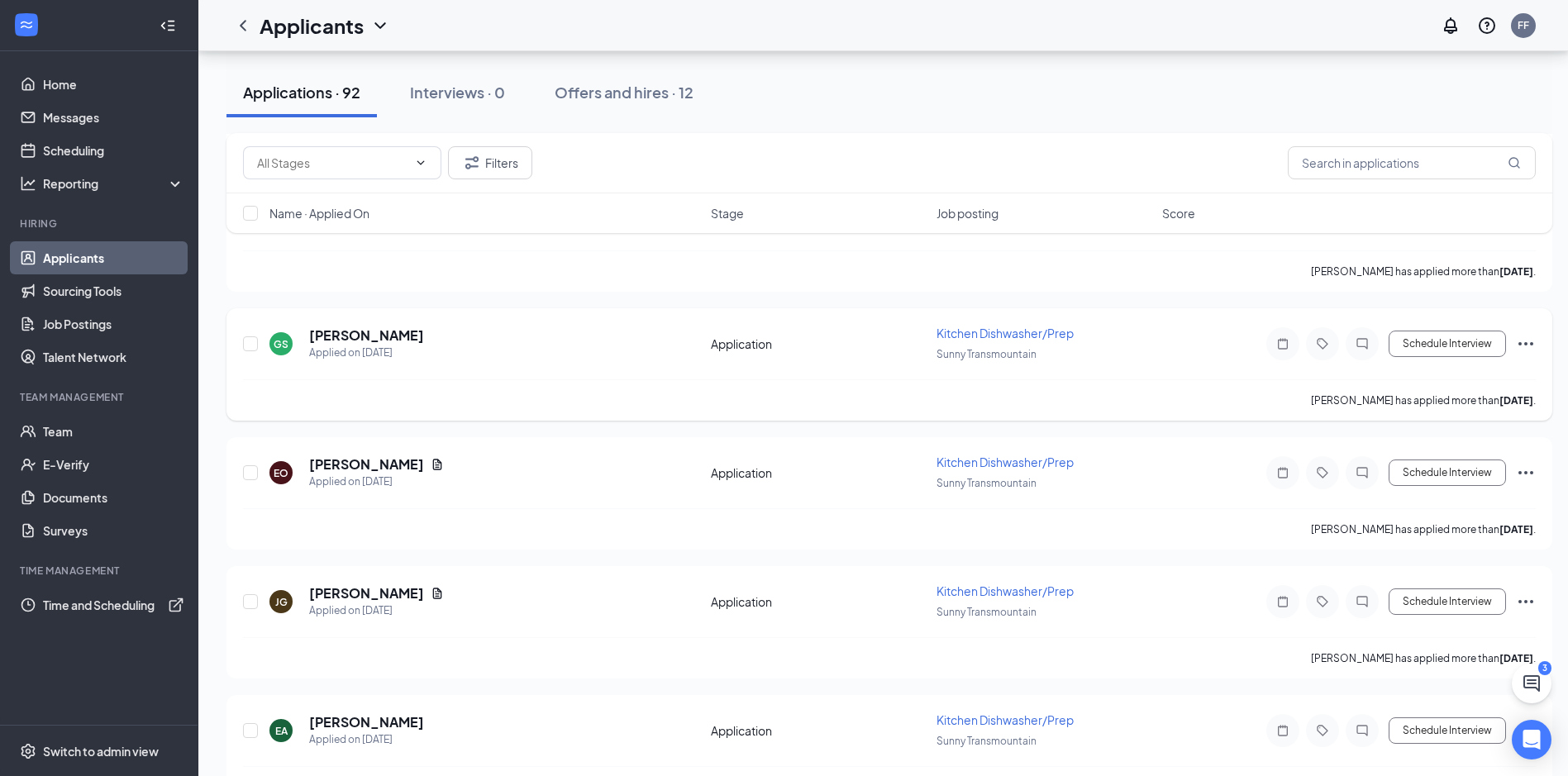
scroll to position [1819, 0]
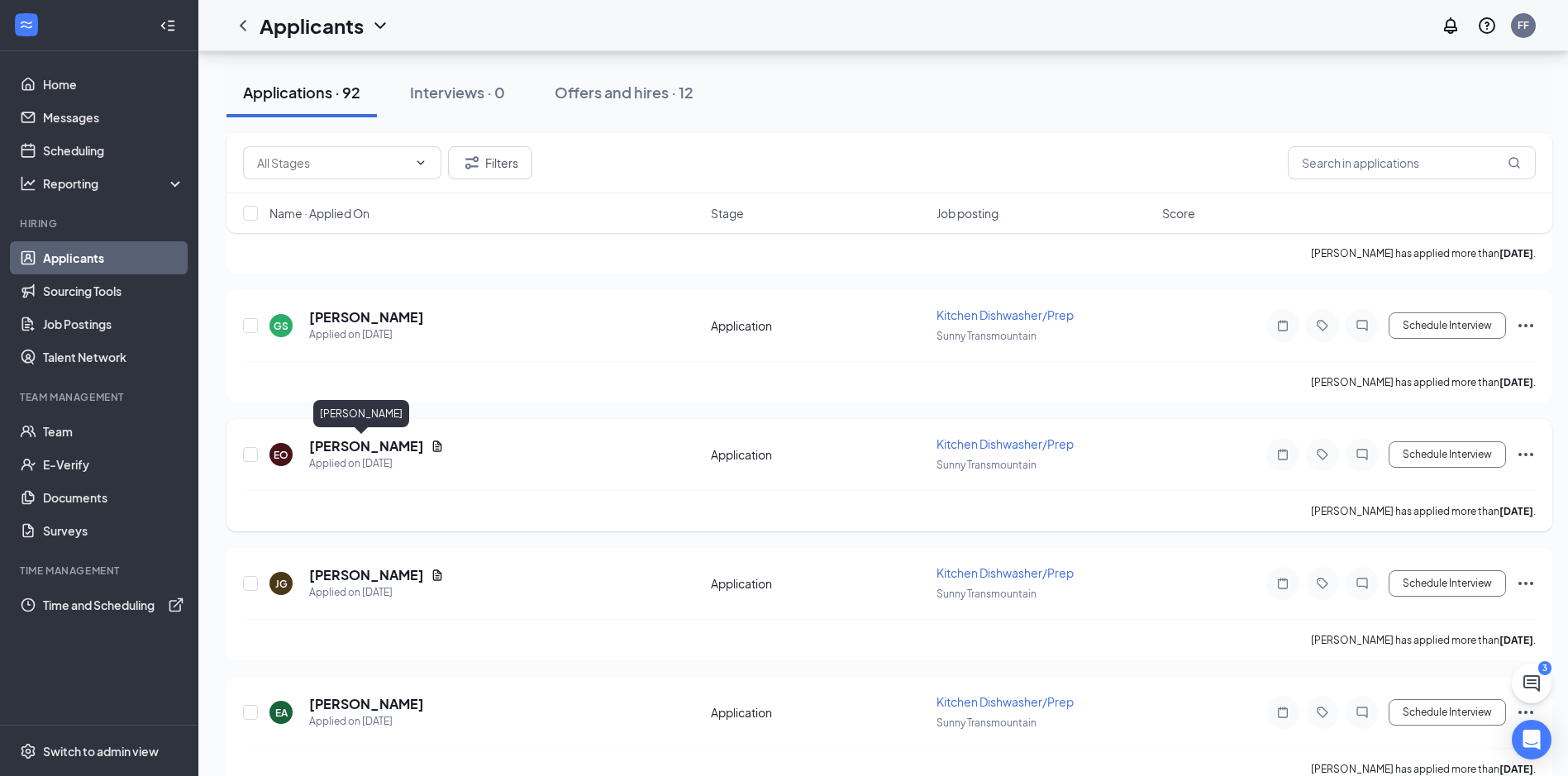
click at [325, 442] on h5 "[PERSON_NAME]" at bounding box center [367, 446] width 115 height 18
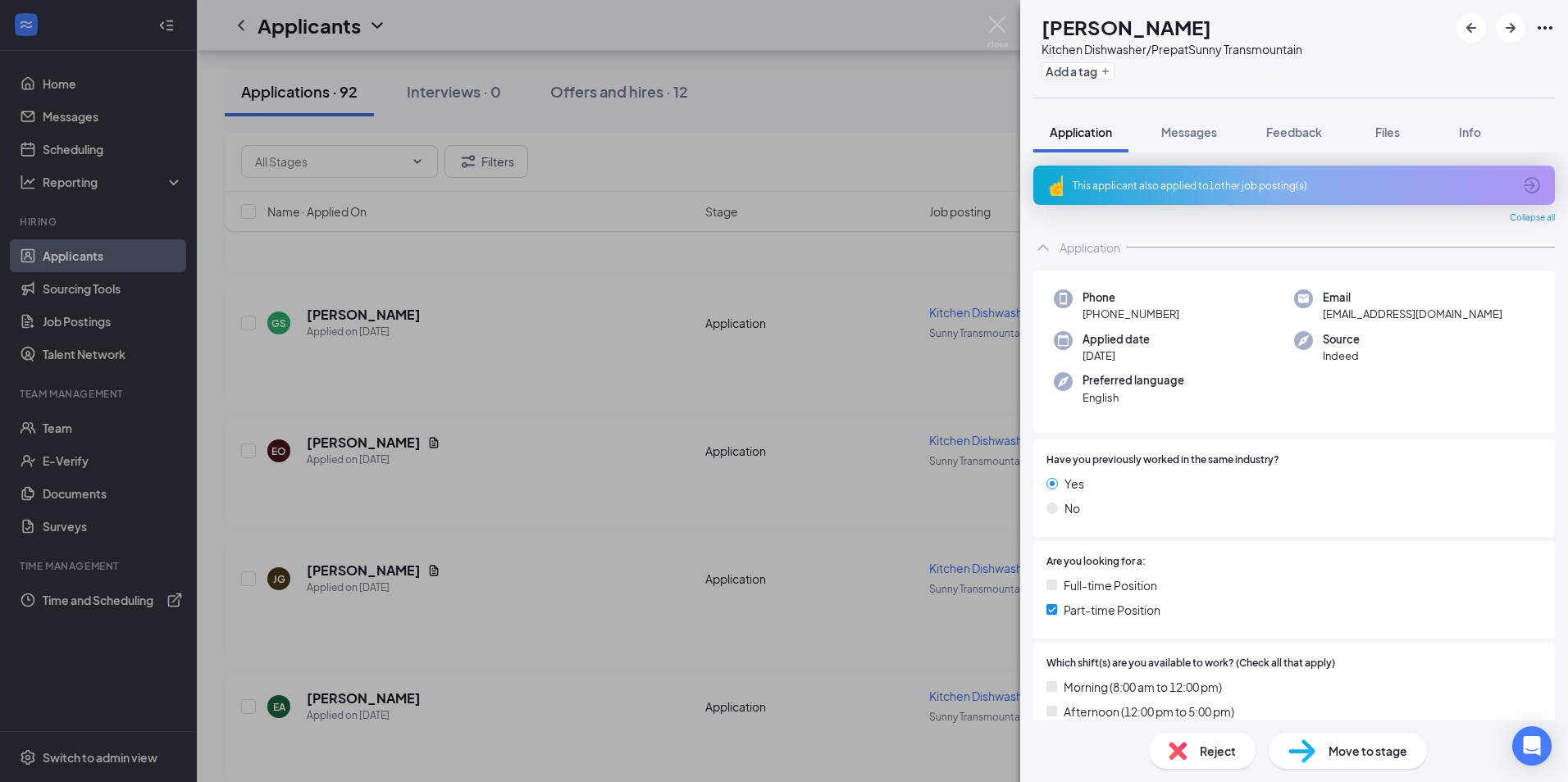
click at [725, 407] on div "EO [PERSON_NAME] Kitchen Dishwasher/Prep at Sunny Transmountain Add a tag Appli…" at bounding box center [784, 391] width 1568 height 782
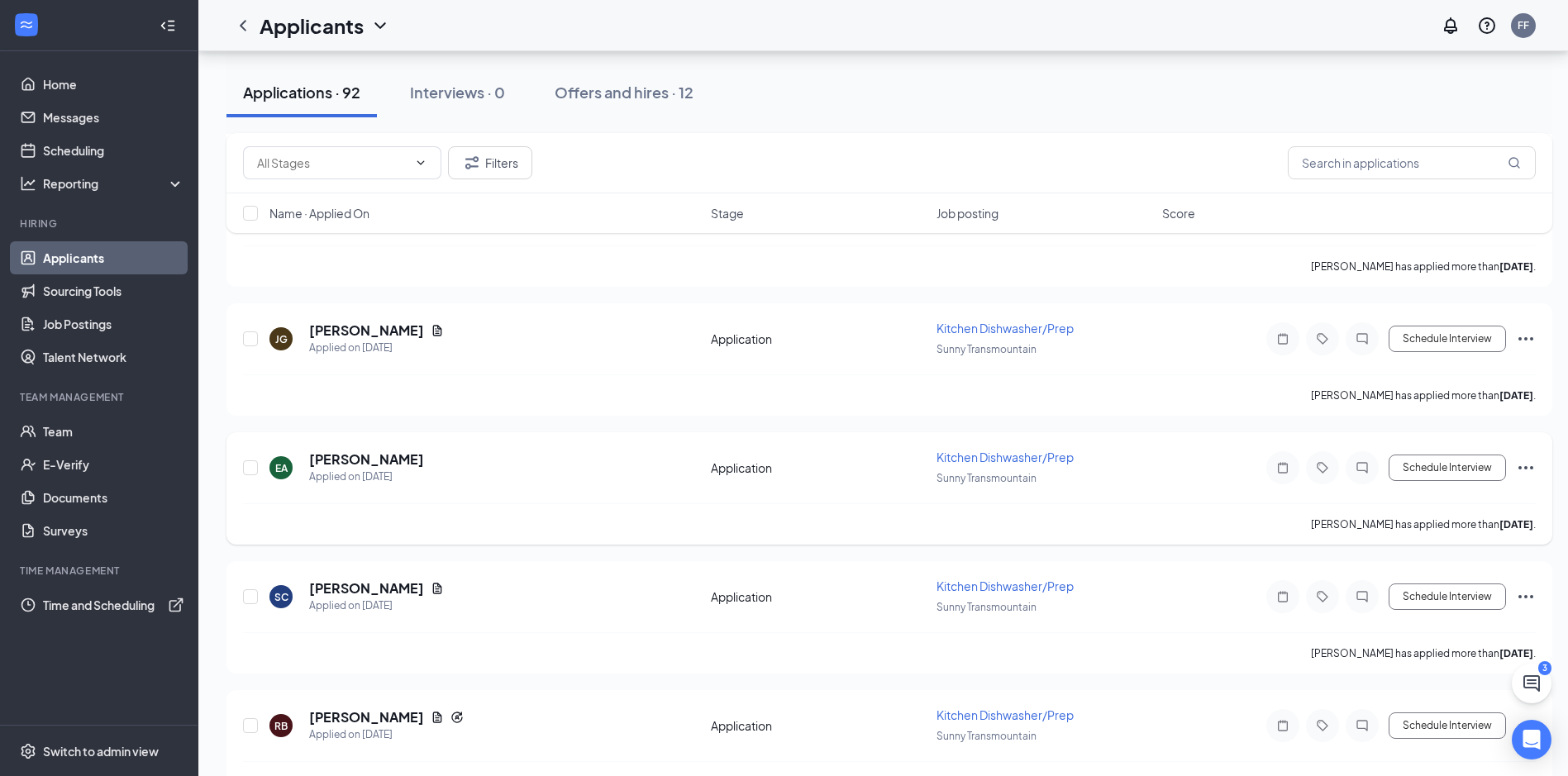
scroll to position [2067, 0]
click at [350, 458] on h5 "[PERSON_NAME]" at bounding box center [367, 456] width 115 height 18
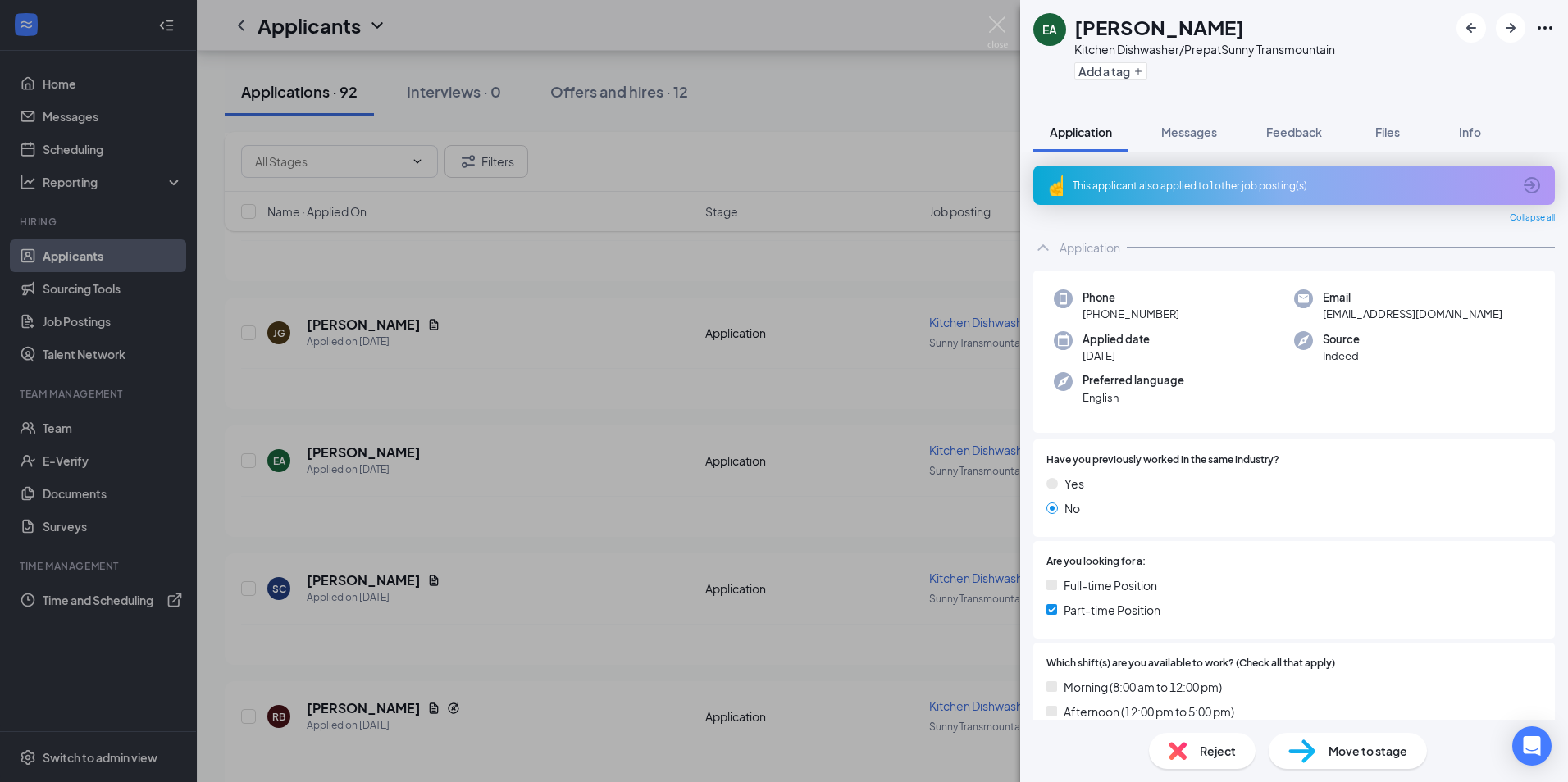
click at [818, 413] on div "EA [PERSON_NAME] Kitchen Dishwasher/Prep at Sunny Transmountain Add a tag Appli…" at bounding box center [784, 391] width 1568 height 782
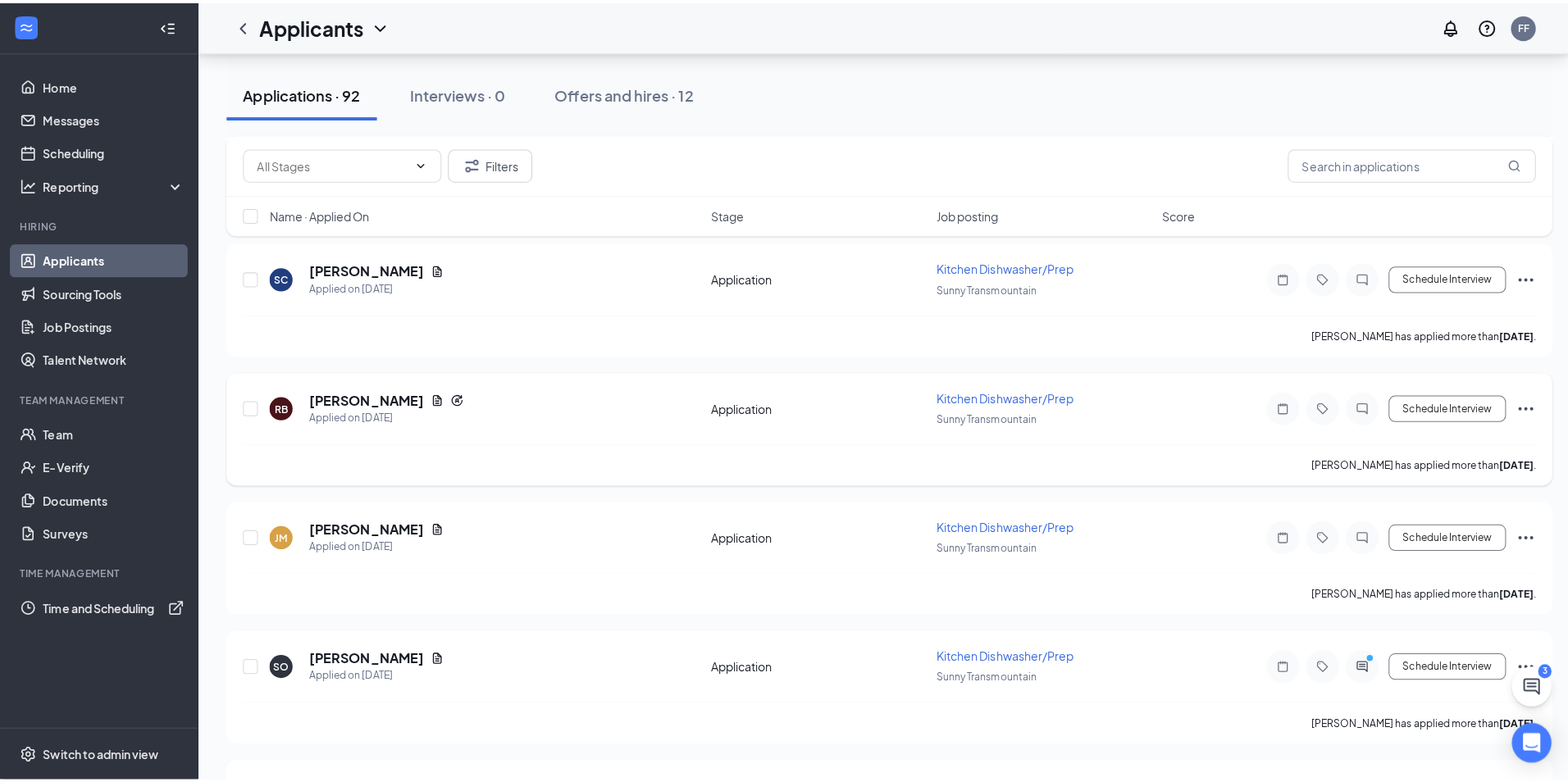
scroll to position [2378, 0]
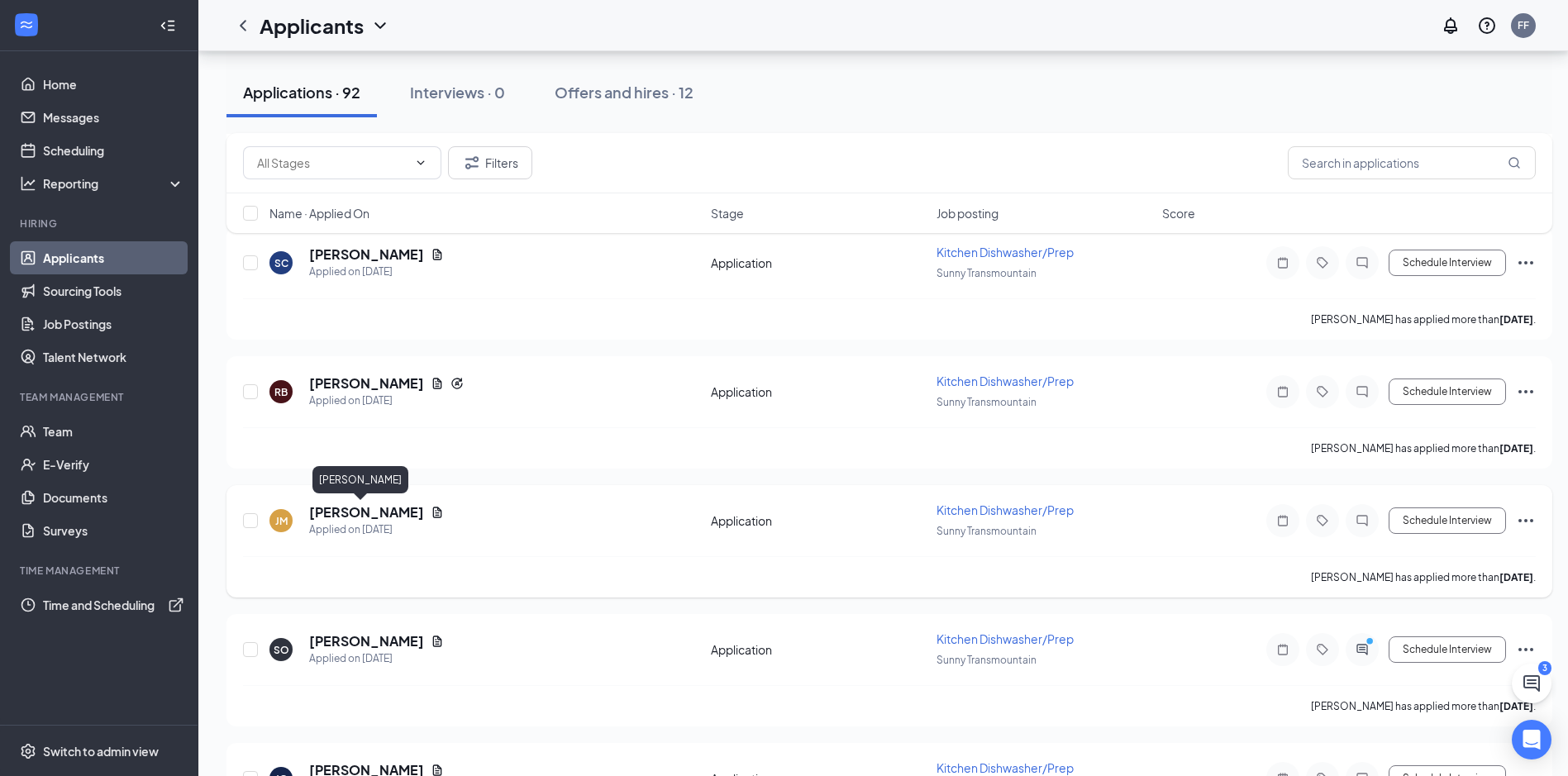
click at [356, 515] on h5 "[PERSON_NAME]" at bounding box center [367, 512] width 115 height 18
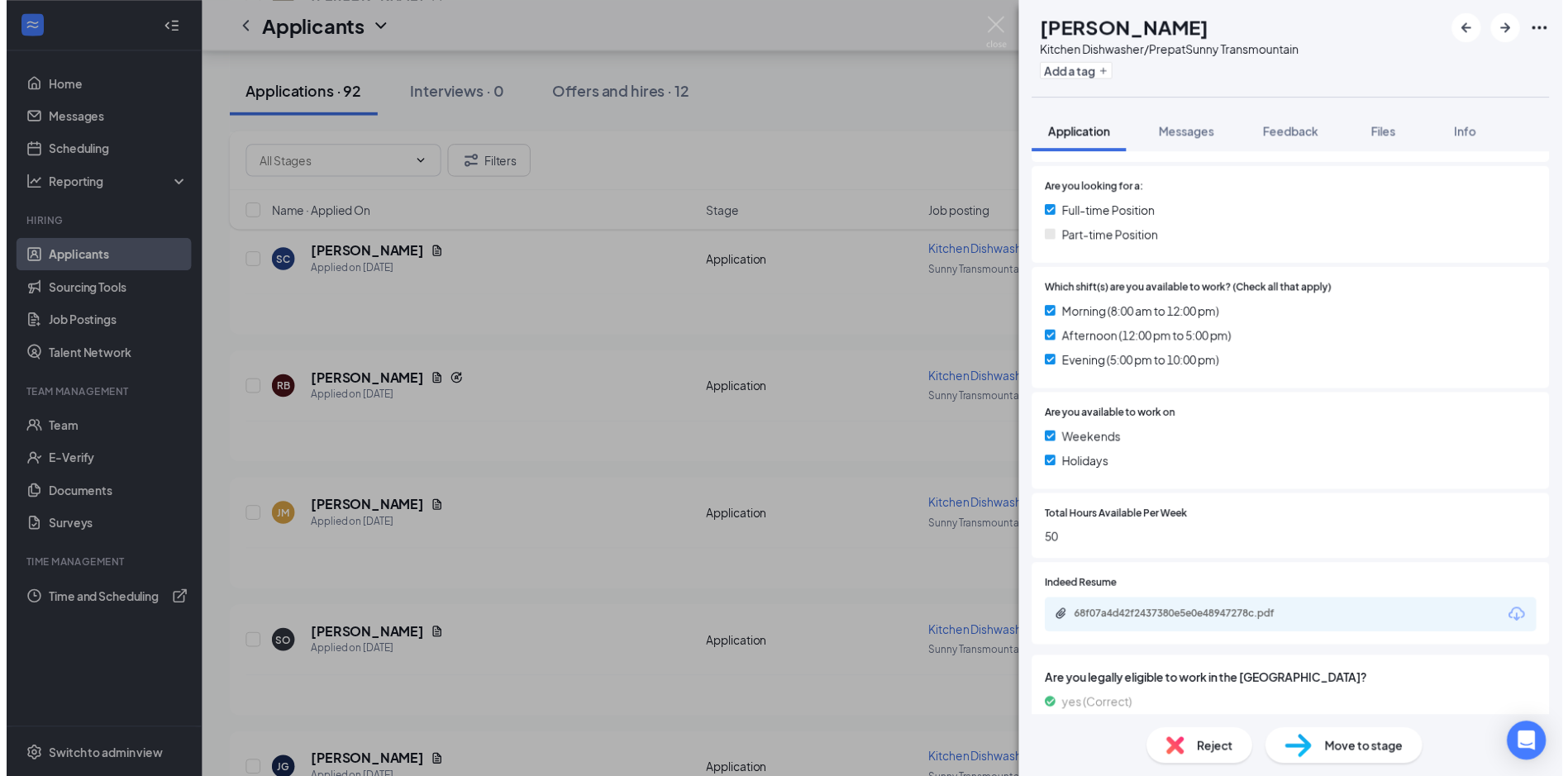
scroll to position [248, 0]
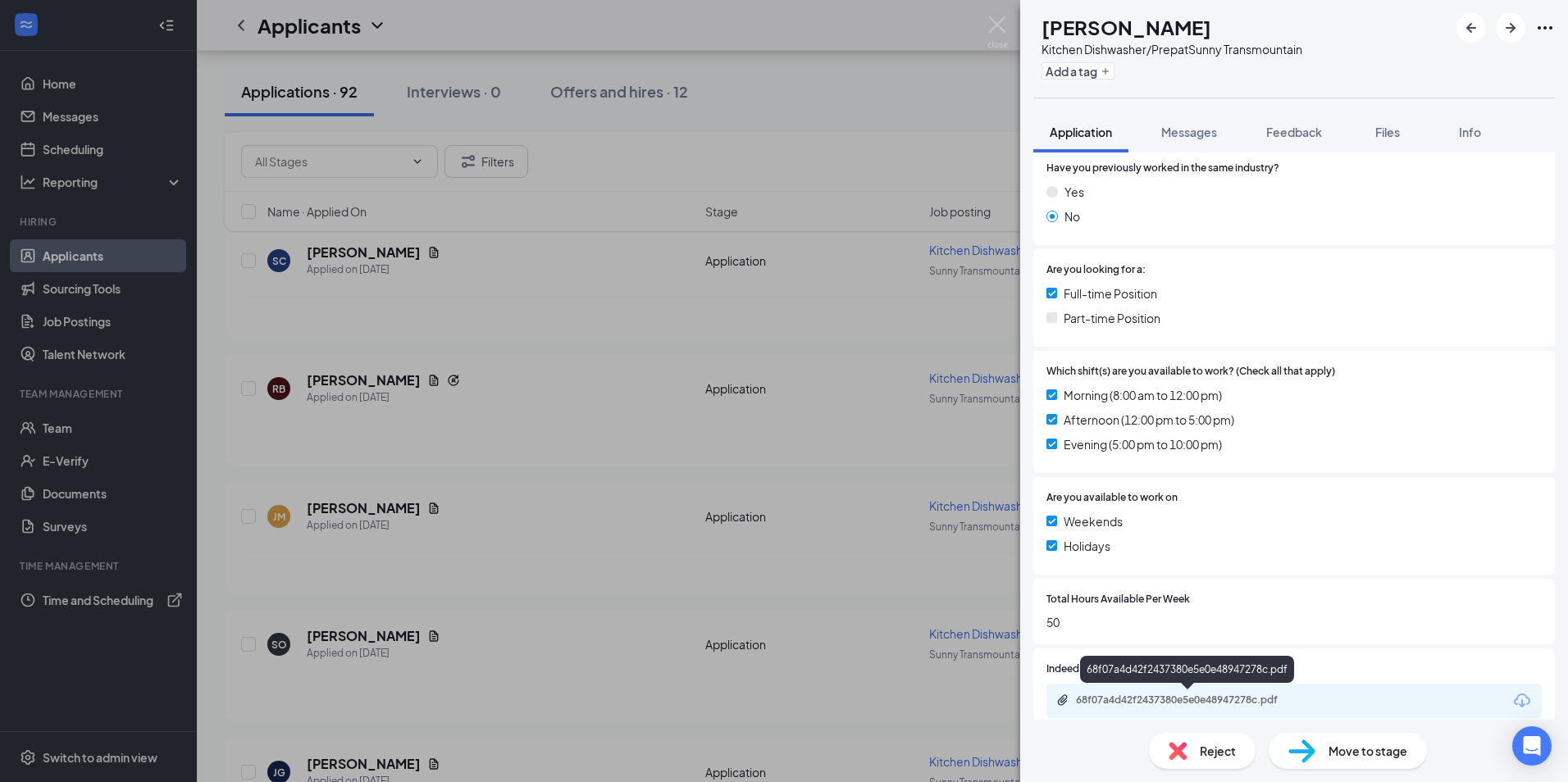
click at [1224, 694] on div "68f07a4d42f2437380e5e0e48947278c.pdf" at bounding box center [1191, 700] width 230 height 13
click at [583, 343] on div "[PERSON_NAME] Kitchen Dishwasher/Prep at Sunny Transmountain Add a tag Applicat…" at bounding box center [784, 391] width 1568 height 782
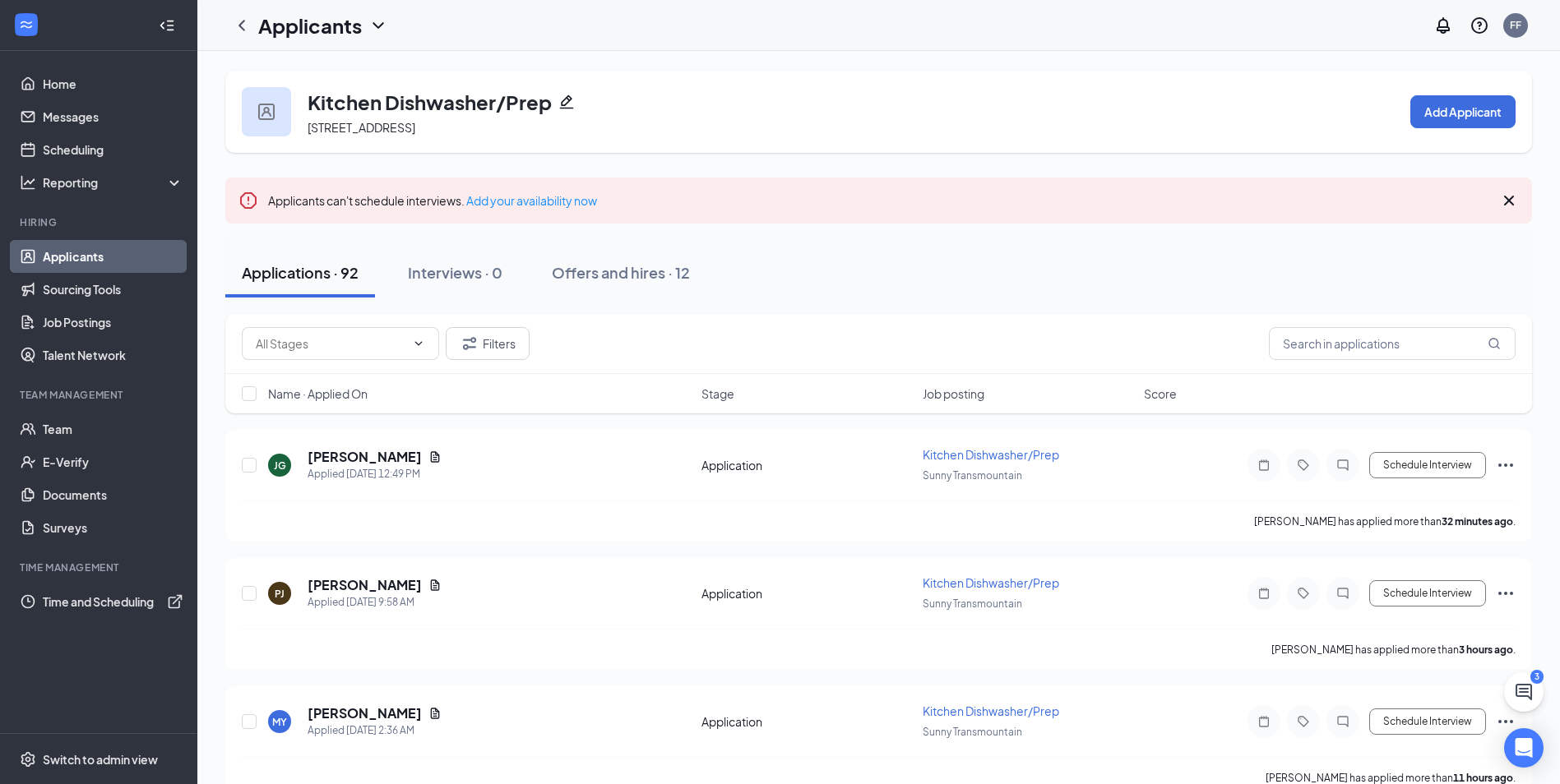
click at [83, 259] on link "Applicants" at bounding box center [113, 256] width 140 height 33
